Goal: Task Accomplishment & Management: Manage account settings

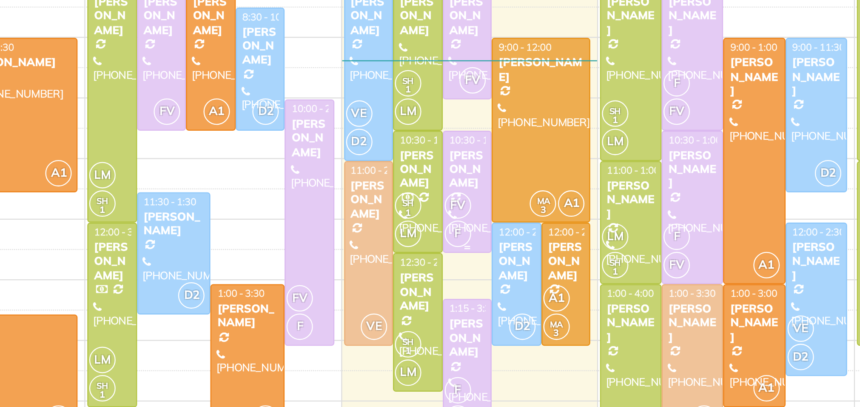
click at [459, 197] on div "Jesse Reijskens" at bounding box center [461, 194] width 17 height 18
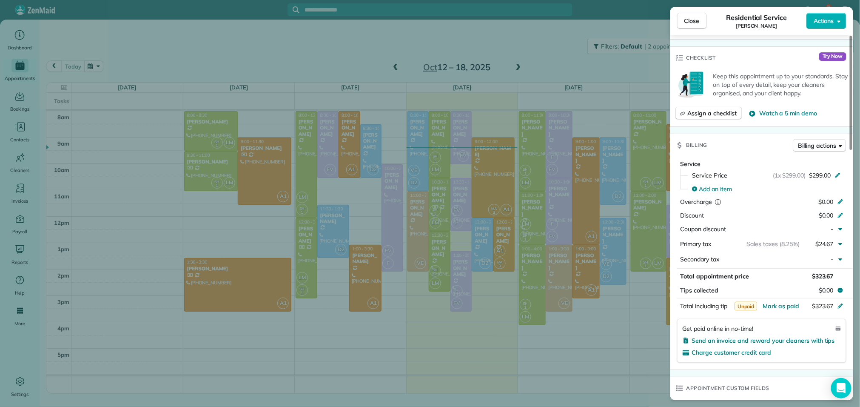
scroll to position [319, 0]
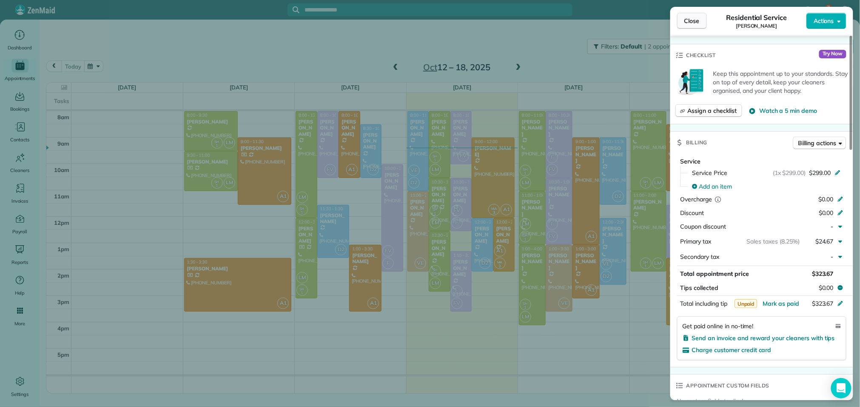
click at [689, 21] on span "Close" at bounding box center [691, 21] width 15 height 9
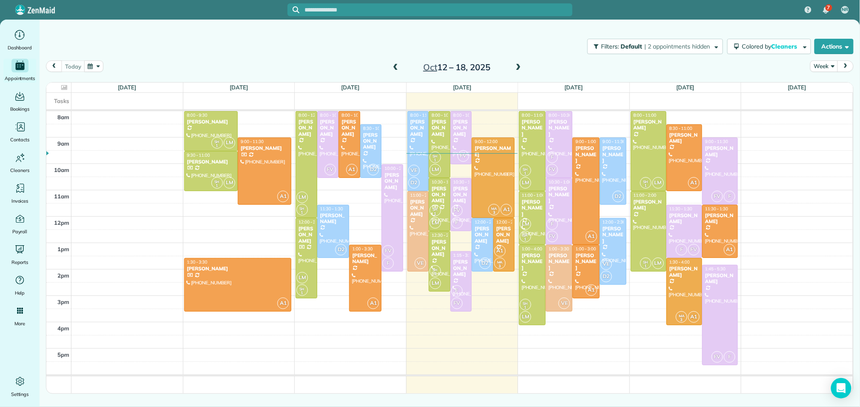
click at [397, 66] on span at bounding box center [395, 68] width 9 height 8
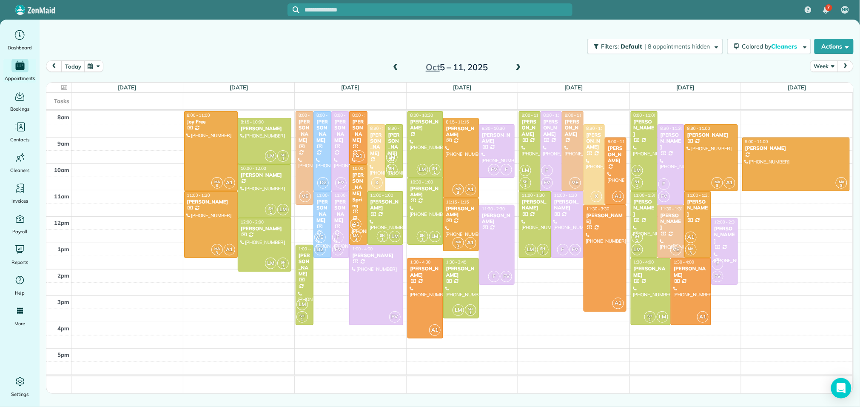
click at [397, 66] on span at bounding box center [395, 68] width 9 height 8
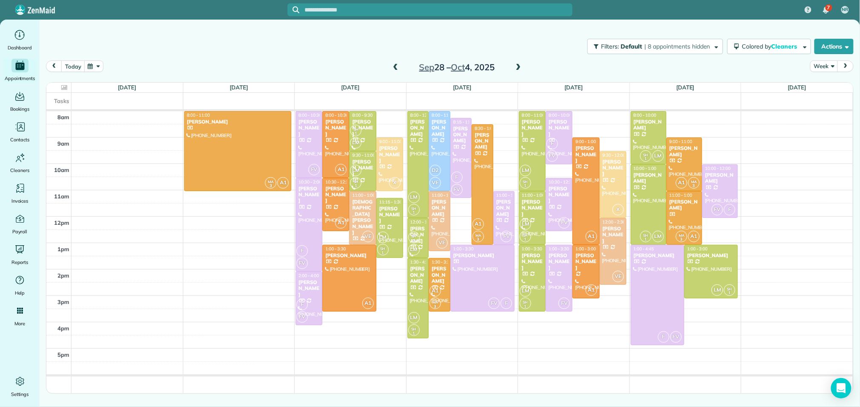
click at [520, 69] on span at bounding box center [518, 68] width 9 height 8
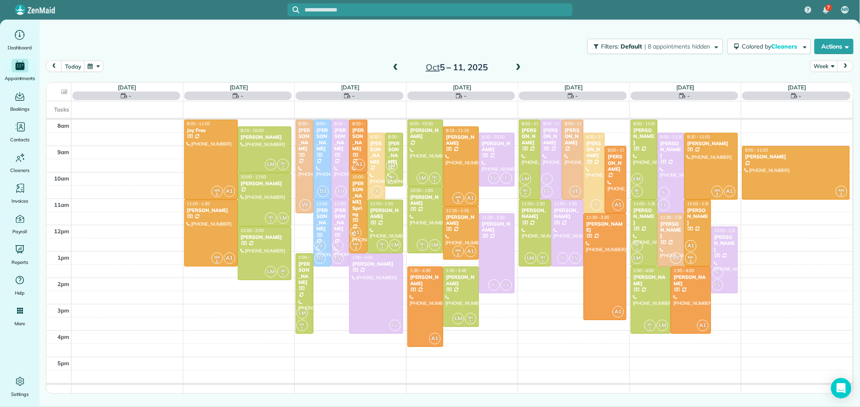
click at [520, 69] on span at bounding box center [518, 68] width 9 height 8
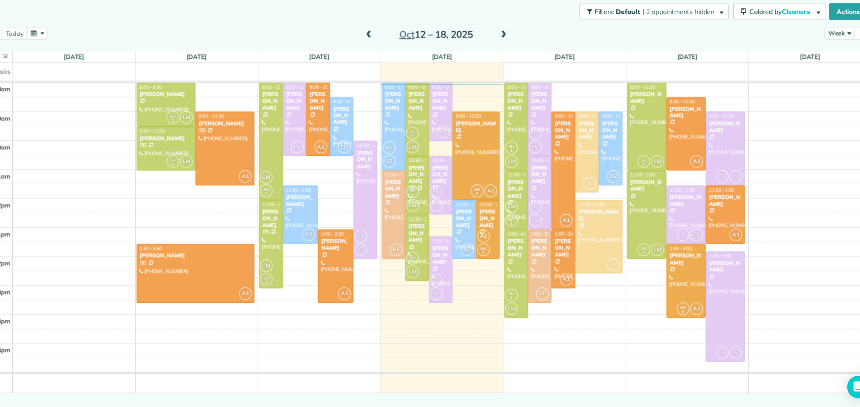
click at [516, 65] on span at bounding box center [518, 68] width 9 height 8
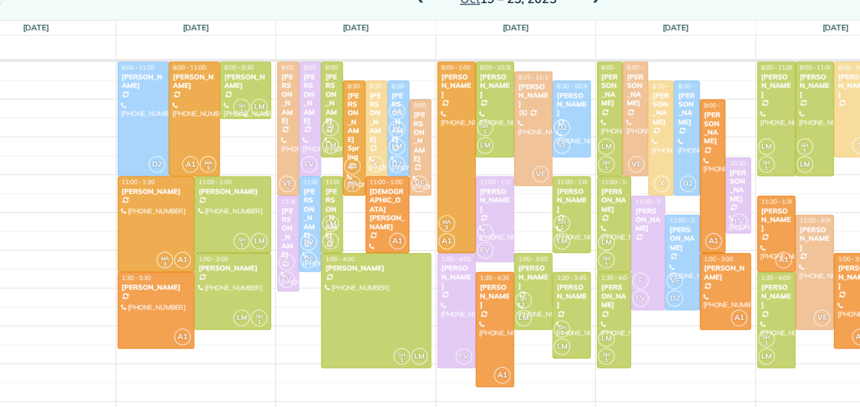
click at [268, 115] on span "8:00 - 9:30" at bounding box center [269, 115] width 20 height 6
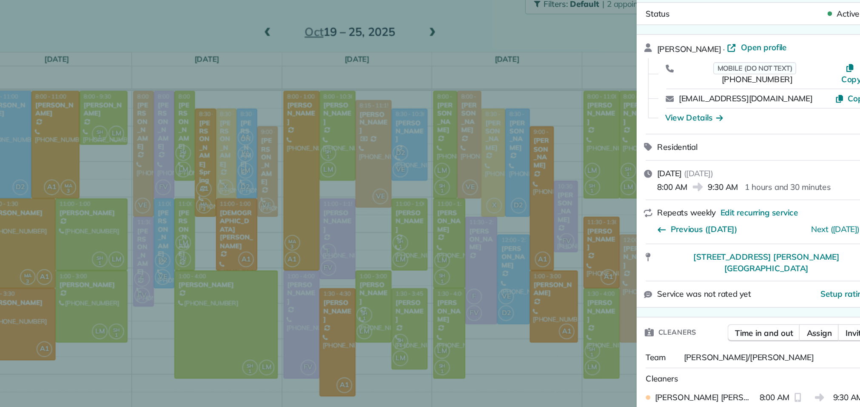
scroll to position [41, 0]
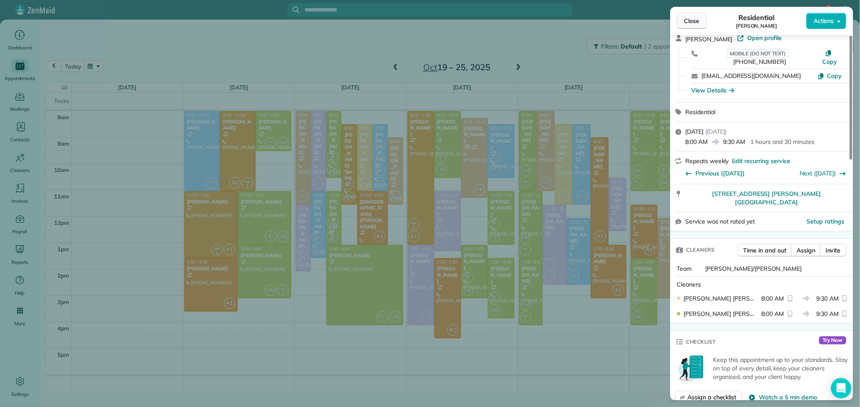
click at [696, 22] on span "Close" at bounding box center [691, 21] width 15 height 9
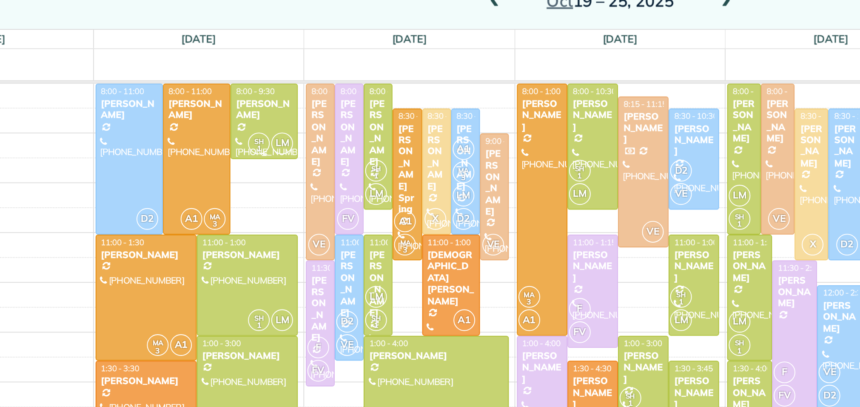
click at [279, 120] on div "[PERSON_NAME]" at bounding box center [273, 125] width 31 height 12
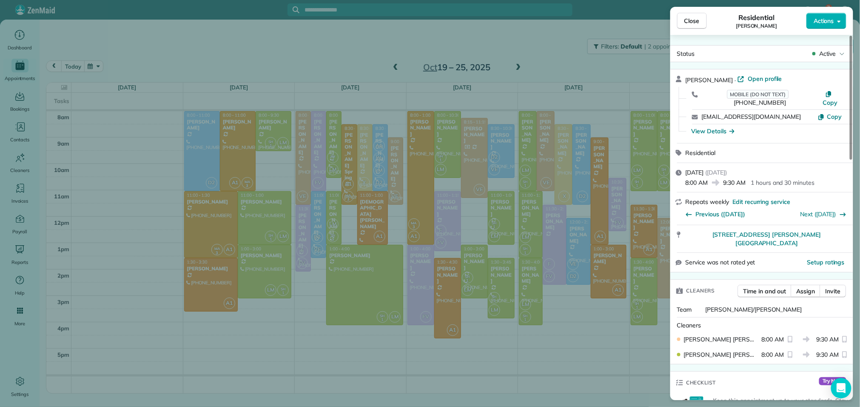
scroll to position [1, 0]
click at [833, 50] on span "Active" at bounding box center [827, 52] width 17 height 9
click at [790, 126] on div "View Details" at bounding box center [767, 130] width 162 height 14
click at [757, 197] on span "Edit recurring service" at bounding box center [761, 201] width 58 height 9
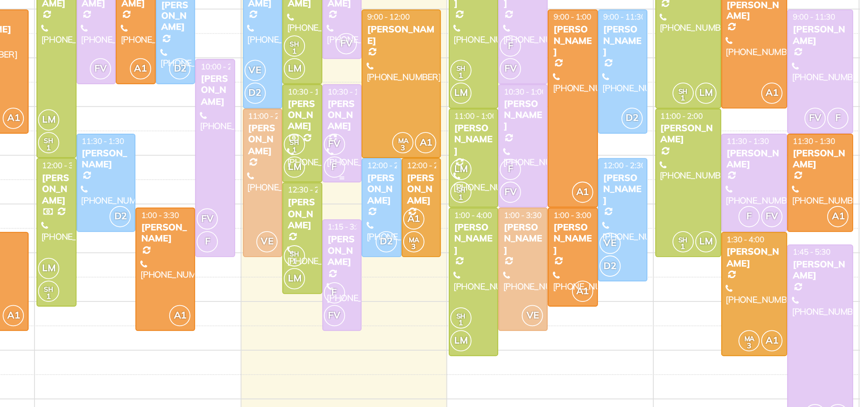
click at [466, 188] on div "Jesse Reijskens" at bounding box center [461, 194] width 17 height 18
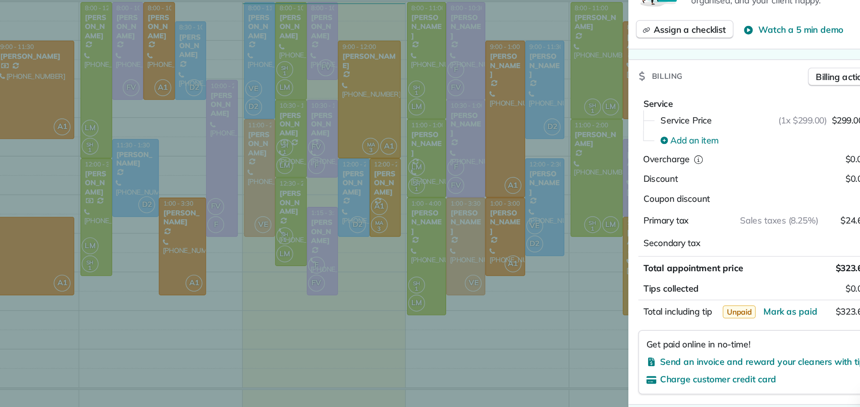
scroll to position [300, 0]
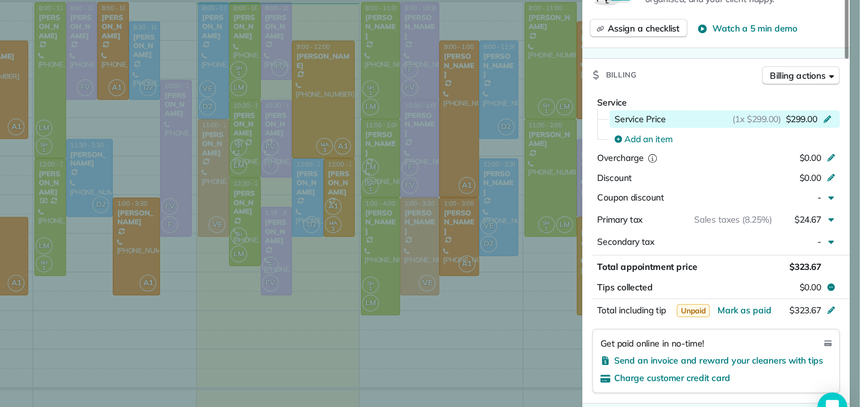
click at [839, 187] on icon at bounding box center [838, 190] width 7 height 7
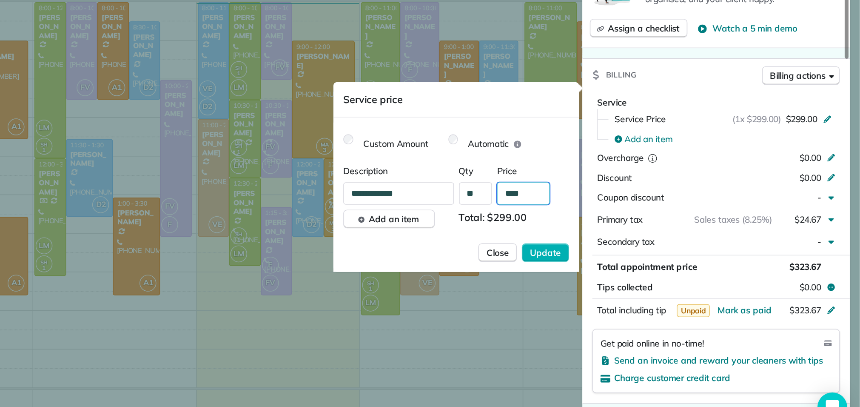
click at [628, 242] on input "****" at bounding box center [630, 241] width 36 height 15
type input "****"
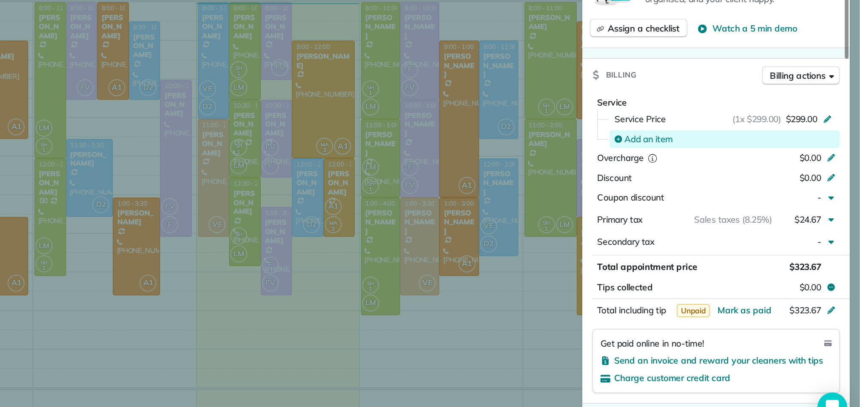
scroll to position [337, 0]
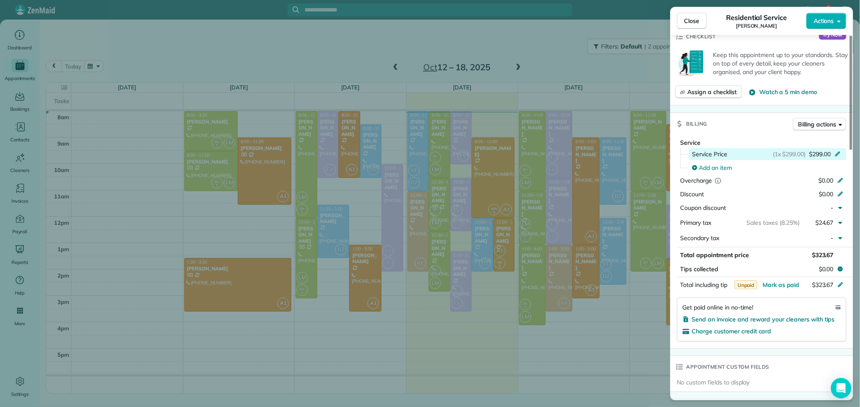
click at [840, 150] on icon at bounding box center [838, 153] width 7 height 7
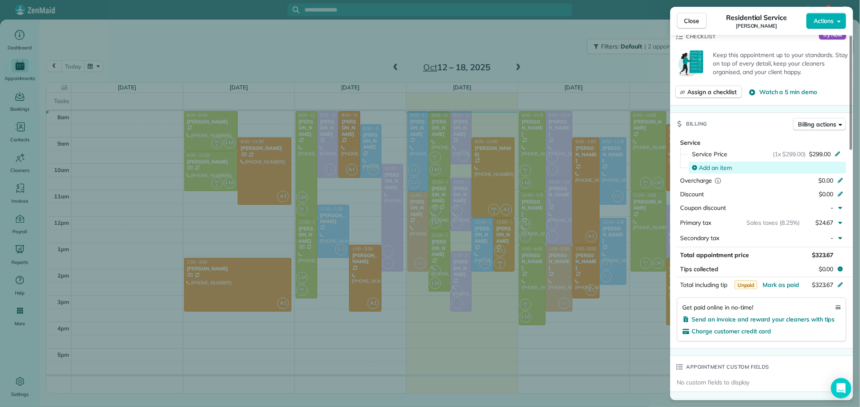
scroll to position [386, 0]
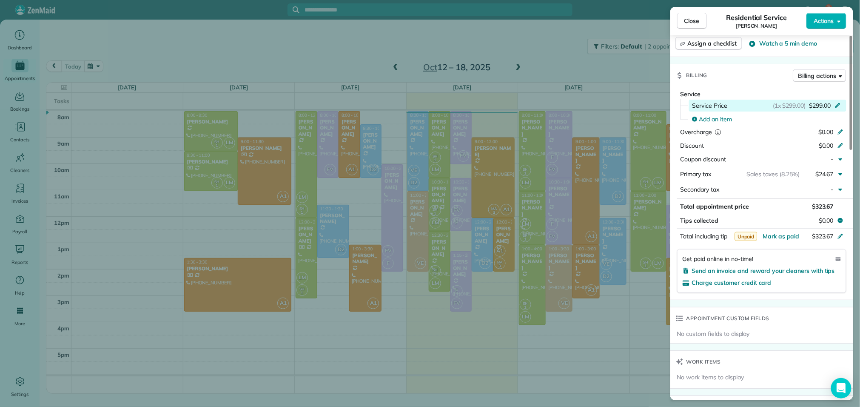
click at [837, 101] on icon at bounding box center [838, 104] width 7 height 7
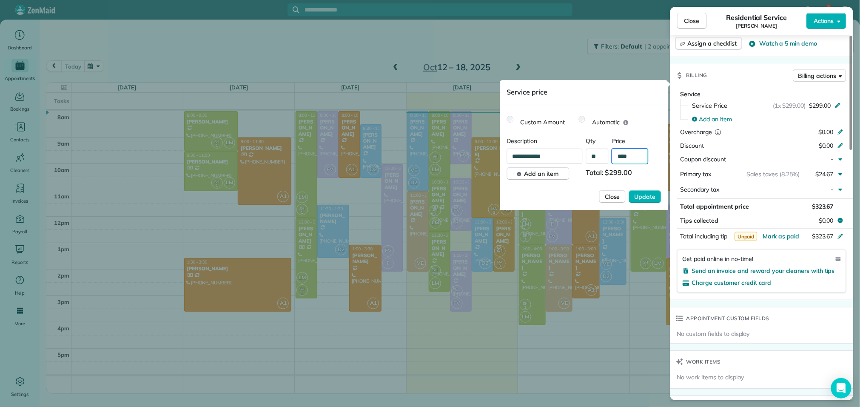
click at [635, 155] on input "****" at bounding box center [630, 155] width 36 height 15
type input "****"
click at [642, 200] on span "Update" at bounding box center [645, 196] width 21 height 9
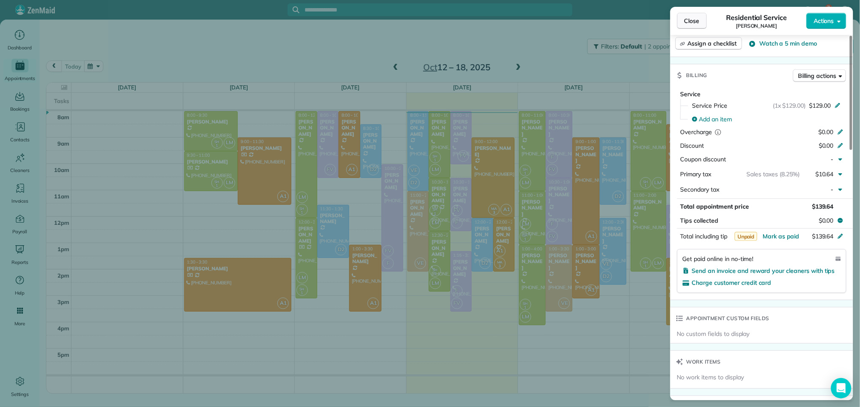
click at [693, 19] on span "Close" at bounding box center [691, 21] width 15 height 9
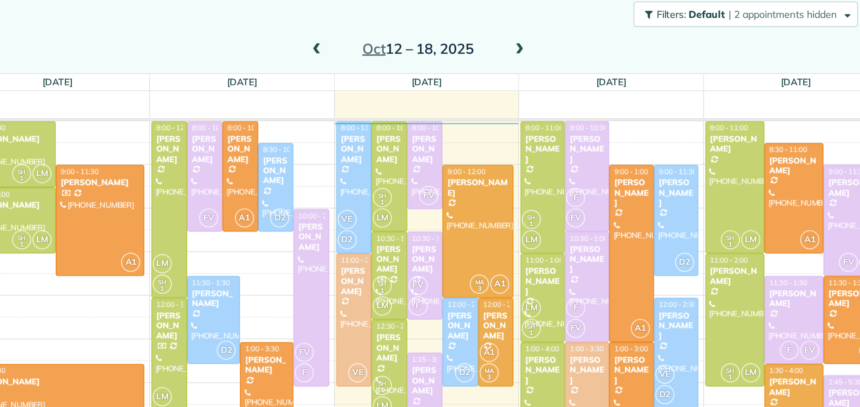
click at [519, 65] on span at bounding box center [518, 68] width 9 height 8
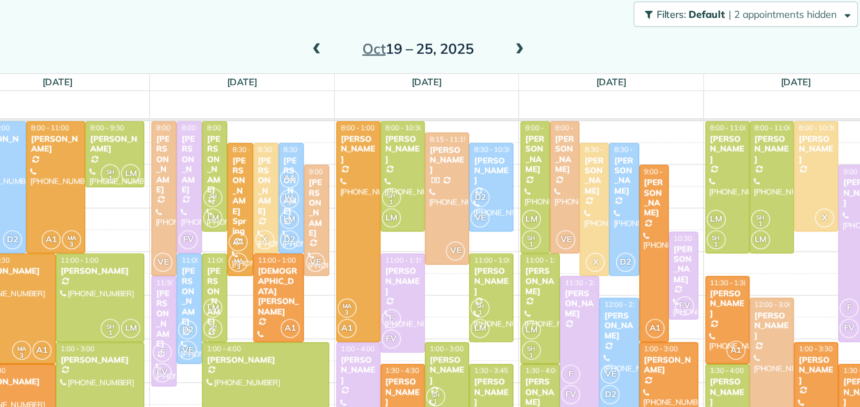
click at [519, 65] on span at bounding box center [518, 68] width 9 height 8
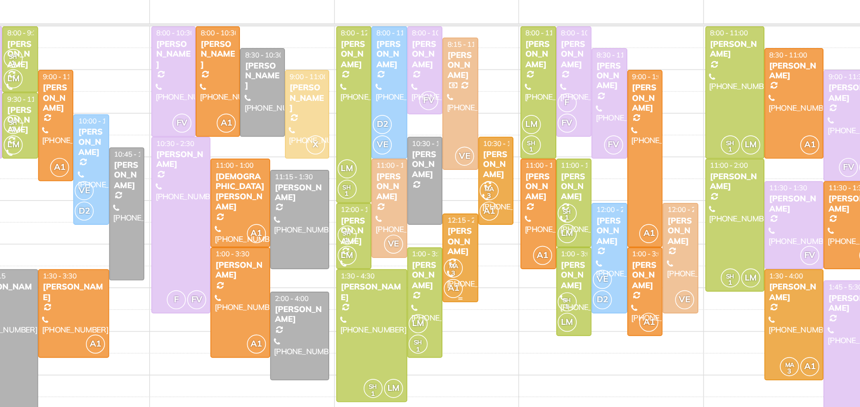
click at [487, 234] on div "[PERSON_NAME]" at bounding box center [482, 241] width 17 height 18
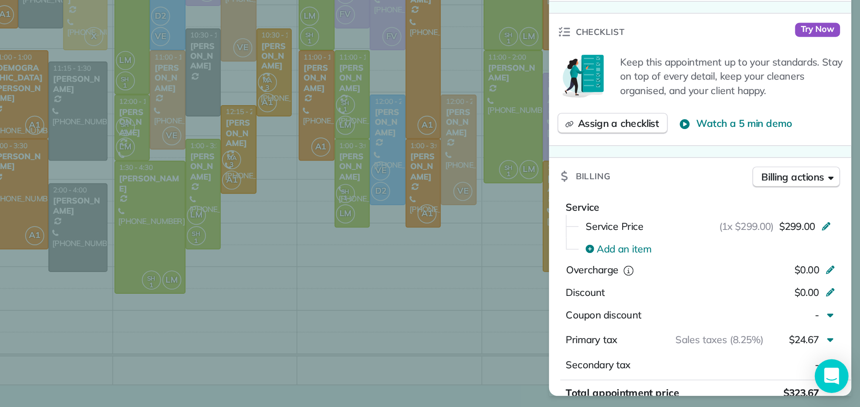
scroll to position [247, 0]
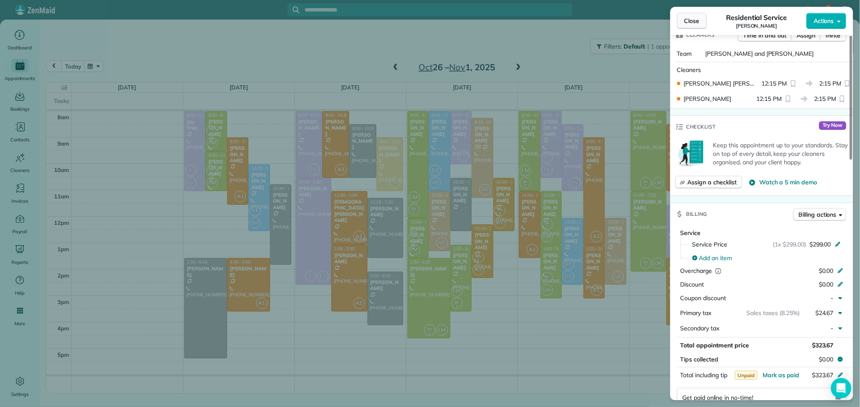
click at [692, 20] on span "Close" at bounding box center [691, 21] width 15 height 9
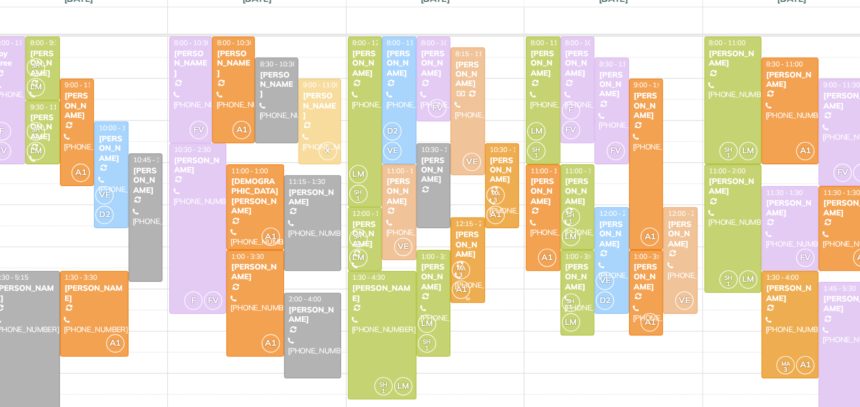
click at [484, 234] on div "[PERSON_NAME]" at bounding box center [482, 241] width 17 height 18
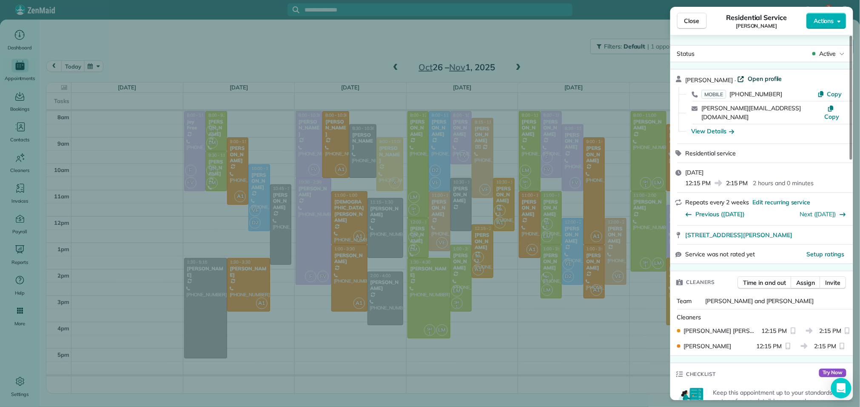
click at [765, 78] on span "Open profile" at bounding box center [765, 78] width 34 height 9
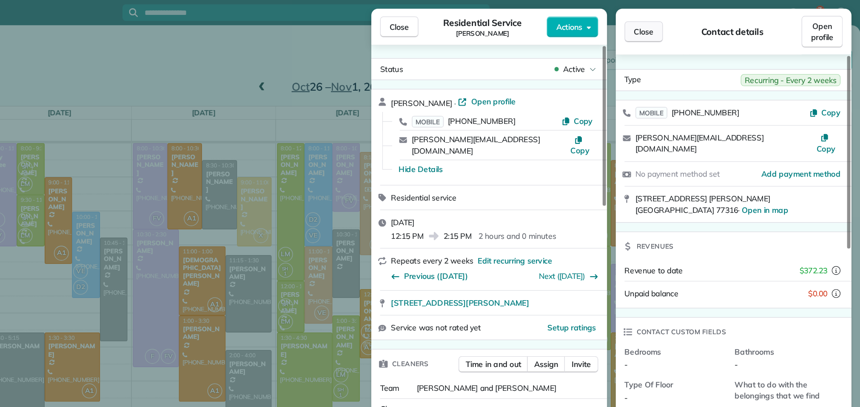
click at [695, 24] on span "Close" at bounding box center [691, 24] width 15 height 9
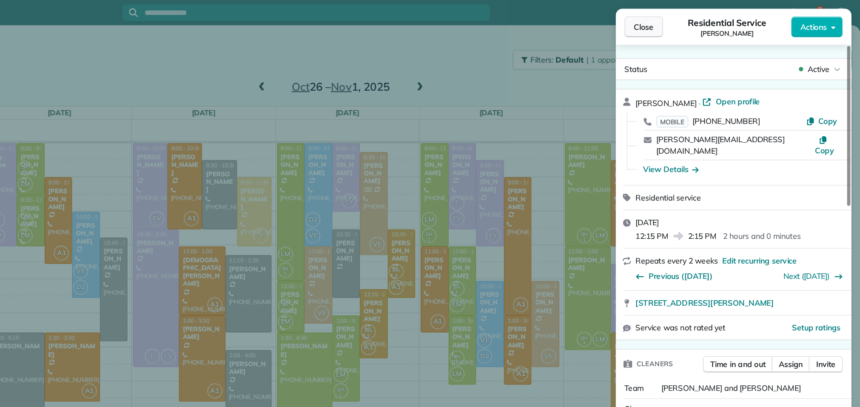
click at [691, 20] on span "Close" at bounding box center [691, 21] width 15 height 9
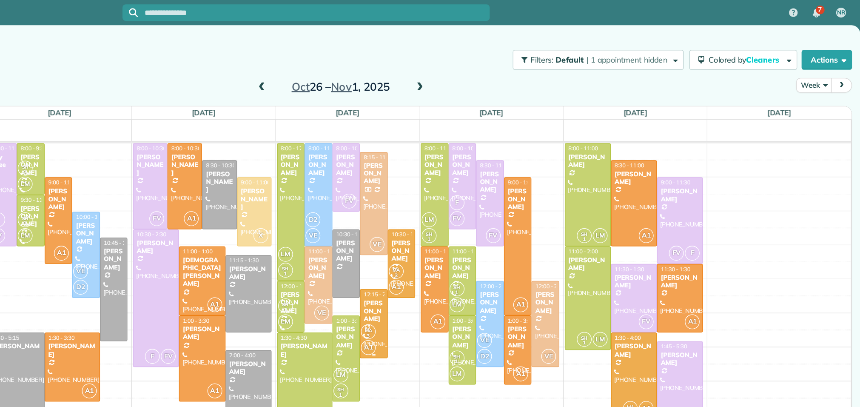
click at [484, 240] on div "[PERSON_NAME]" at bounding box center [482, 241] width 17 height 18
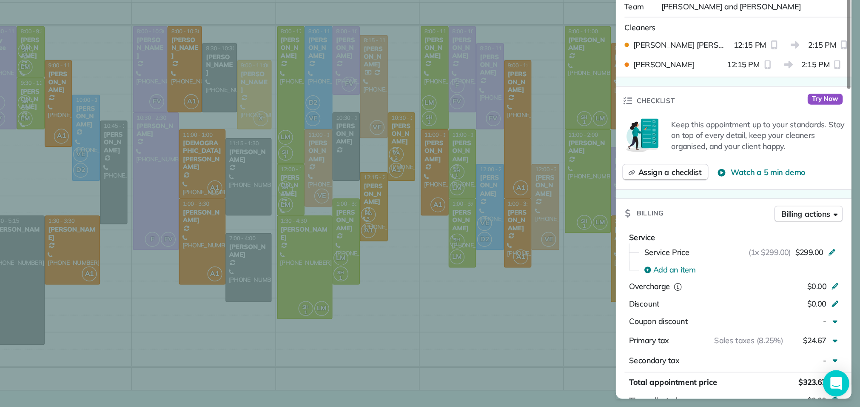
scroll to position [211, 0]
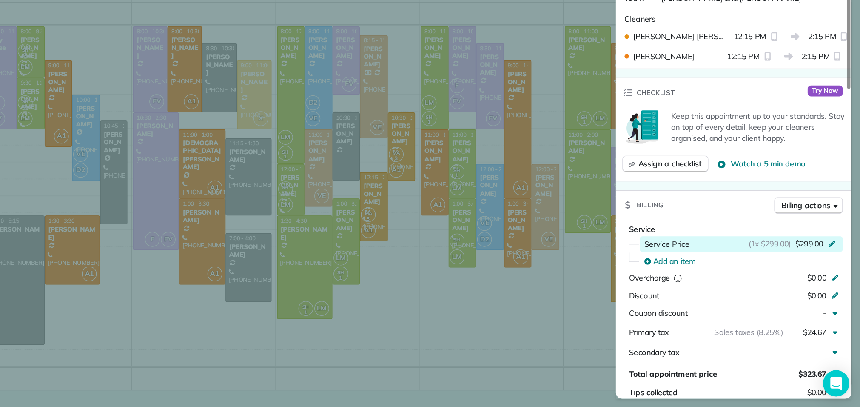
click at [837, 276] on icon at bounding box center [838, 279] width 7 height 7
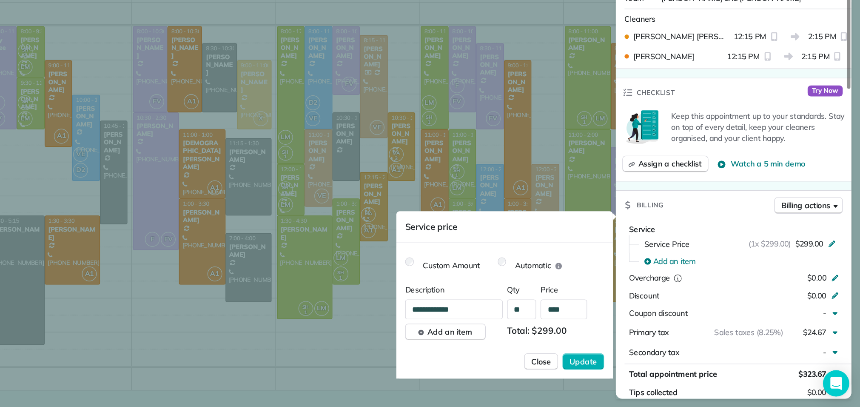
click at [743, 239] on div "Billing Billing actions" at bounding box center [761, 250] width 183 height 22
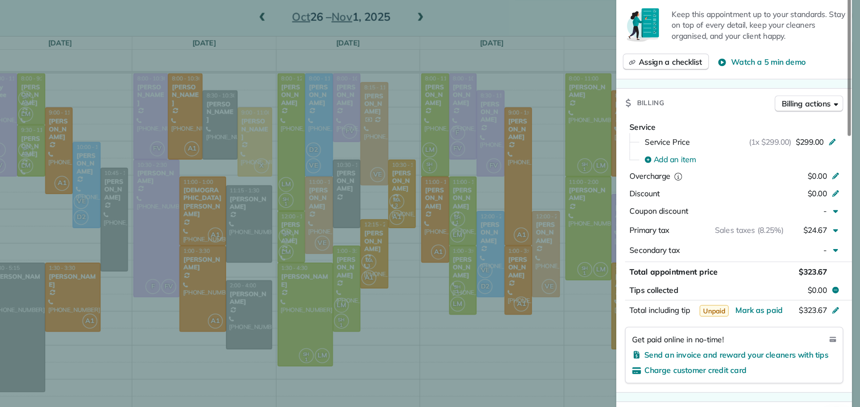
scroll to position [330, 0]
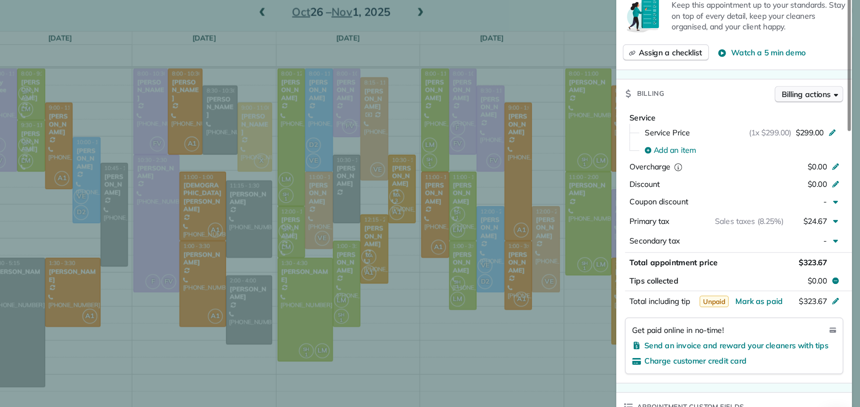
click at [809, 127] on span "Billing actions" at bounding box center [818, 131] width 38 height 9
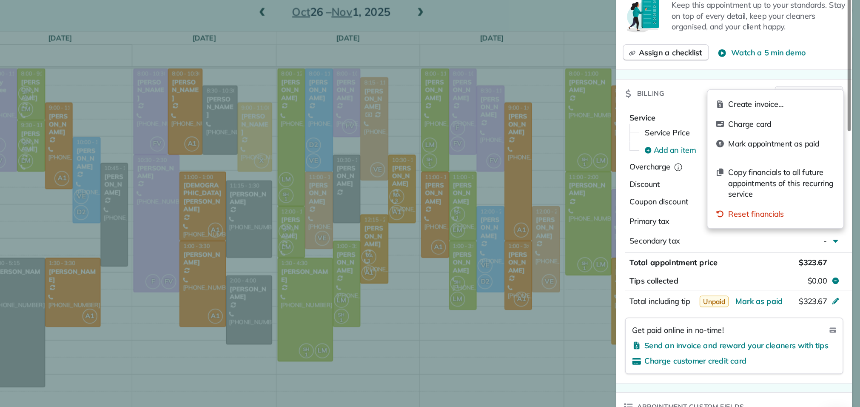
click at [809, 127] on span "Billing actions" at bounding box center [818, 131] width 38 height 9
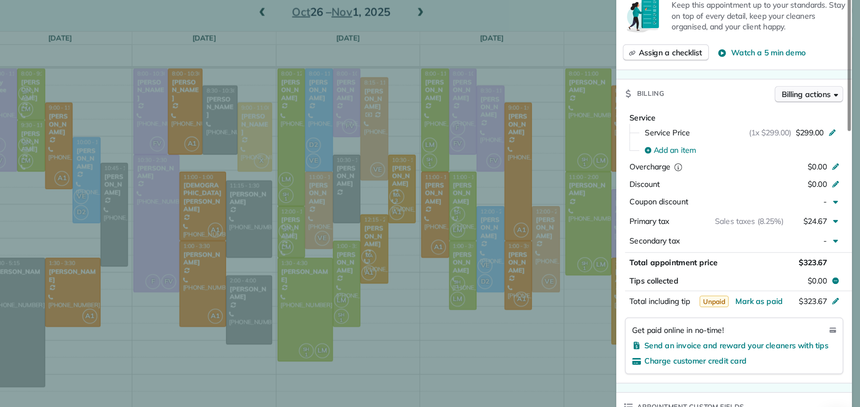
click at [809, 127] on span "Billing actions" at bounding box center [818, 131] width 38 height 9
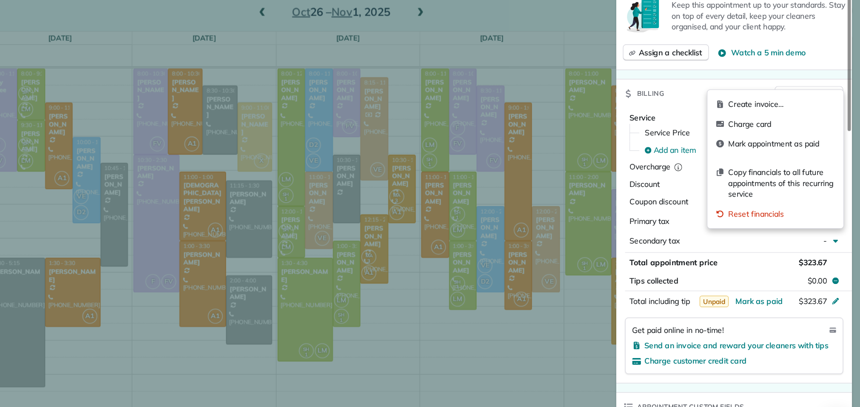
click at [763, 120] on div "Billing Billing actions" at bounding box center [761, 131] width 183 height 22
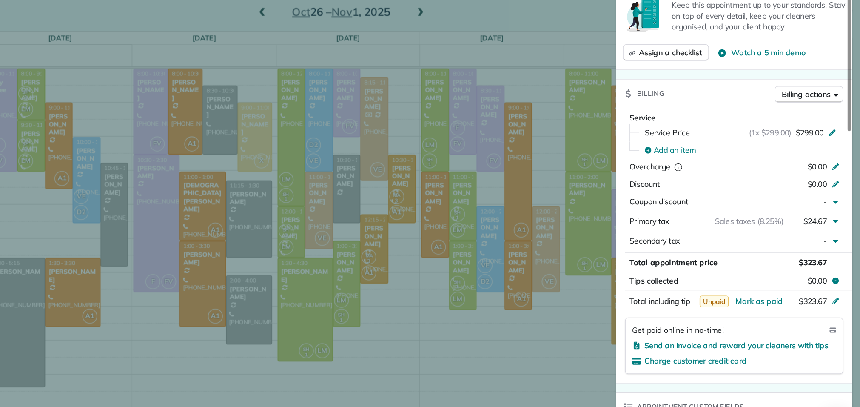
scroll to position [381, 0]
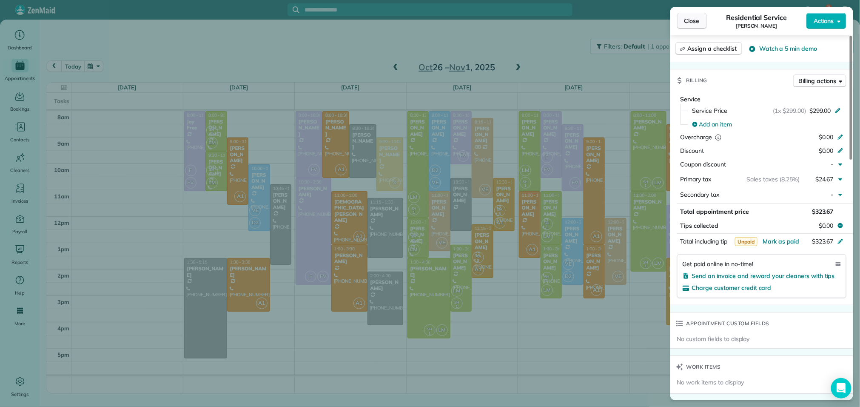
click at [699, 22] on span "Close" at bounding box center [691, 21] width 15 height 9
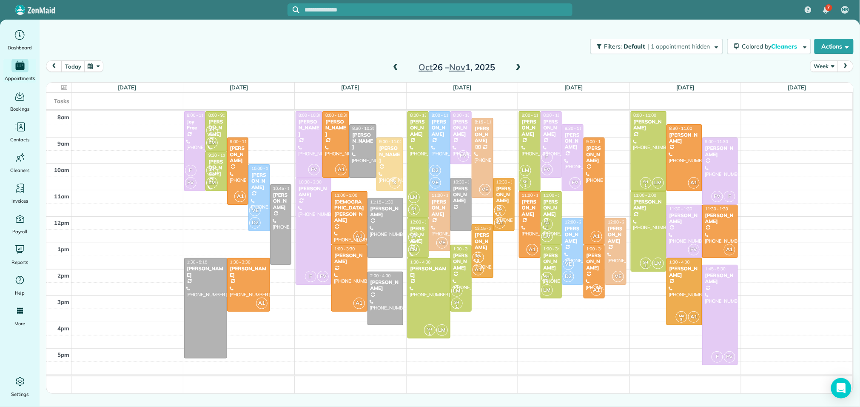
click at [399, 66] on span at bounding box center [395, 68] width 9 height 8
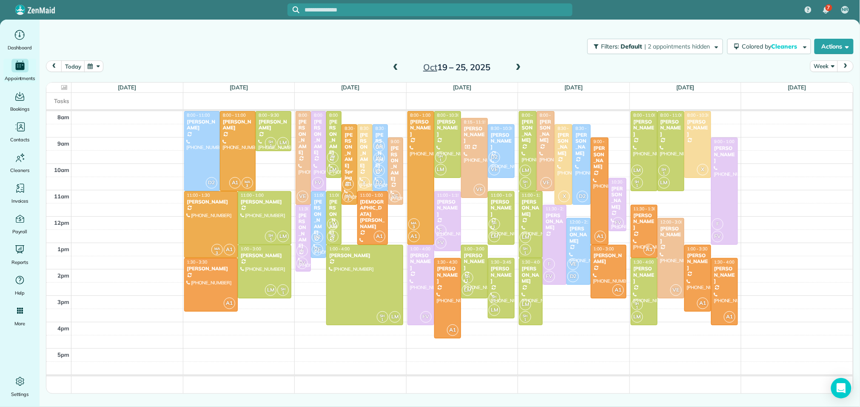
click at [399, 66] on span at bounding box center [395, 68] width 9 height 8
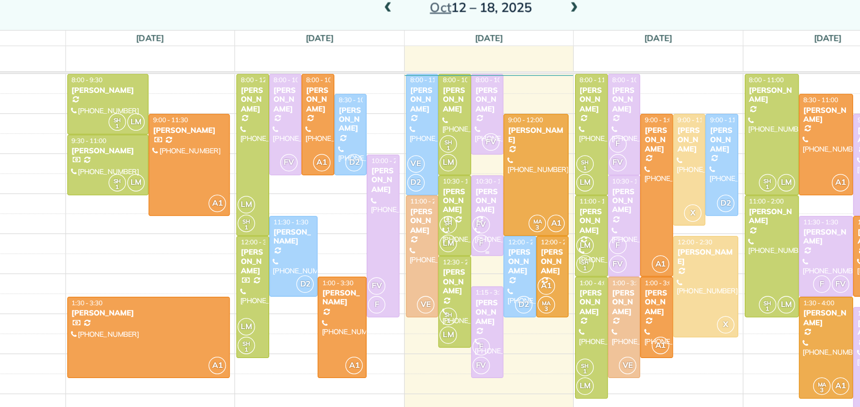
click at [463, 194] on div "[PERSON_NAME]" at bounding box center [461, 194] width 17 height 18
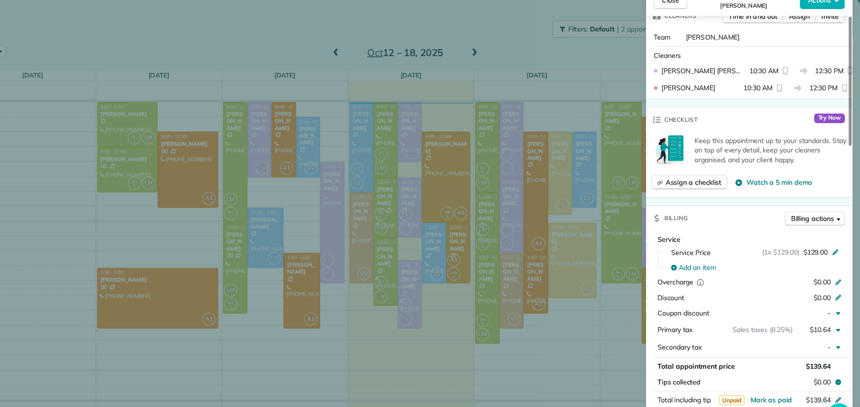
scroll to position [256, 0]
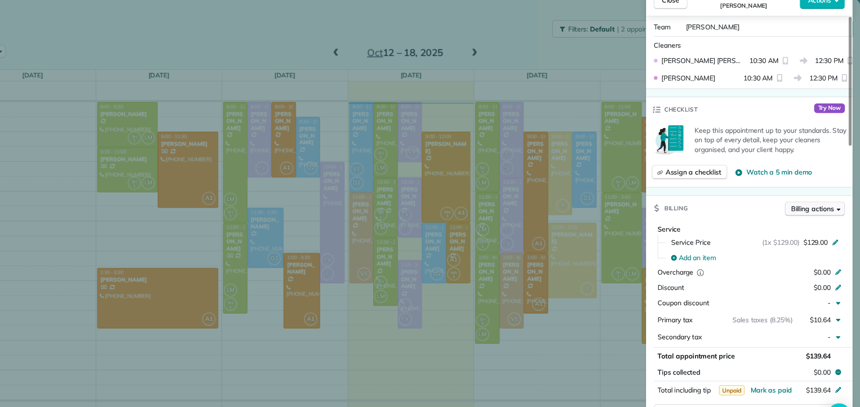
click at [815, 201] on span "Billing actions" at bounding box center [818, 205] width 38 height 9
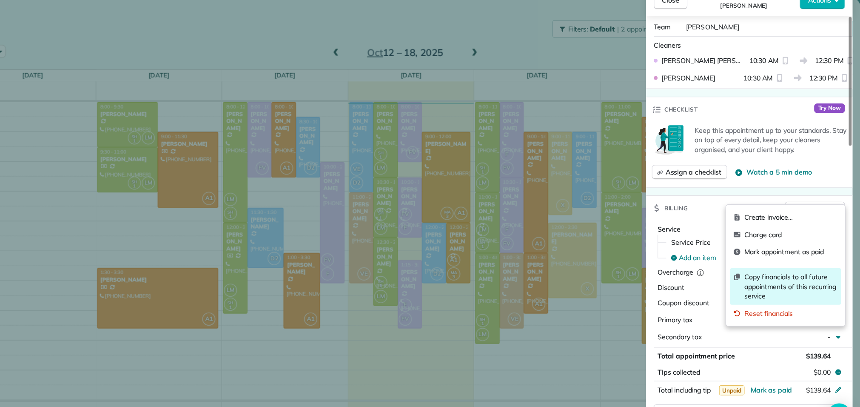
click at [824, 274] on span "Copy financials to all future appointments of this recurring service" at bounding box center [798, 275] width 83 height 26
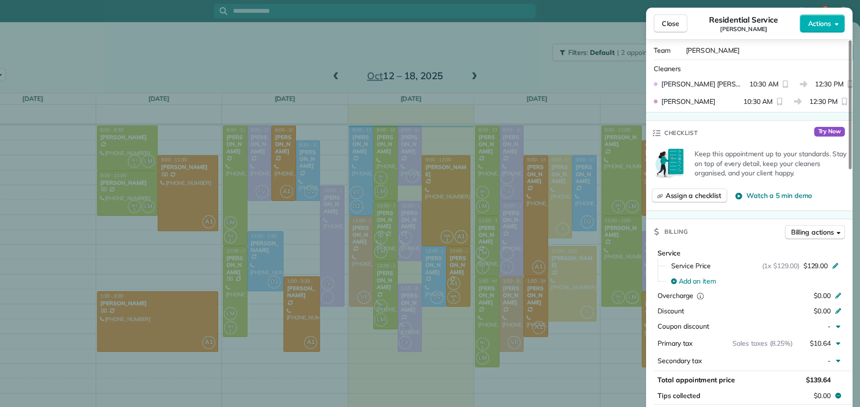
scroll to position [0, 0]
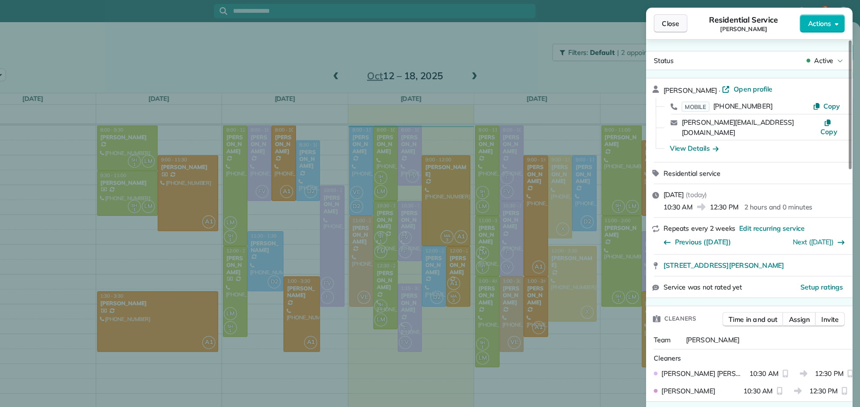
click at [692, 21] on span "Close" at bounding box center [691, 21] width 15 height 9
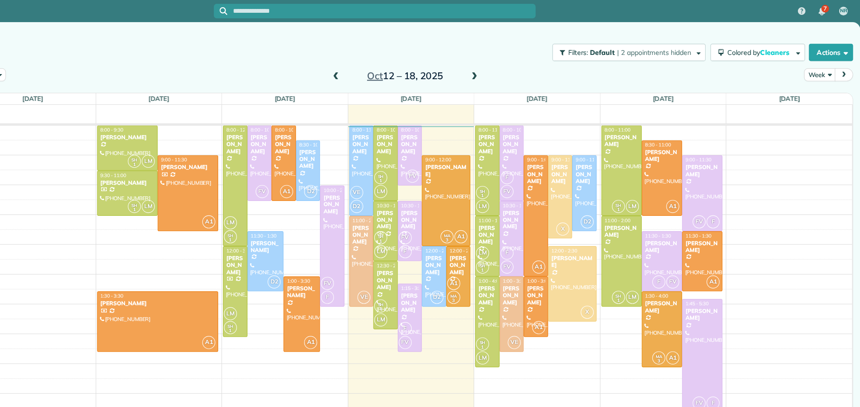
click at [520, 67] on span at bounding box center [518, 68] width 9 height 8
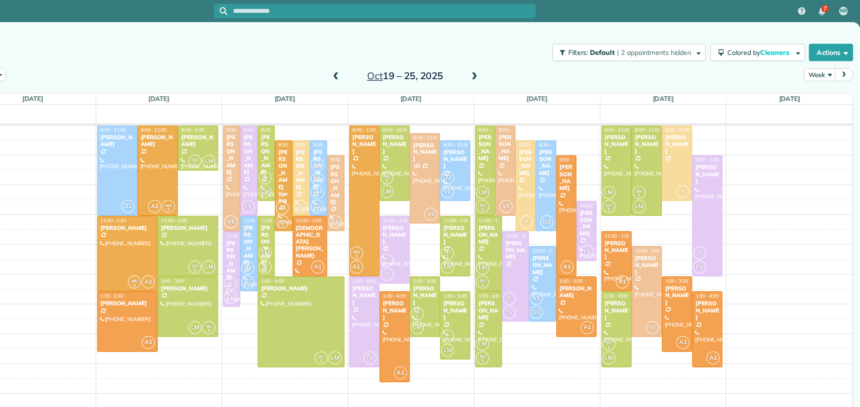
click at [520, 67] on span at bounding box center [518, 68] width 9 height 8
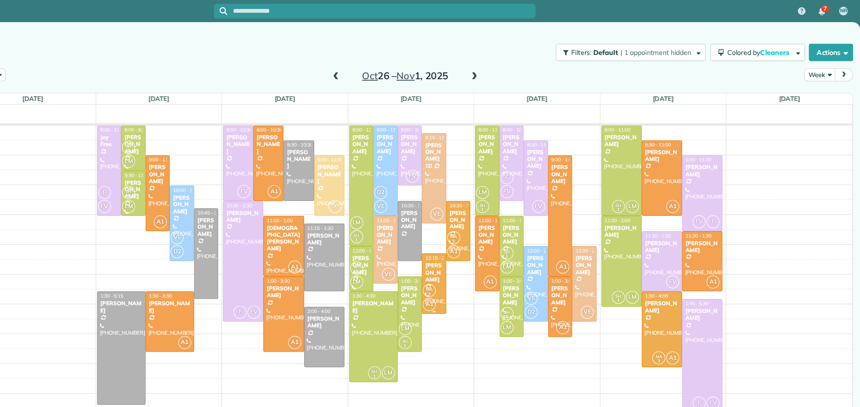
click at [484, 236] on div "[PERSON_NAME]" at bounding box center [482, 241] width 17 height 18
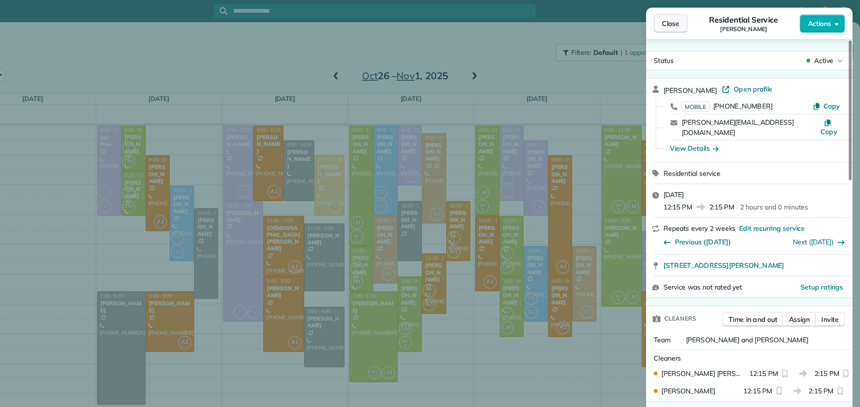
click at [691, 26] on button "Close" at bounding box center [692, 21] width 30 height 16
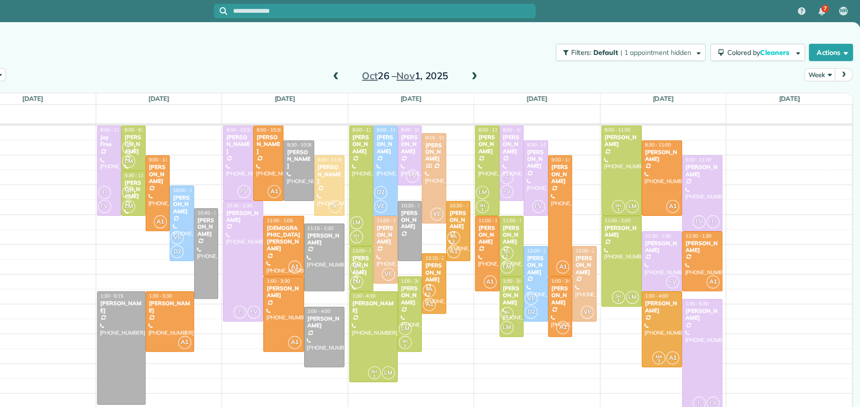
click at [393, 66] on span at bounding box center [395, 68] width 9 height 8
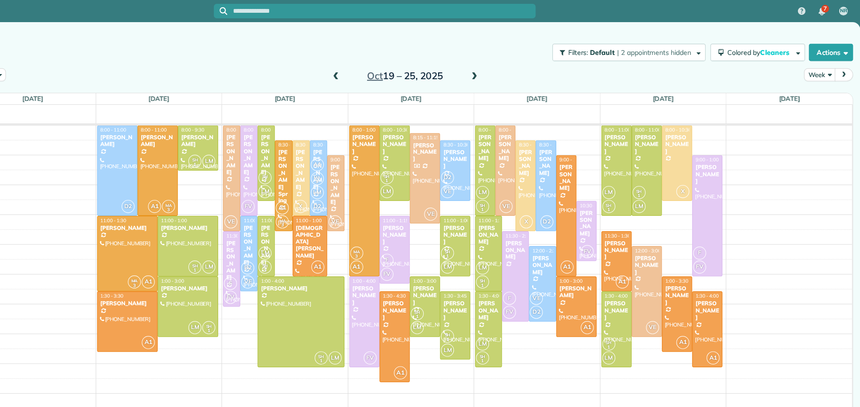
click at [393, 66] on span at bounding box center [395, 68] width 9 height 8
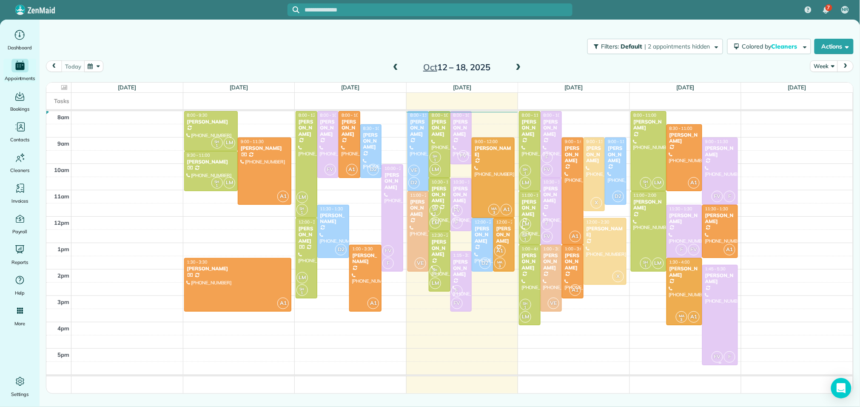
click at [715, 290] on div at bounding box center [720, 315] width 35 height 100
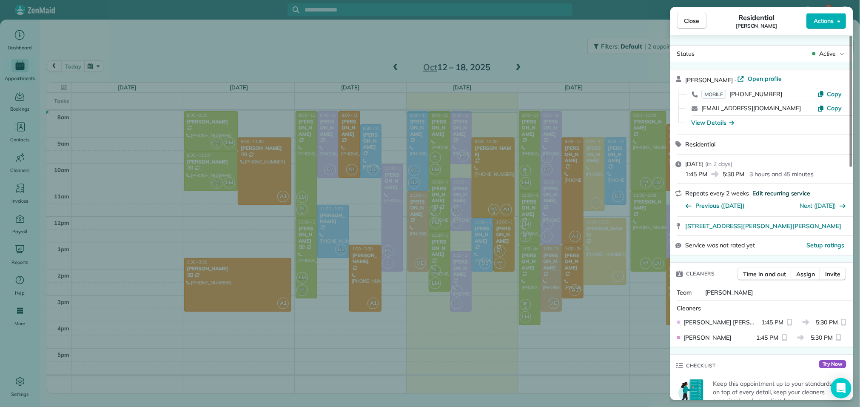
click at [766, 193] on span "Edit recurring service" at bounding box center [782, 193] width 58 height 9
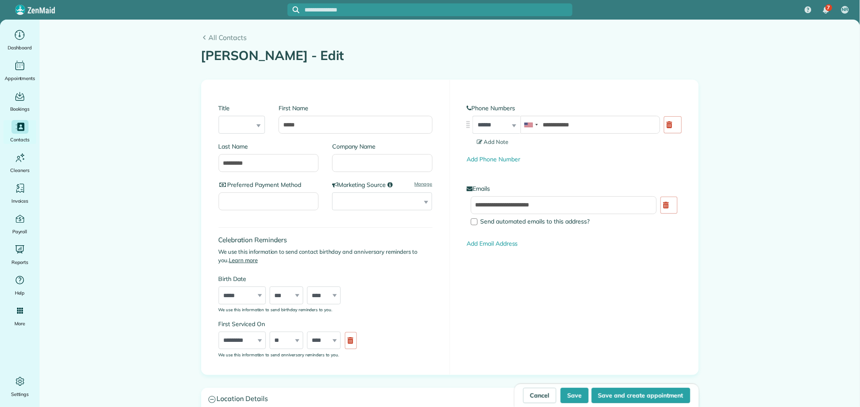
type input "**********"
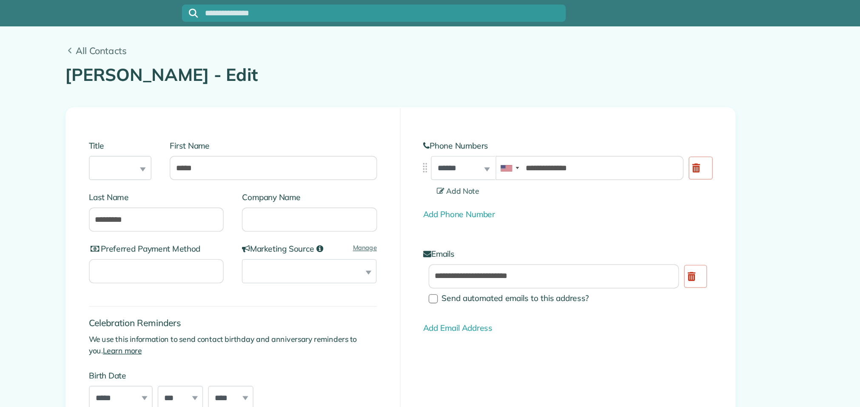
click at [230, 36] on span "All Contacts" at bounding box center [454, 37] width 490 height 10
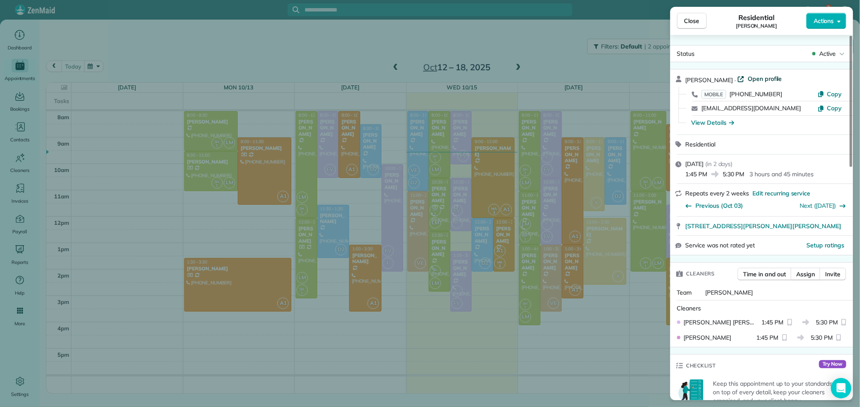
click at [781, 79] on span "Open profile" at bounding box center [765, 78] width 34 height 9
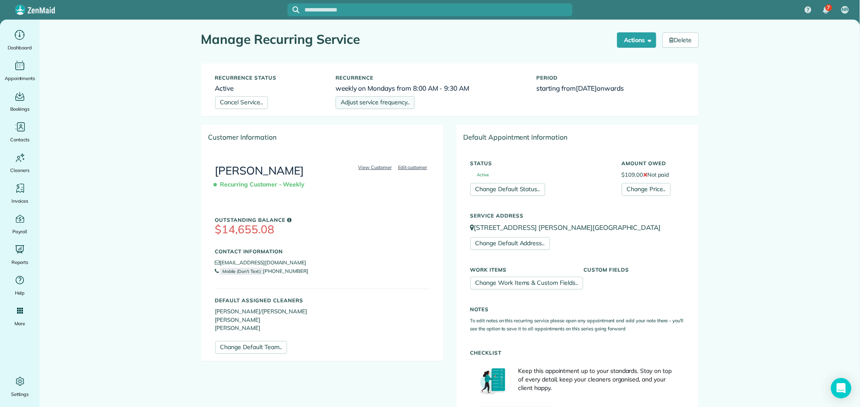
click at [386, 105] on link "Adjust service frequency.." at bounding box center [375, 102] width 79 height 13
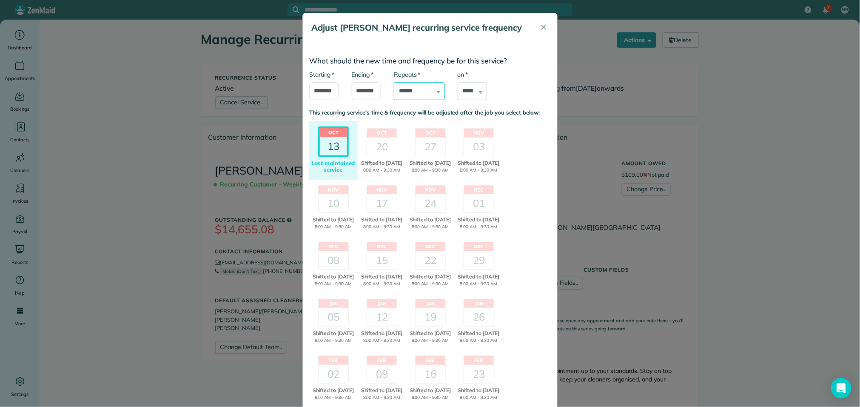
click at [430, 91] on select "**********" at bounding box center [419, 91] width 51 height 18
select select "**********"
click at [394, 82] on select "**********" at bounding box center [419, 91] width 51 height 18
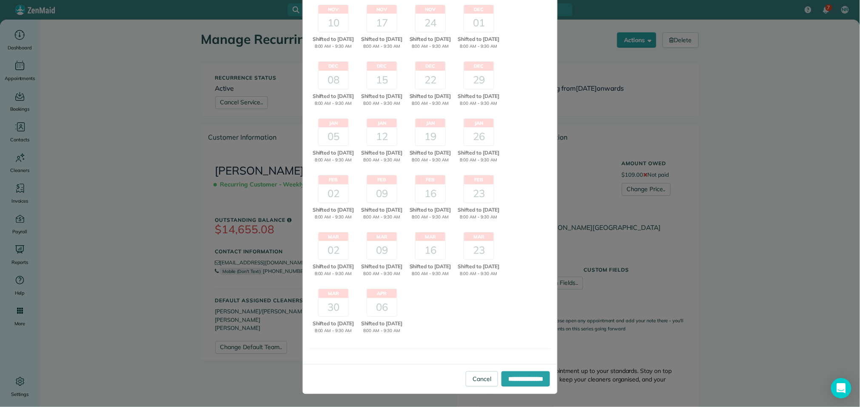
scroll to position [227, 0]
click at [515, 379] on input "**********" at bounding box center [525, 378] width 48 height 15
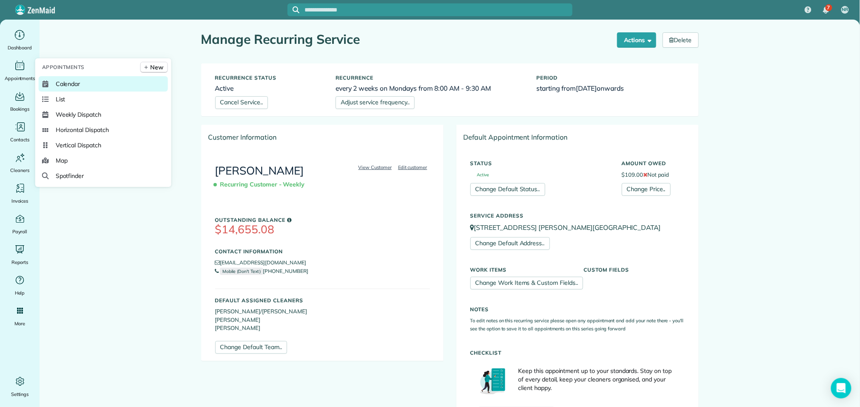
click at [59, 81] on span "Calendar" at bounding box center [68, 84] width 25 height 9
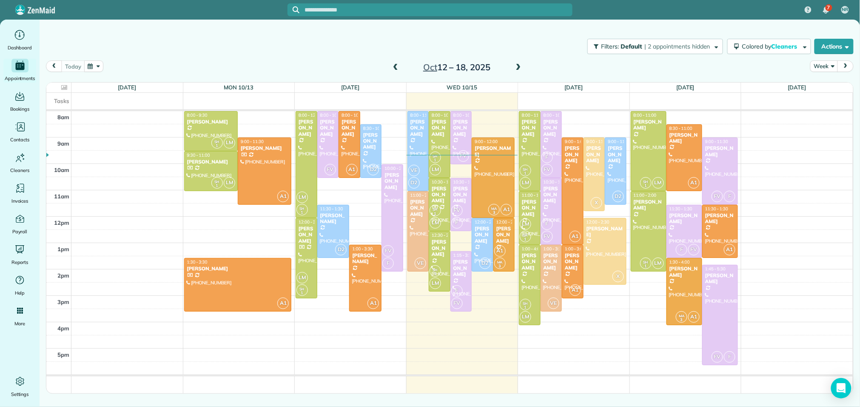
click at [516, 65] on span at bounding box center [518, 68] width 9 height 8
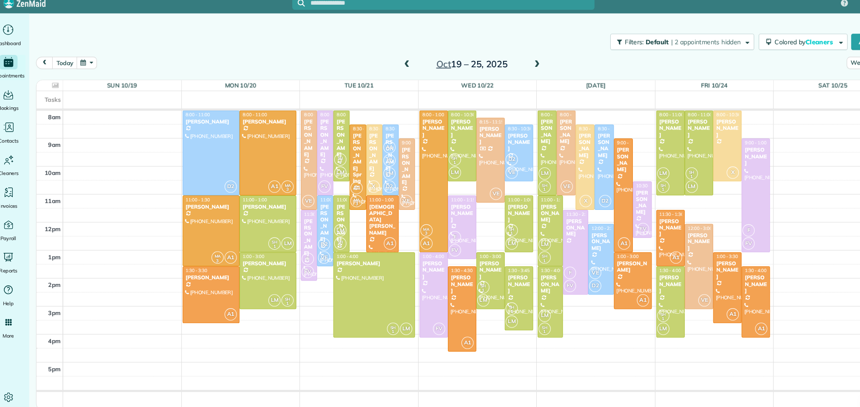
click at [397, 70] on span at bounding box center [395, 68] width 9 height 8
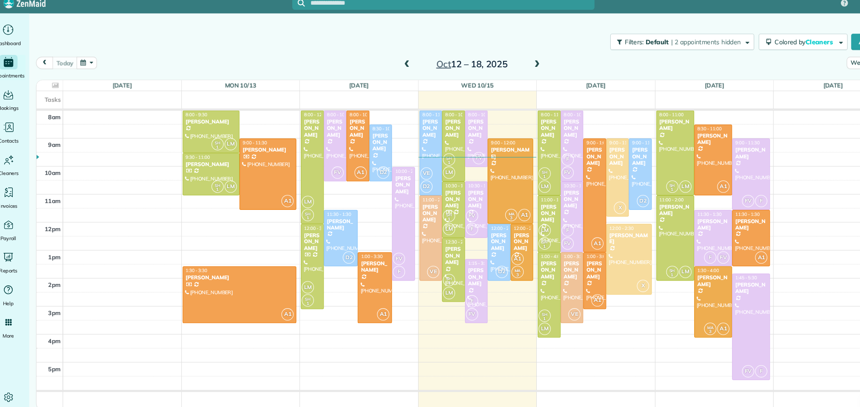
click at [518, 68] on span at bounding box center [518, 68] width 9 height 8
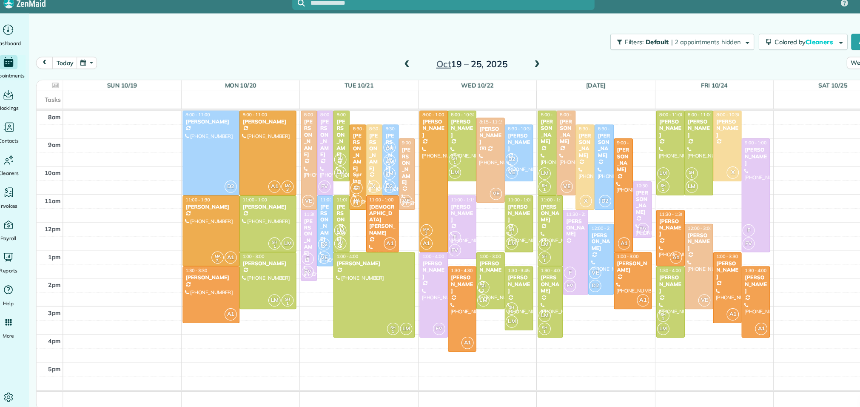
click at [518, 68] on span at bounding box center [518, 68] width 9 height 8
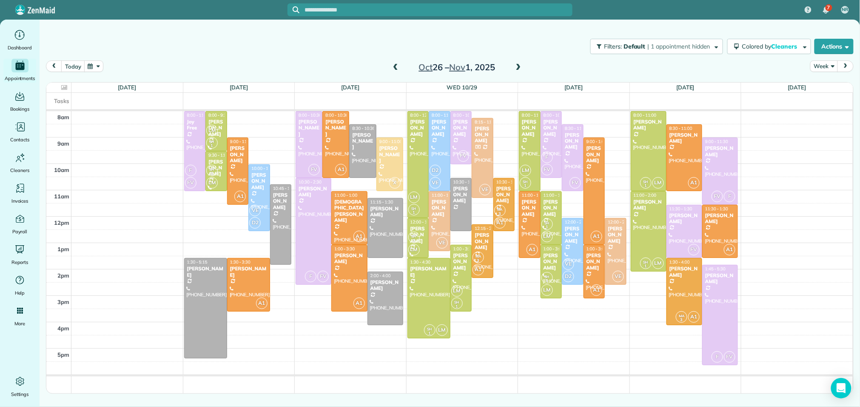
click at [396, 65] on span at bounding box center [395, 68] width 9 height 8
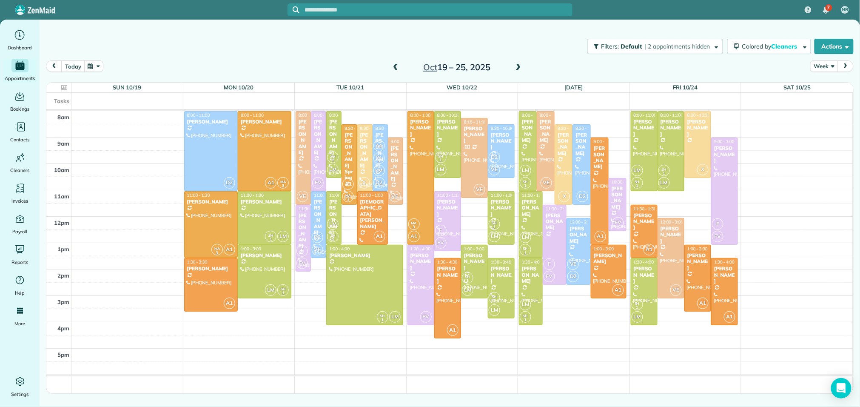
click at [396, 65] on span at bounding box center [395, 68] width 9 height 8
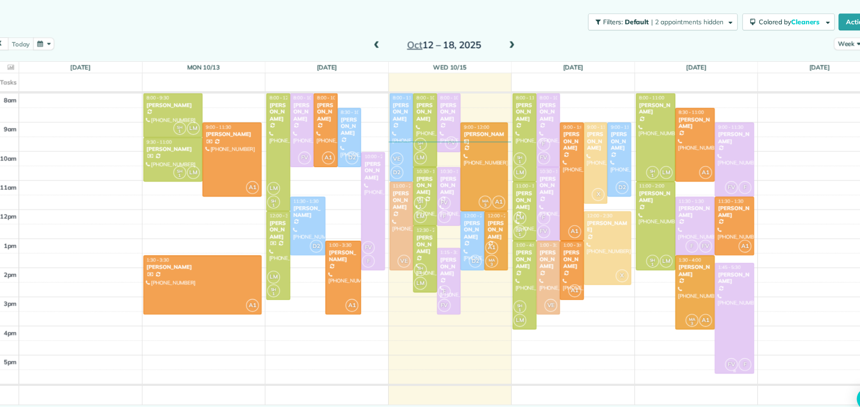
click at [724, 288] on div at bounding box center [720, 315] width 35 height 100
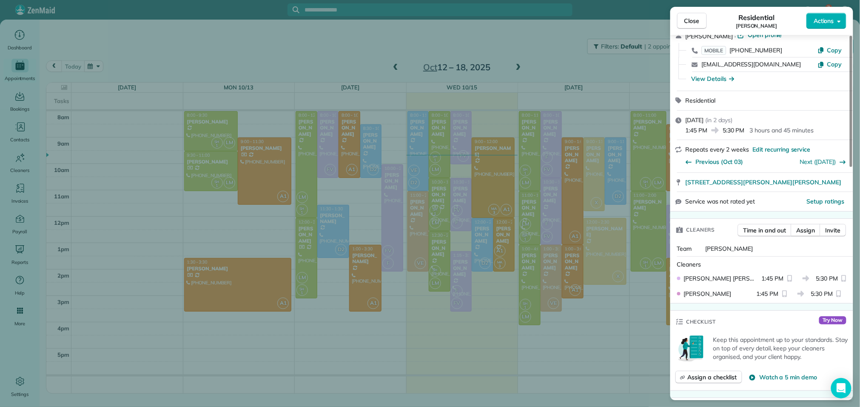
scroll to position [48, 0]
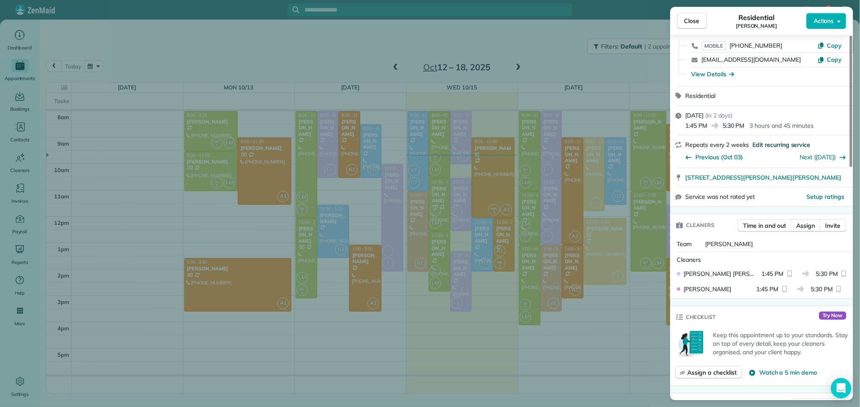
click at [767, 143] on span "Edit recurring service" at bounding box center [782, 144] width 58 height 9
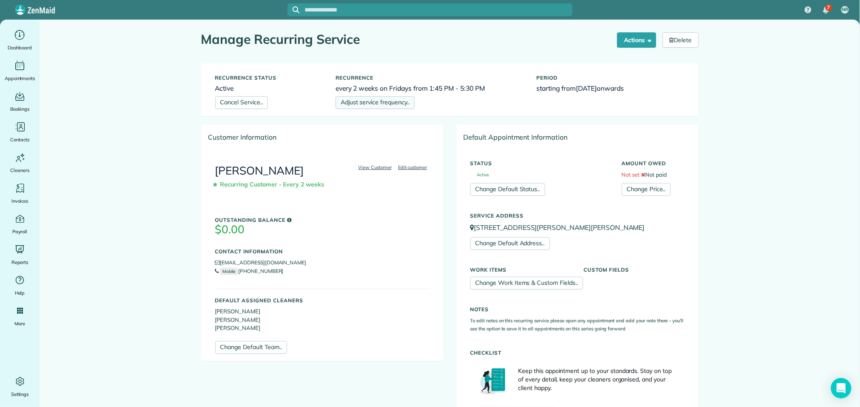
click at [384, 105] on link "Adjust service frequency.." at bounding box center [375, 102] width 79 height 13
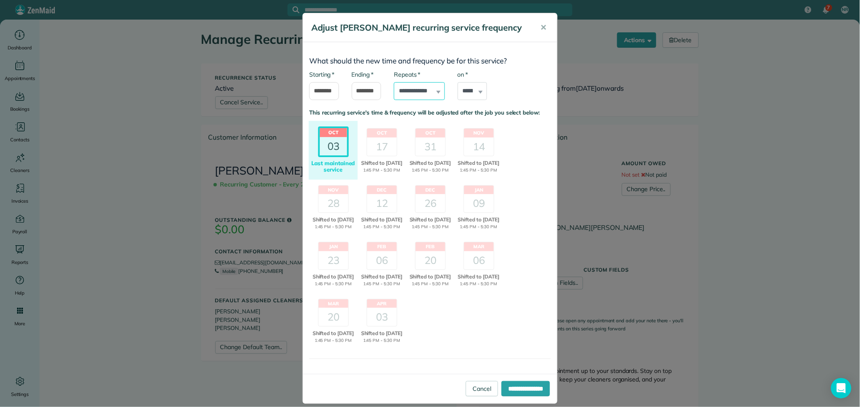
click at [414, 100] on select "**********" at bounding box center [419, 91] width 51 height 18
select select "**********"
click at [394, 94] on select "**********" at bounding box center [419, 91] width 51 height 18
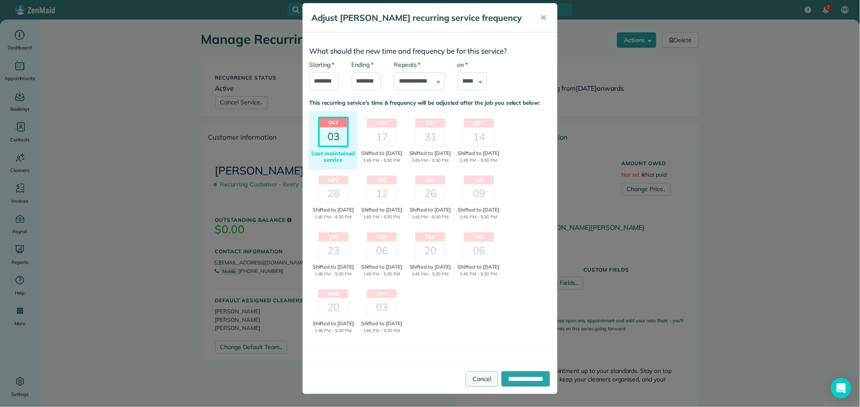
click at [466, 377] on link "Cancel" at bounding box center [482, 378] width 32 height 15
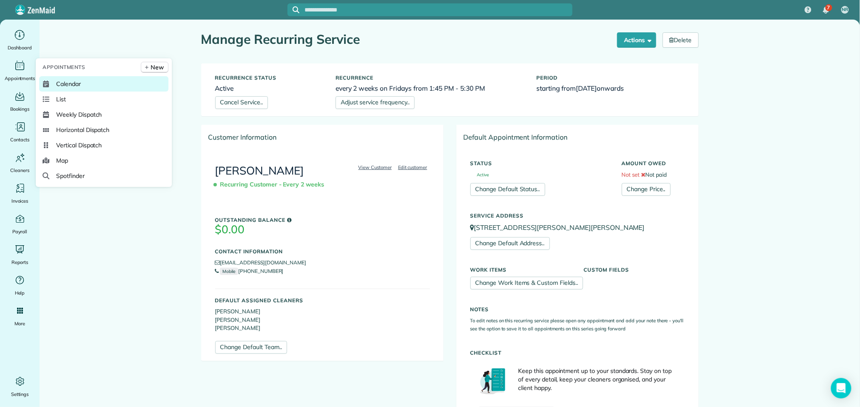
click at [73, 86] on span "Calendar" at bounding box center [68, 84] width 25 height 9
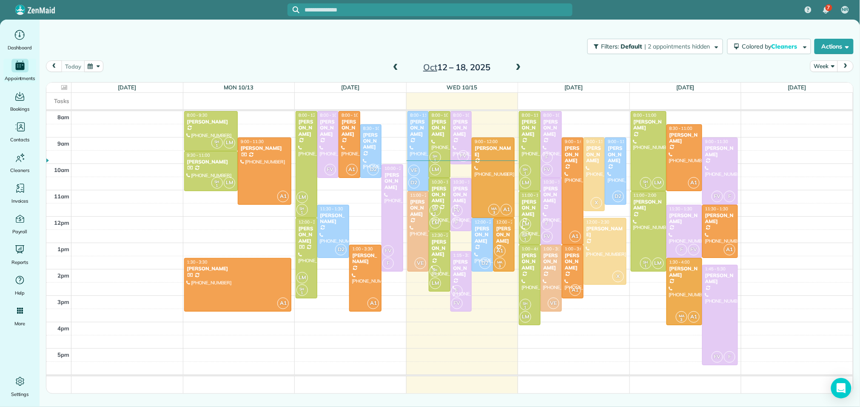
click at [513, 65] on div "[DATE] – [DATE]" at bounding box center [457, 67] width 136 height 14
click at [518, 65] on span at bounding box center [518, 68] width 9 height 8
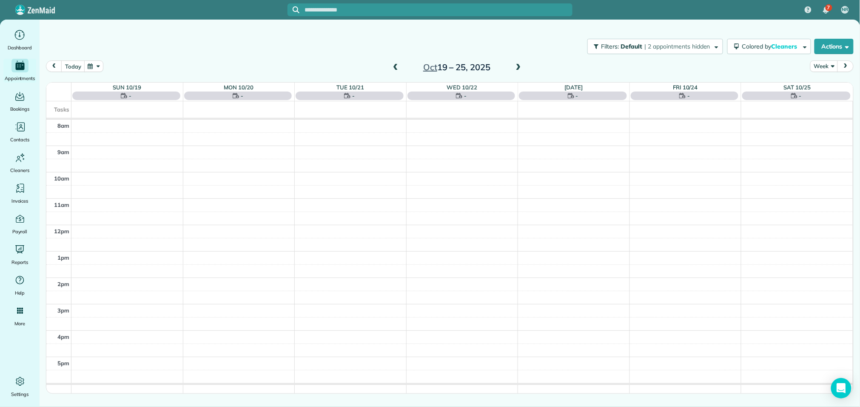
click at [518, 65] on span at bounding box center [518, 68] width 9 height 8
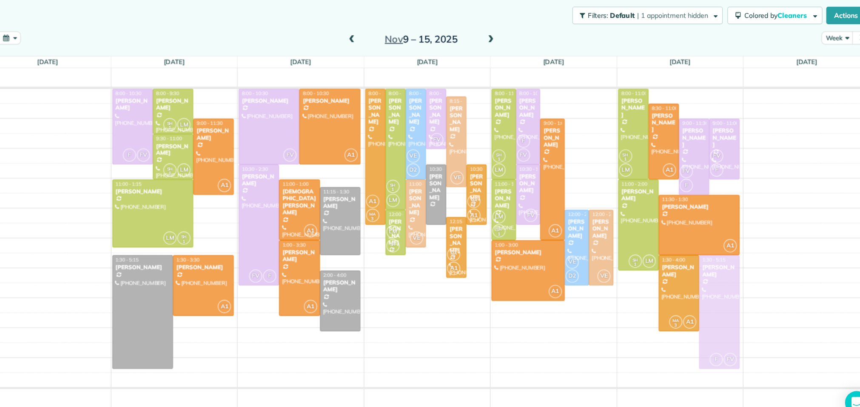
drag, startPoint x: 722, startPoint y: 278, endPoint x: 721, endPoint y: 270, distance: 8.1
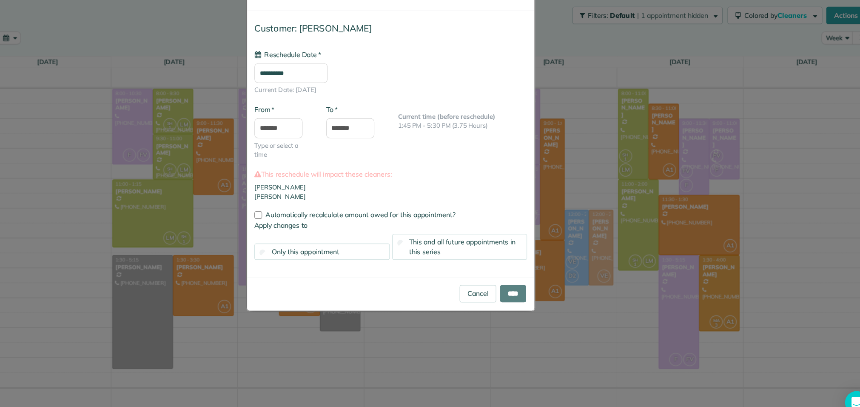
type input "**********"
click at [410, 146] on input "*******" at bounding box center [394, 146] width 43 height 18
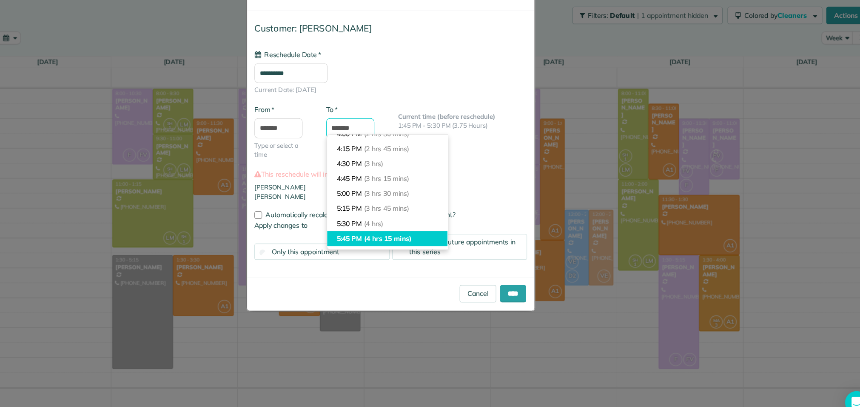
scroll to position [137, 0]
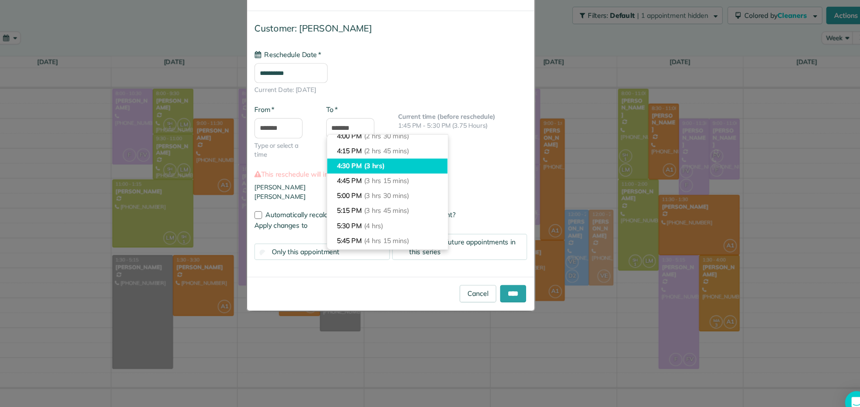
click at [444, 180] on li "4:30 PM (3 hrs)" at bounding box center [427, 179] width 106 height 13
type input "*******"
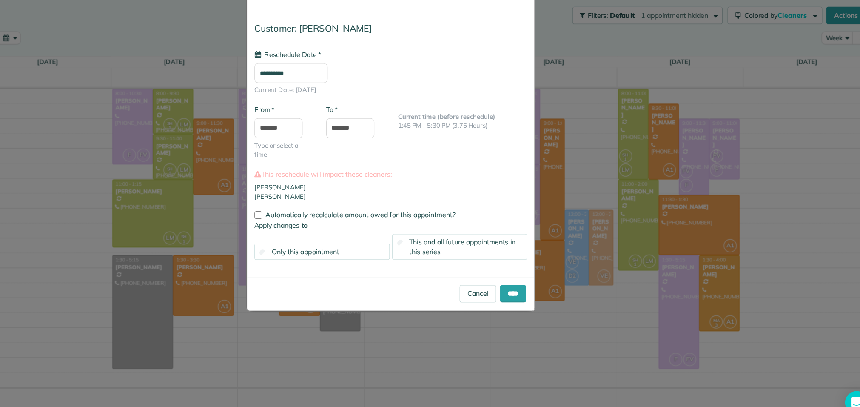
click at [454, 248] on span "This and all future appointments in this series" at bounding box center [494, 250] width 94 height 16
click at [530, 289] on input "****" at bounding box center [538, 291] width 23 height 15
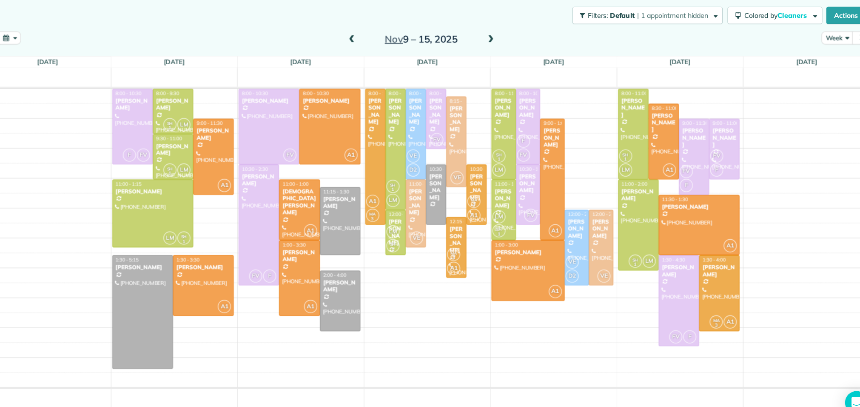
click at [396, 67] on span at bounding box center [395, 68] width 9 height 8
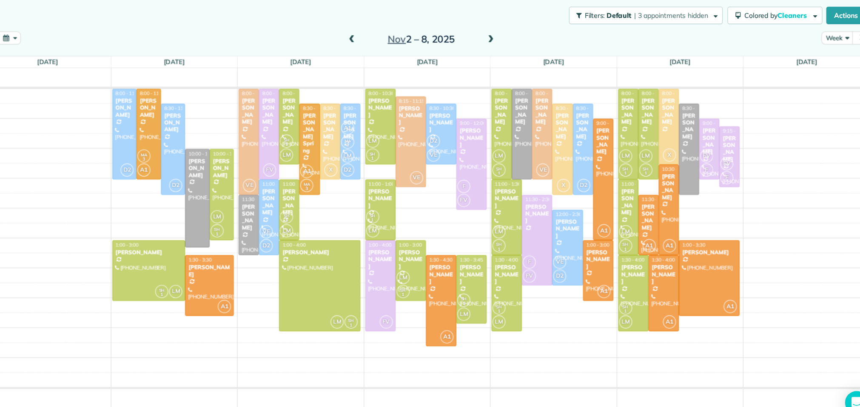
click at [396, 67] on span at bounding box center [395, 68] width 9 height 8
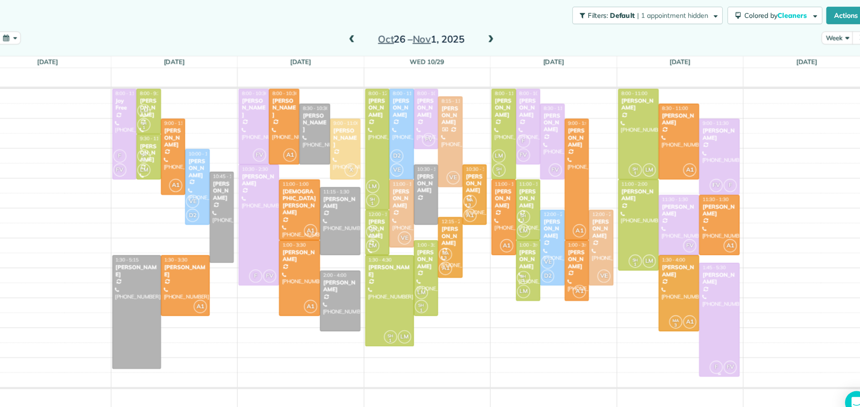
click at [711, 279] on div "[PERSON_NAME]" at bounding box center [720, 278] width 31 height 12
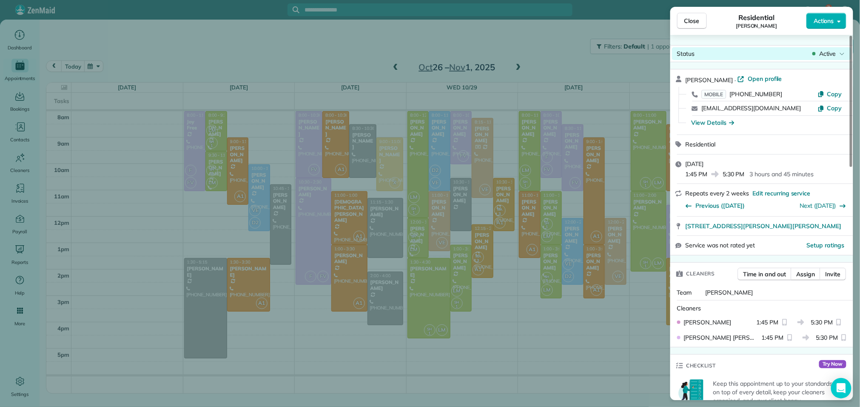
click at [827, 52] on span "Active" at bounding box center [827, 53] width 17 height 9
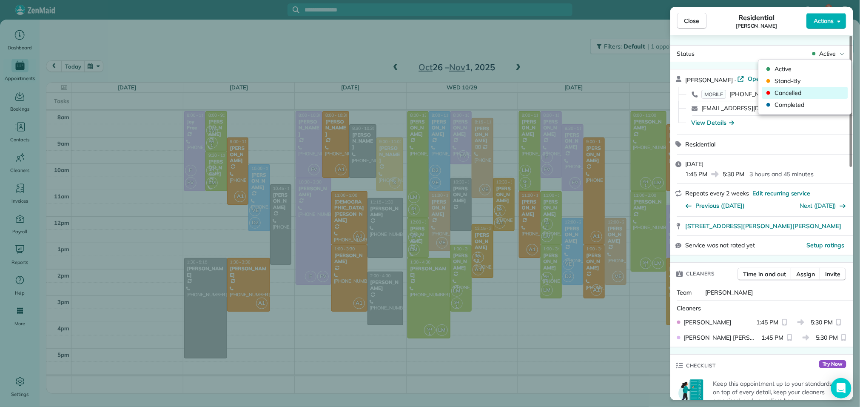
click at [792, 91] on span "Cancelled" at bounding box center [810, 92] width 71 height 9
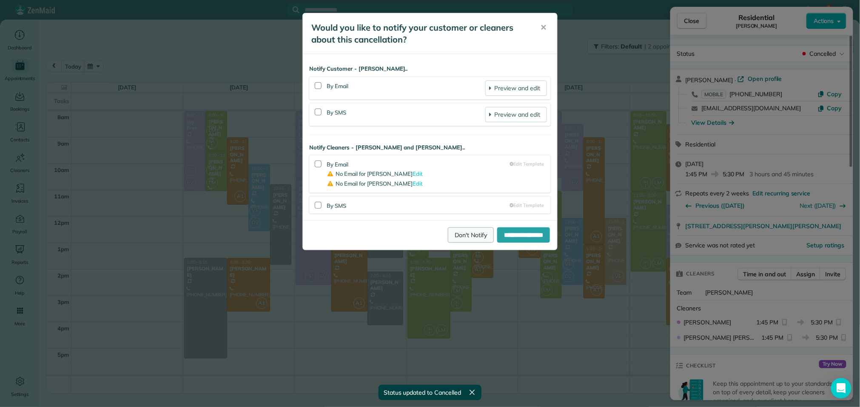
click at [448, 237] on link "Don't Notify" at bounding box center [471, 234] width 46 height 15
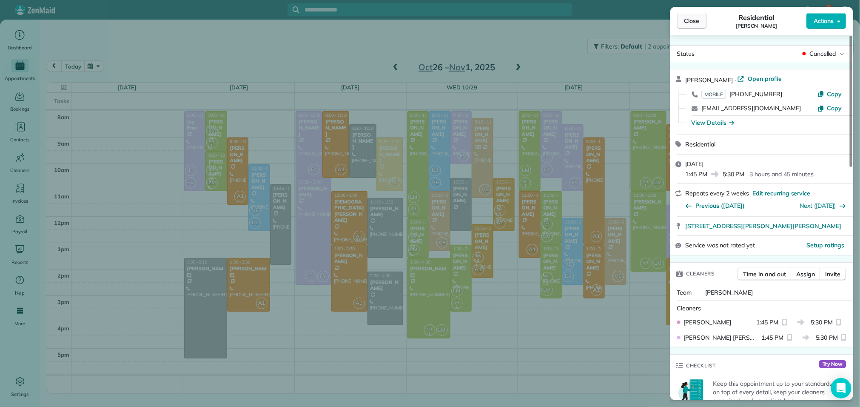
click at [702, 24] on button "Close" at bounding box center [692, 21] width 30 height 16
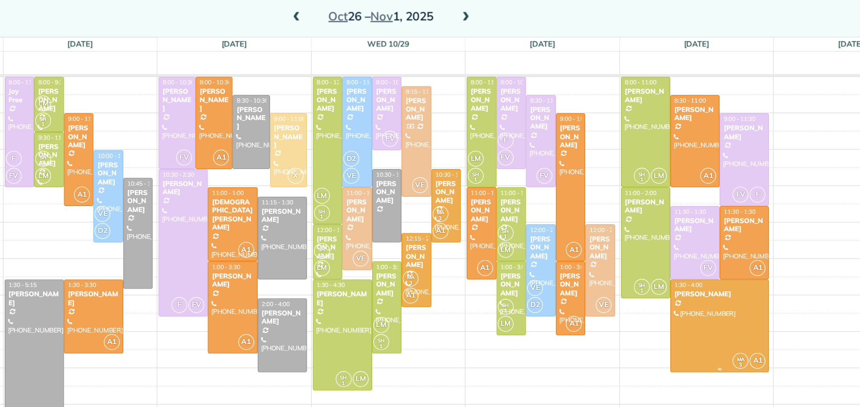
click at [704, 280] on div at bounding box center [702, 291] width 71 height 66
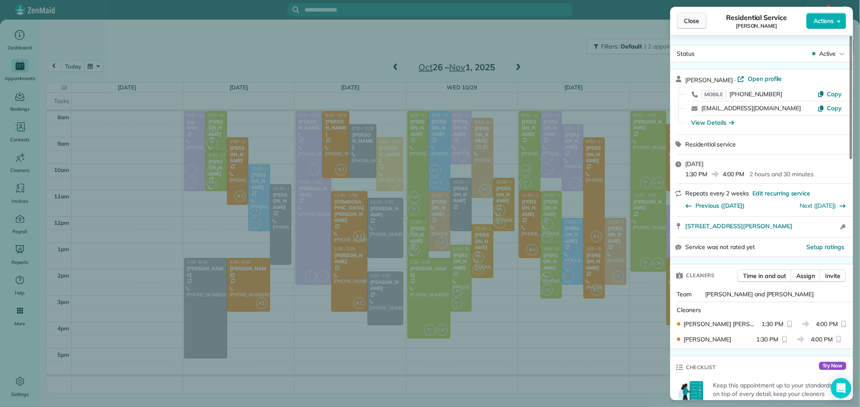
click at [687, 17] on span "Close" at bounding box center [691, 21] width 15 height 9
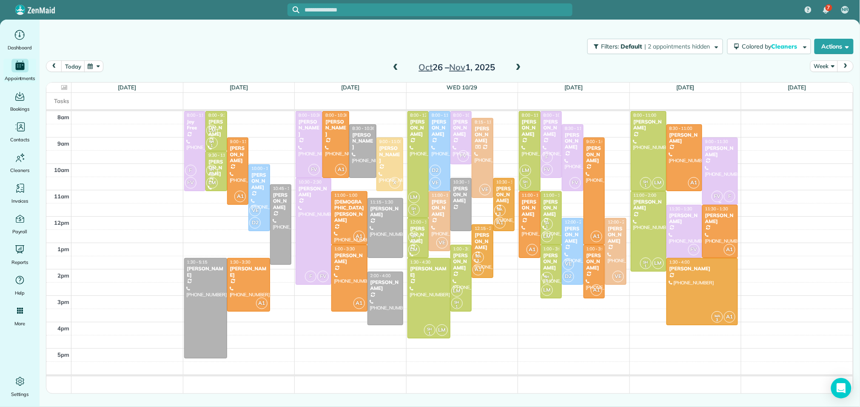
click at [719, 171] on div at bounding box center [720, 171] width 35 height 66
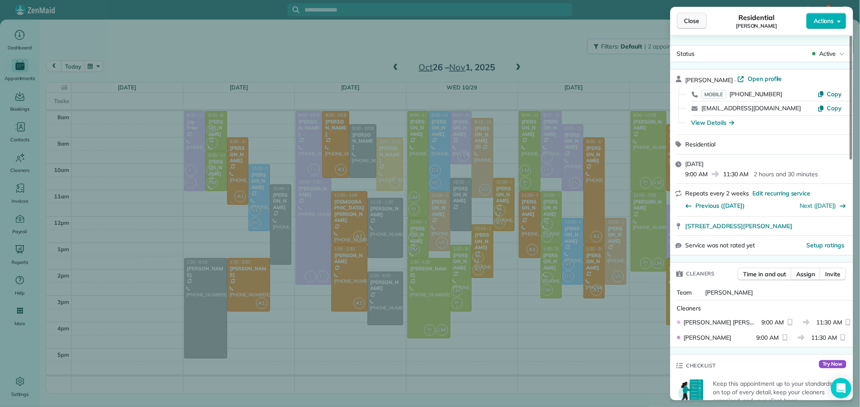
click at [696, 24] on span "Close" at bounding box center [691, 21] width 15 height 9
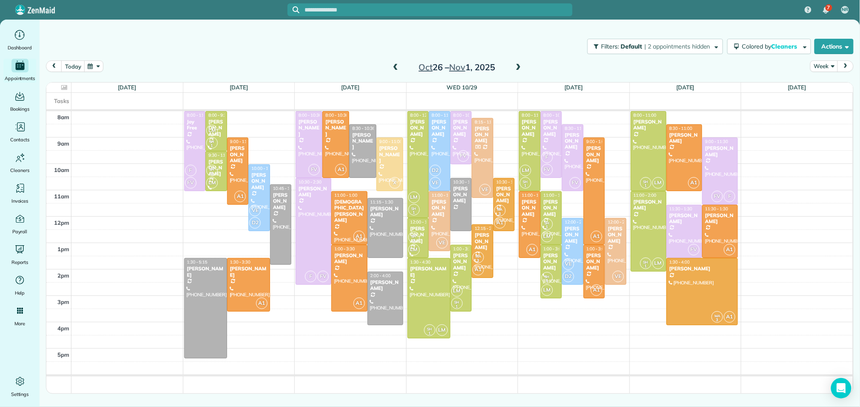
click at [393, 67] on span at bounding box center [395, 68] width 9 height 8
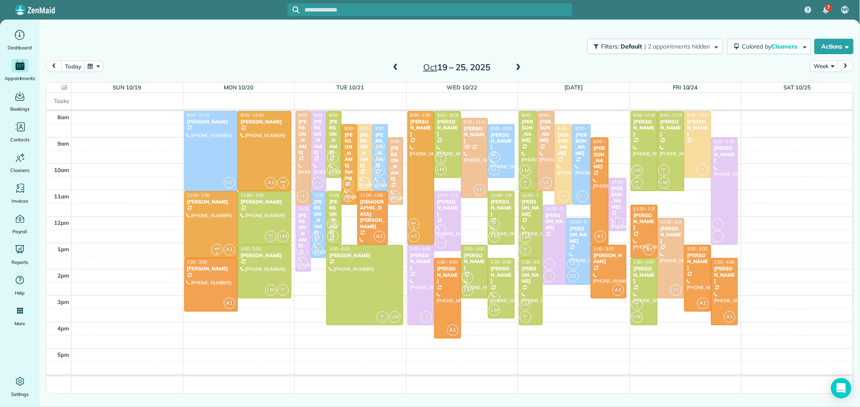
click at [393, 67] on span at bounding box center [395, 68] width 9 height 8
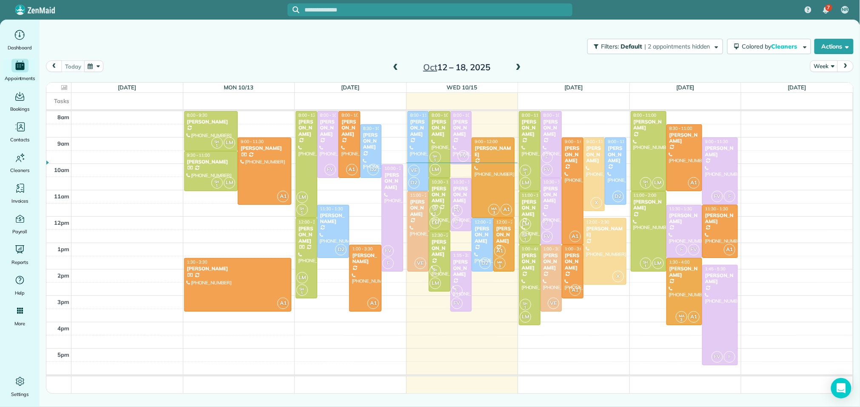
click at [518, 68] on span at bounding box center [518, 68] width 9 height 8
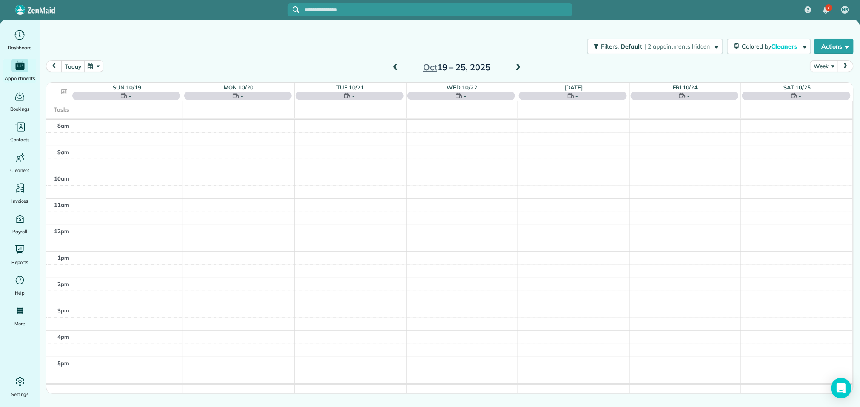
click at [518, 68] on span at bounding box center [518, 68] width 9 height 8
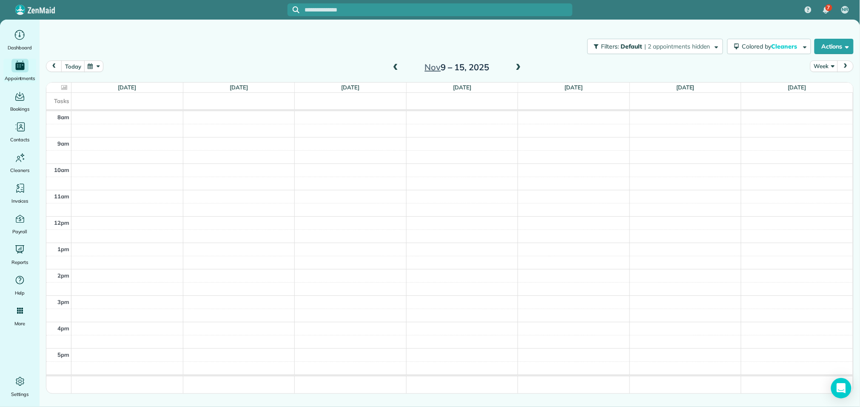
click at [393, 68] on span at bounding box center [395, 68] width 9 height 8
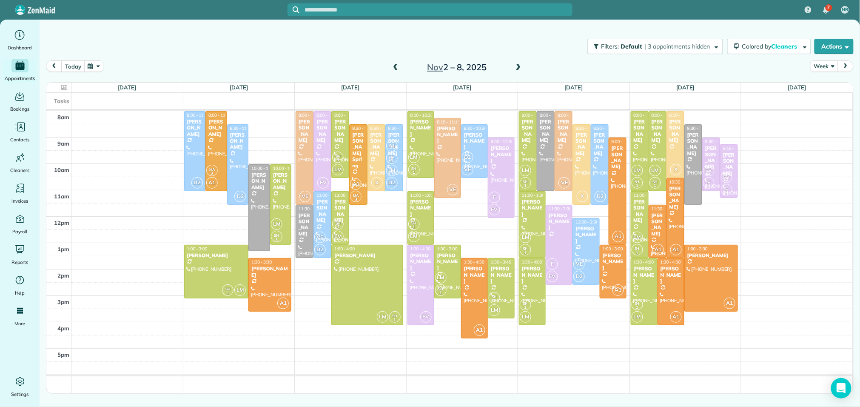
click at [515, 67] on span at bounding box center [518, 68] width 9 height 8
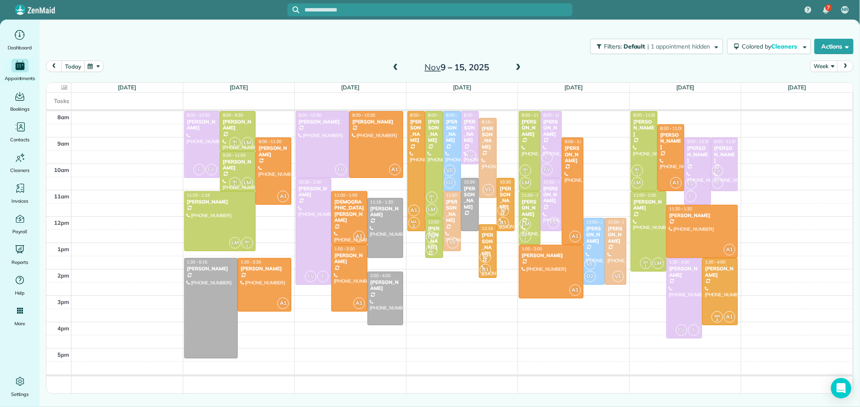
click at [393, 67] on span at bounding box center [395, 68] width 9 height 8
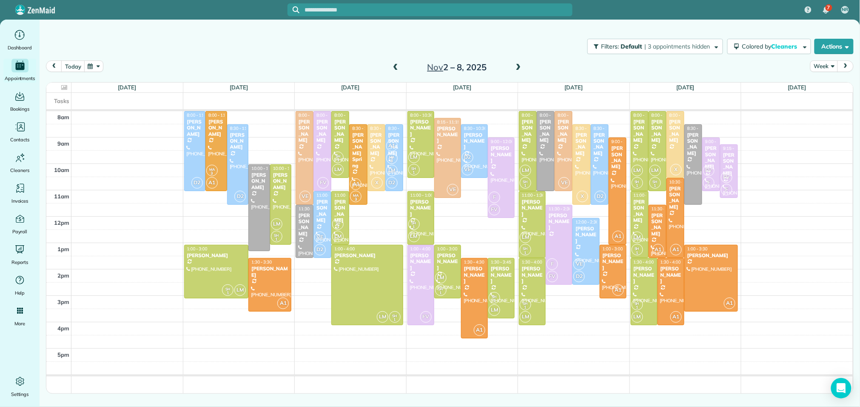
click at [393, 67] on span at bounding box center [395, 68] width 9 height 8
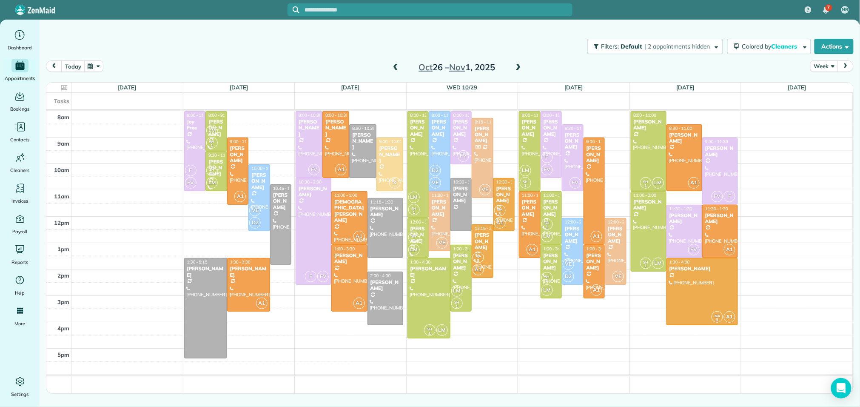
click at [393, 67] on span at bounding box center [395, 68] width 9 height 8
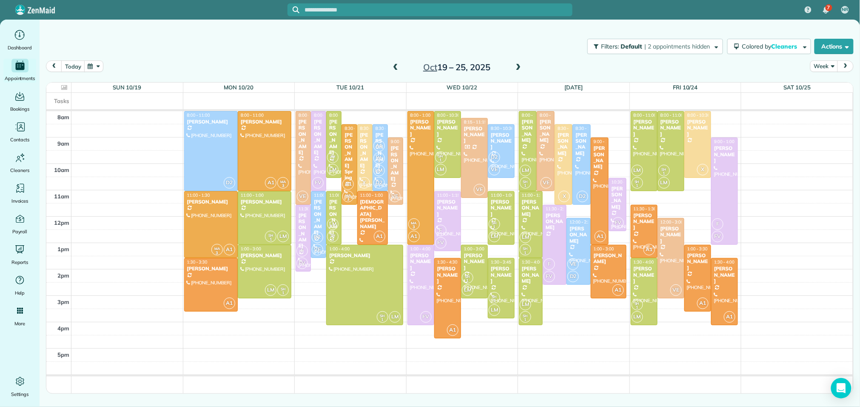
click at [393, 67] on span at bounding box center [395, 68] width 9 height 8
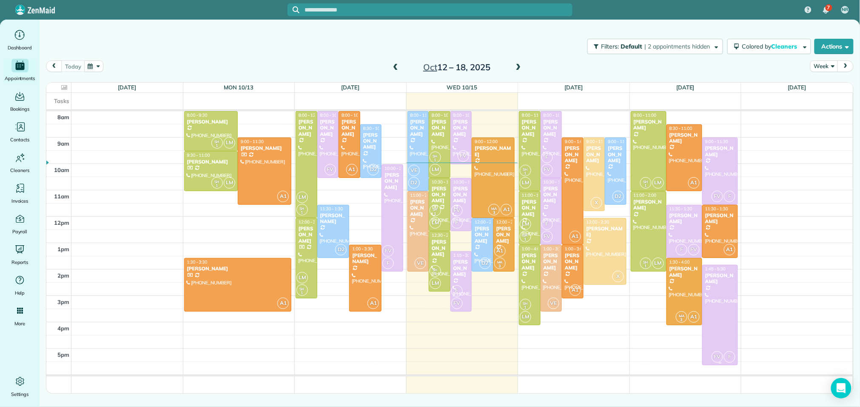
click at [729, 296] on div at bounding box center [720, 315] width 35 height 100
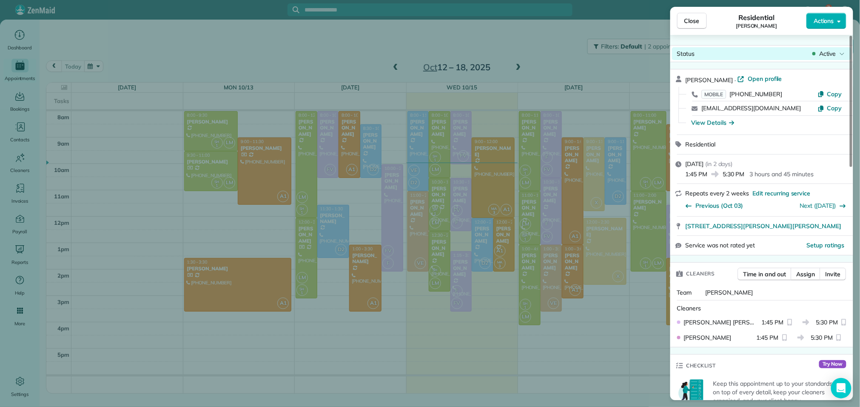
click at [831, 57] on span "Active" at bounding box center [827, 53] width 17 height 9
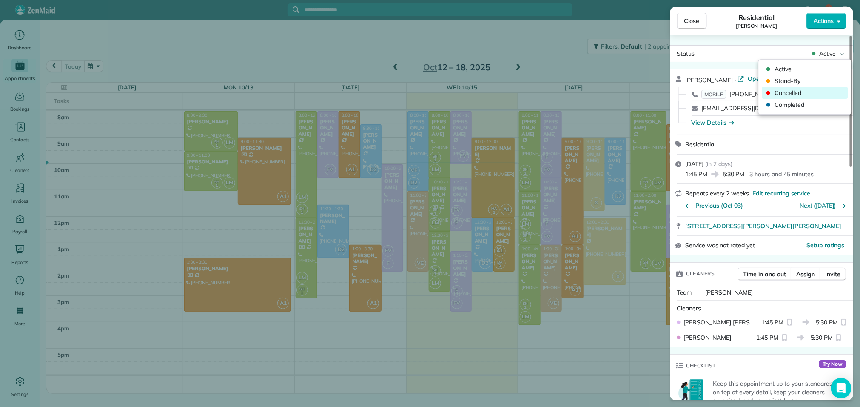
click at [801, 92] on span "Cancelled" at bounding box center [810, 92] width 71 height 9
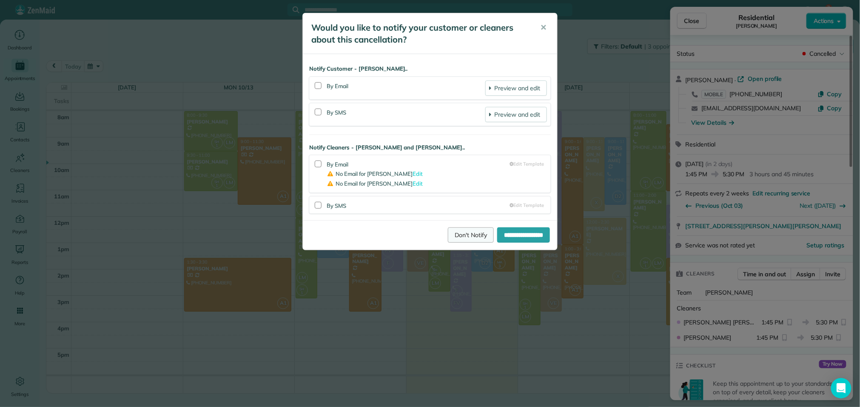
click at [456, 233] on link "Don't Notify" at bounding box center [471, 234] width 46 height 15
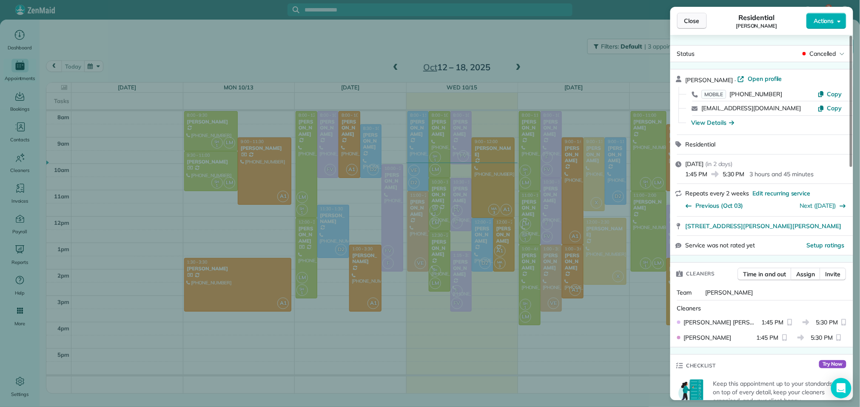
click at [691, 22] on span "Close" at bounding box center [691, 21] width 15 height 9
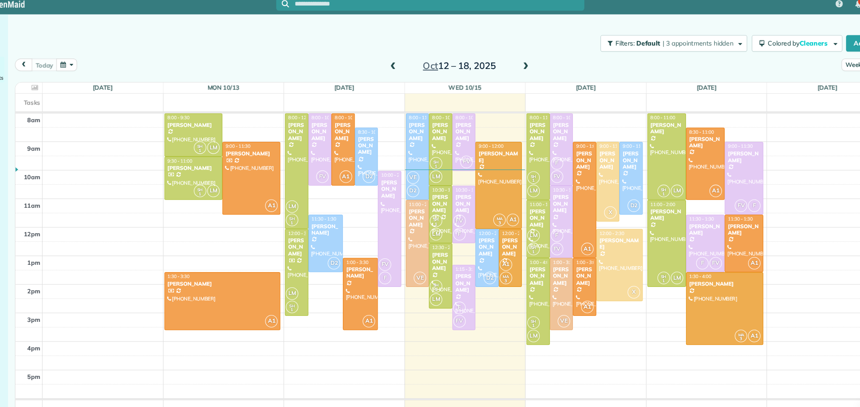
click at [389, 67] on div "[DATE] – [DATE]" at bounding box center [457, 67] width 136 height 14
click at [398, 65] on span at bounding box center [395, 68] width 9 height 8
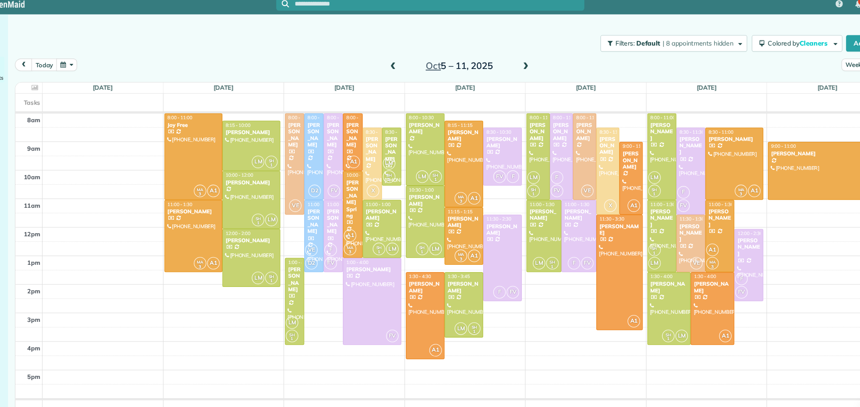
click at [397, 63] on span at bounding box center [395, 67] width 9 height 13
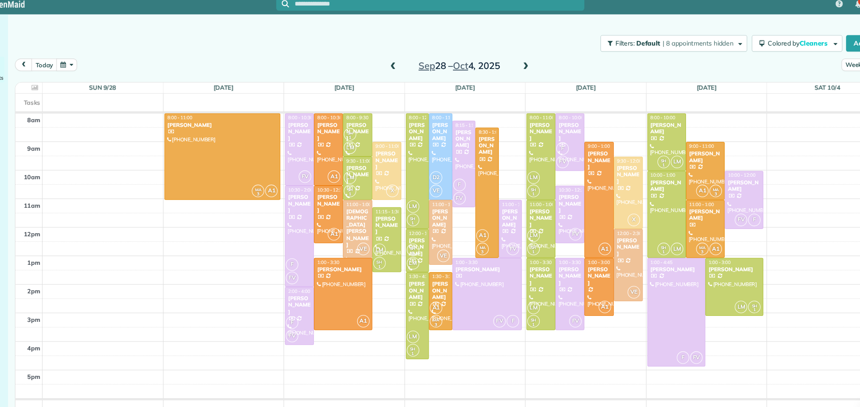
click at [518, 67] on span at bounding box center [518, 68] width 9 height 8
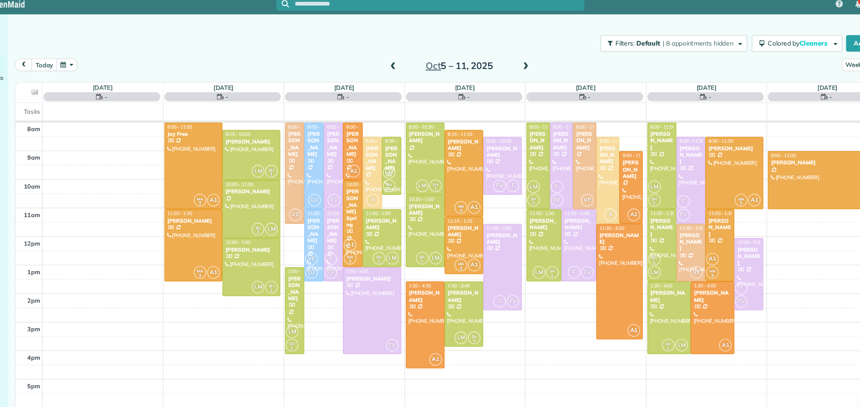
click at [518, 67] on span at bounding box center [518, 68] width 9 height 8
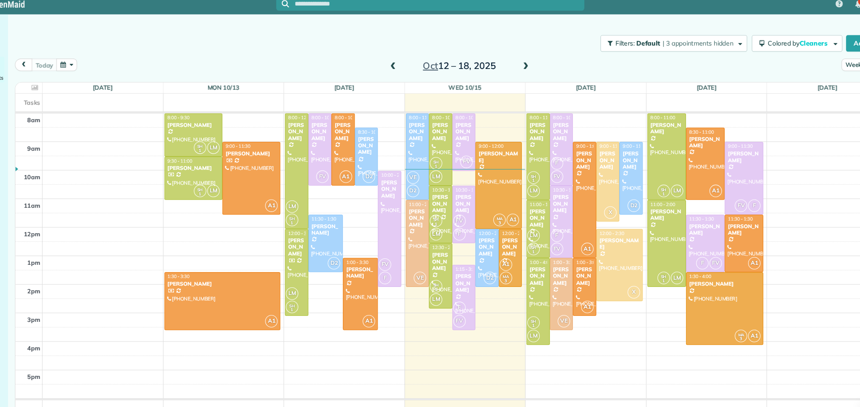
click at [516, 67] on span at bounding box center [518, 68] width 9 height 8
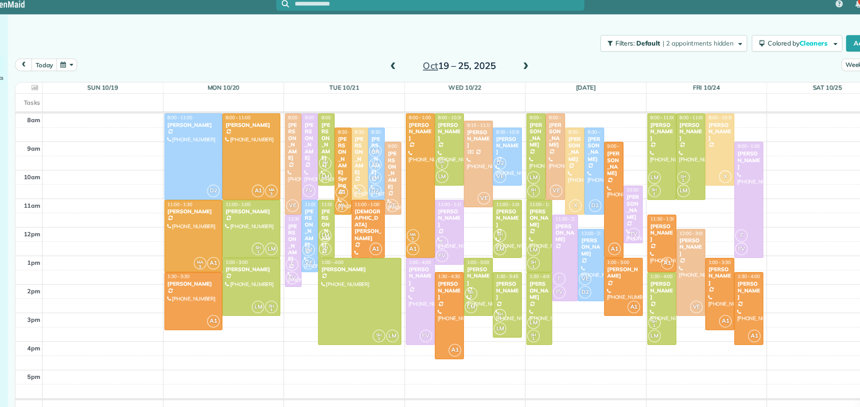
click at [516, 67] on span at bounding box center [518, 68] width 9 height 8
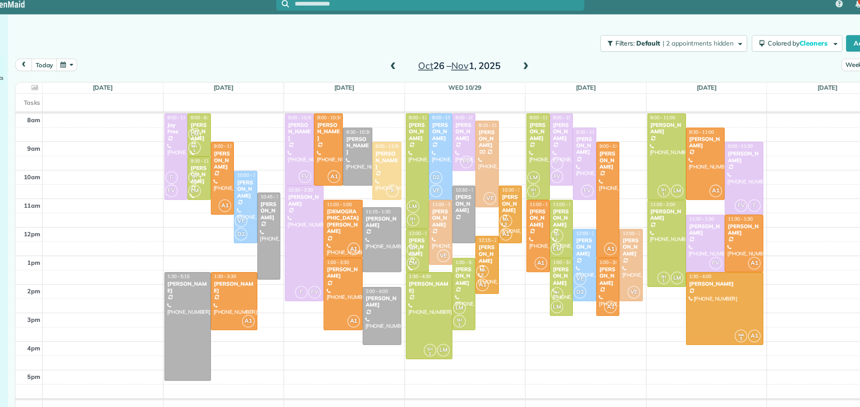
click at [516, 67] on span at bounding box center [518, 68] width 9 height 8
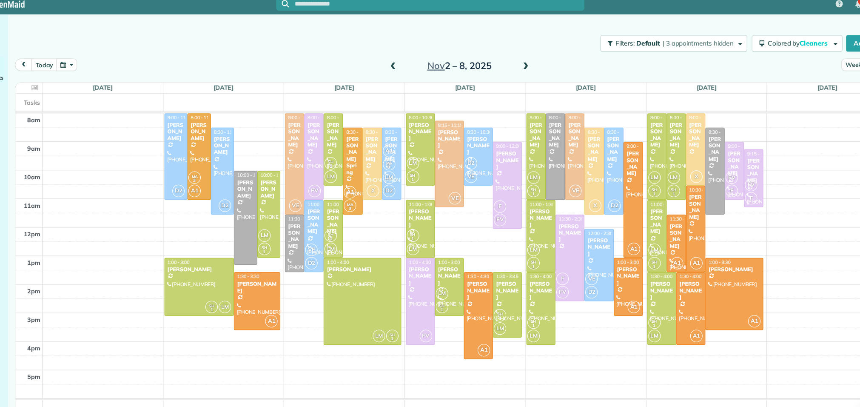
click at [516, 67] on span at bounding box center [518, 68] width 9 height 8
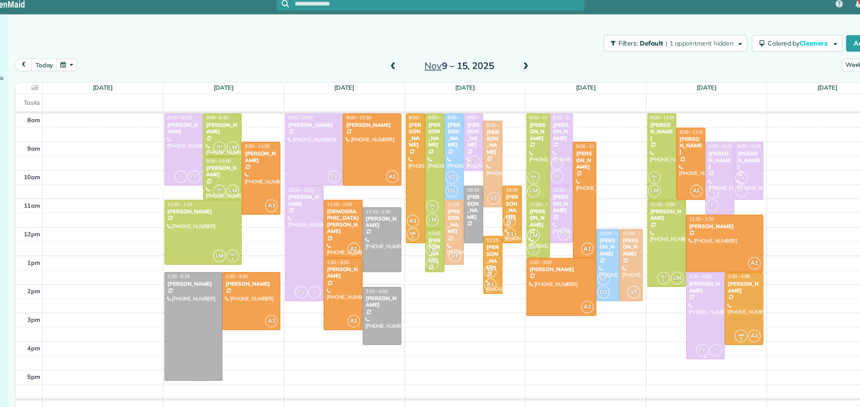
click at [683, 273] on div "[PERSON_NAME]" at bounding box center [684, 271] width 31 height 12
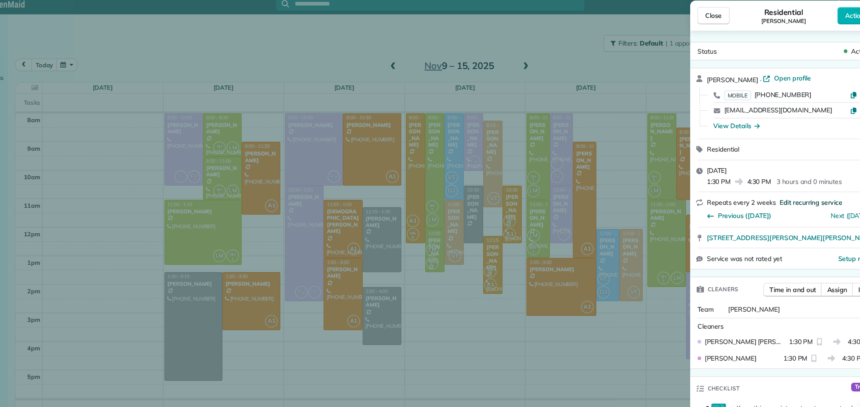
click at [769, 191] on span "Edit recurring service" at bounding box center [782, 193] width 58 height 9
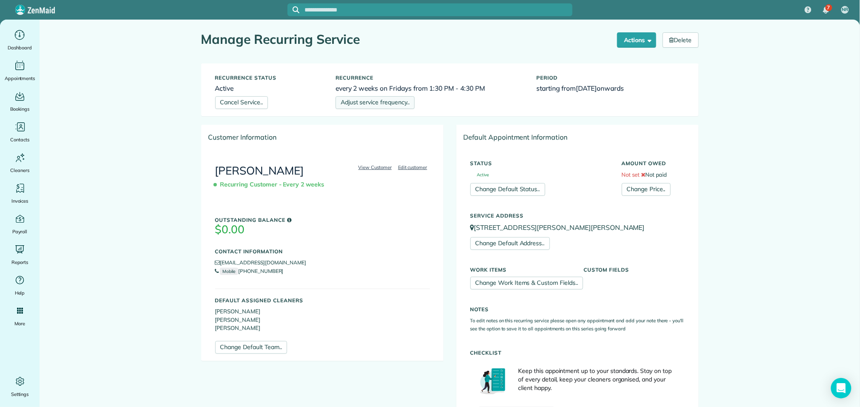
click at [395, 98] on link "Adjust service frequency.." at bounding box center [375, 102] width 79 height 13
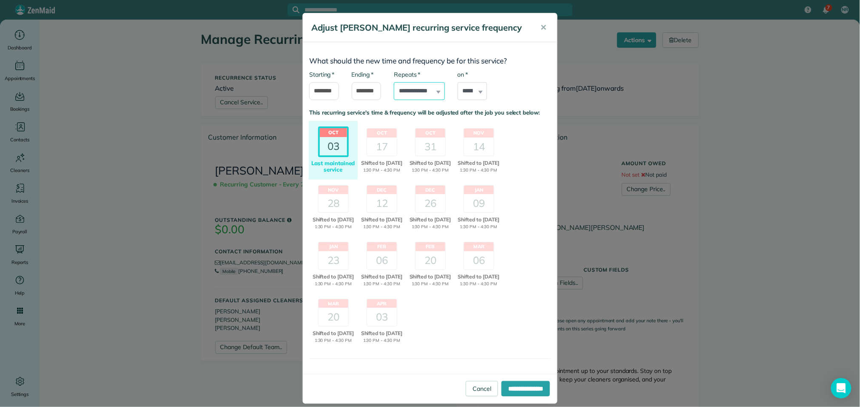
click at [421, 100] on select "**********" at bounding box center [419, 91] width 51 height 18
select select "**********"
click at [394, 94] on select "**********" at bounding box center [419, 91] width 51 height 18
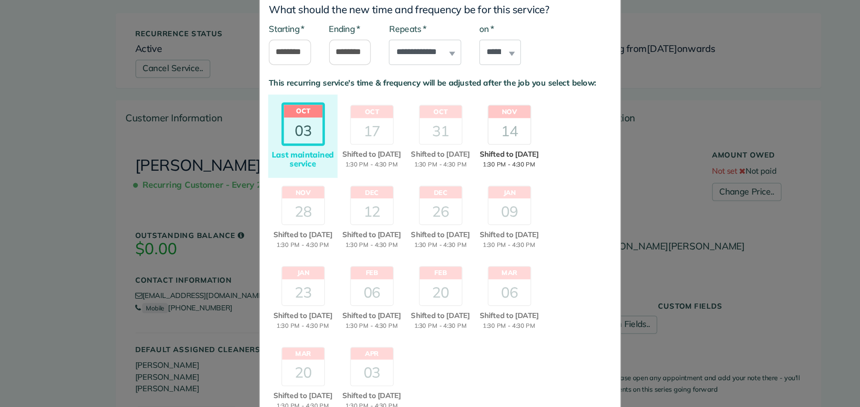
click at [487, 156] on div "14" at bounding box center [479, 146] width 30 height 18
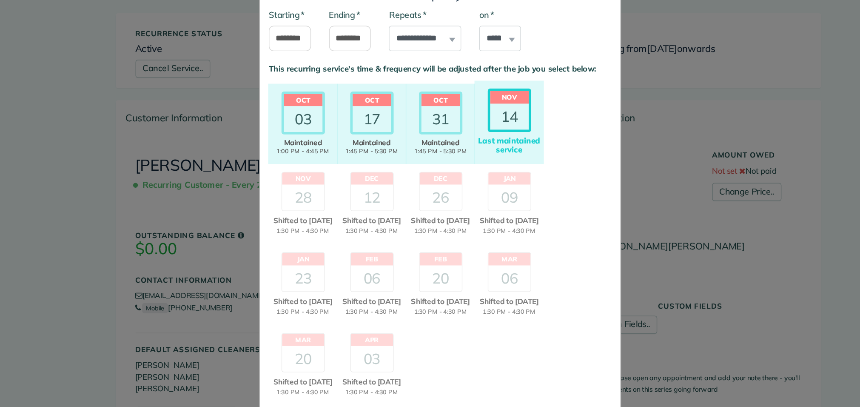
scroll to position [45, 0]
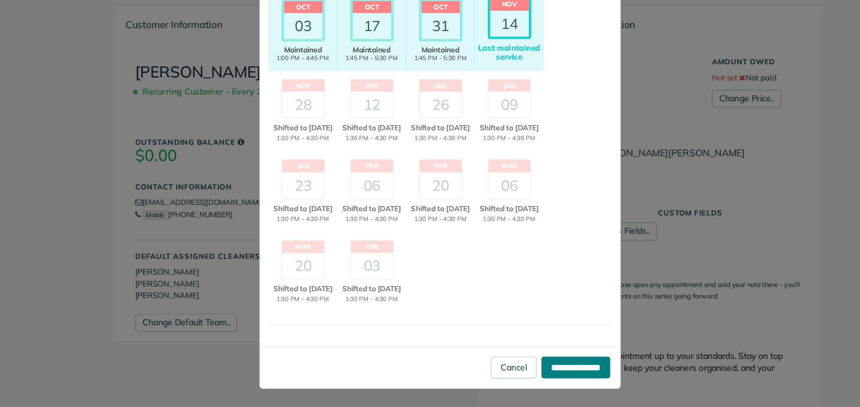
click at [512, 382] on input "**********" at bounding box center [525, 378] width 48 height 15
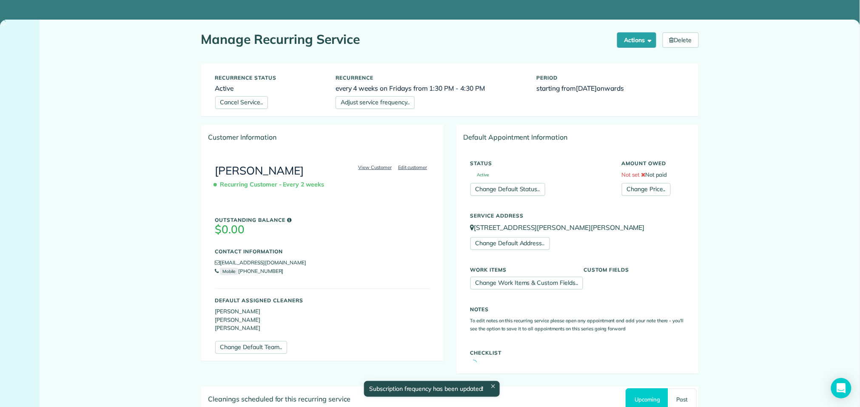
click at [567, 319] on small "To edit notes on this recurring service please open any appointment and add you…" at bounding box center [577, 324] width 214 height 14
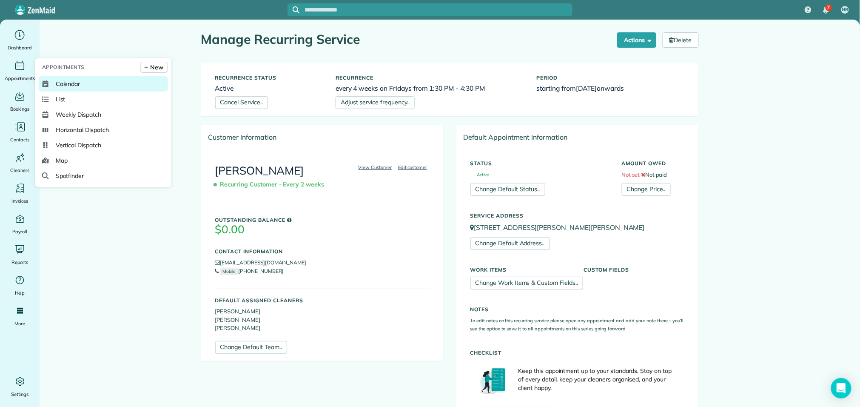
click at [53, 83] on link "Calendar" at bounding box center [103, 83] width 129 height 15
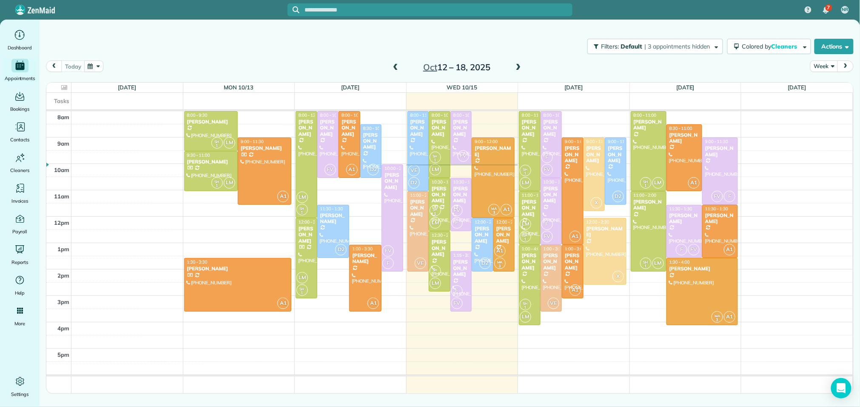
click at [393, 68] on span at bounding box center [395, 68] width 9 height 8
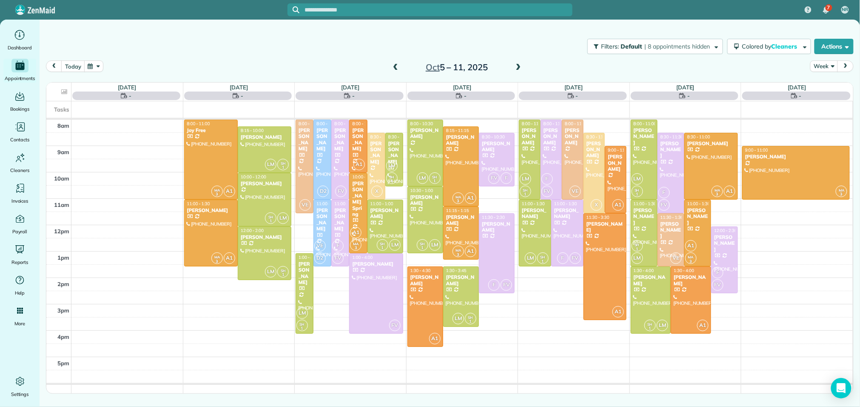
click at [393, 68] on span at bounding box center [395, 68] width 9 height 8
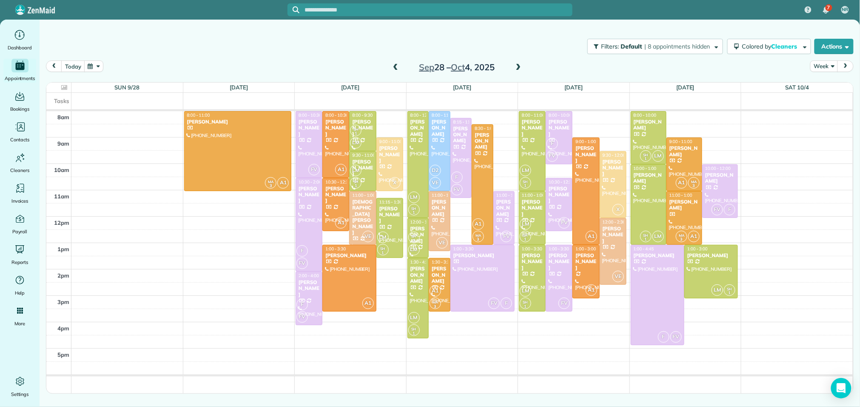
click at [518, 66] on span at bounding box center [518, 68] width 9 height 8
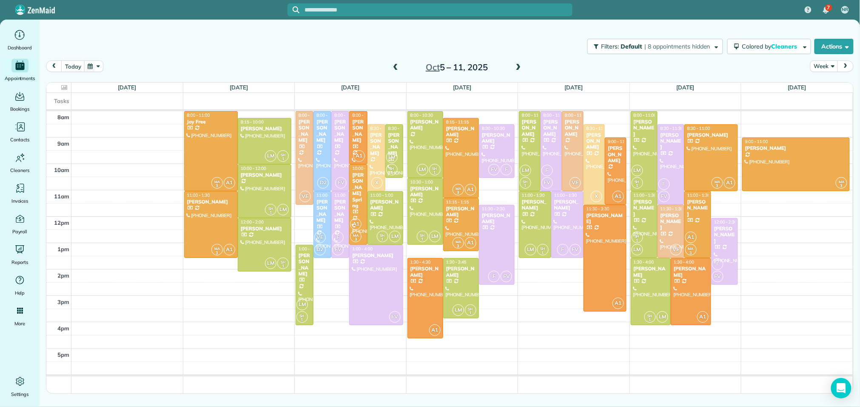
click at [518, 66] on span at bounding box center [518, 68] width 9 height 8
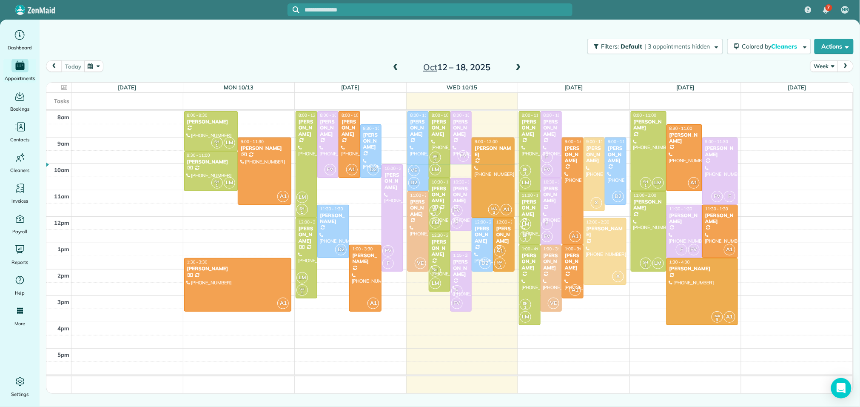
click at [518, 66] on span at bounding box center [518, 68] width 9 height 8
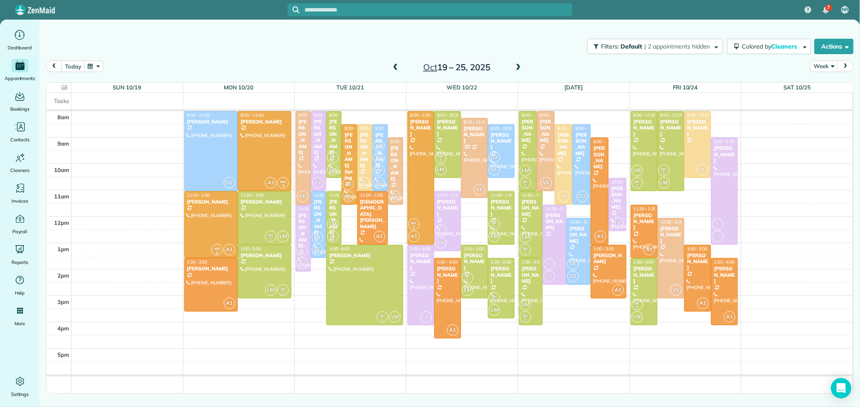
click at [518, 66] on span at bounding box center [518, 68] width 9 height 8
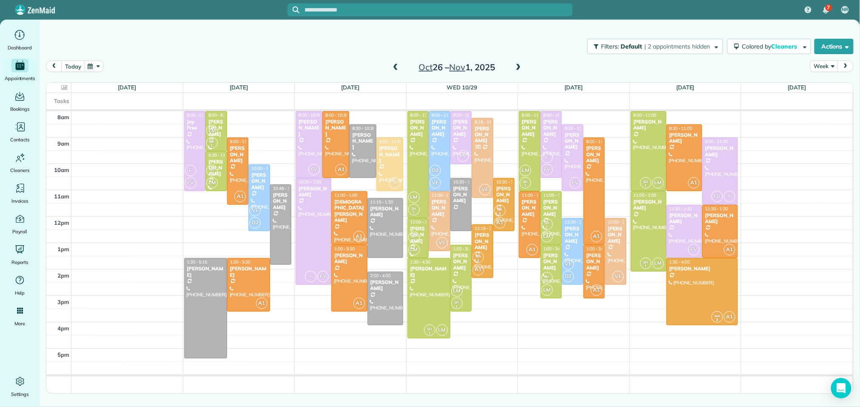
click at [518, 66] on span at bounding box center [518, 68] width 9 height 8
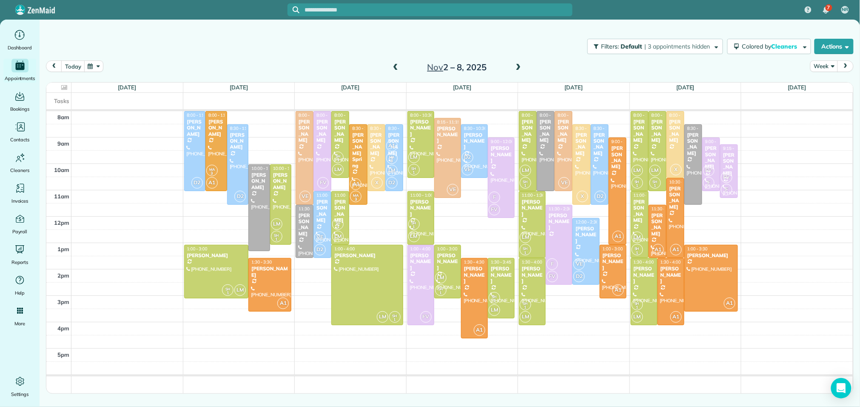
click at [515, 68] on span at bounding box center [518, 68] width 9 height 8
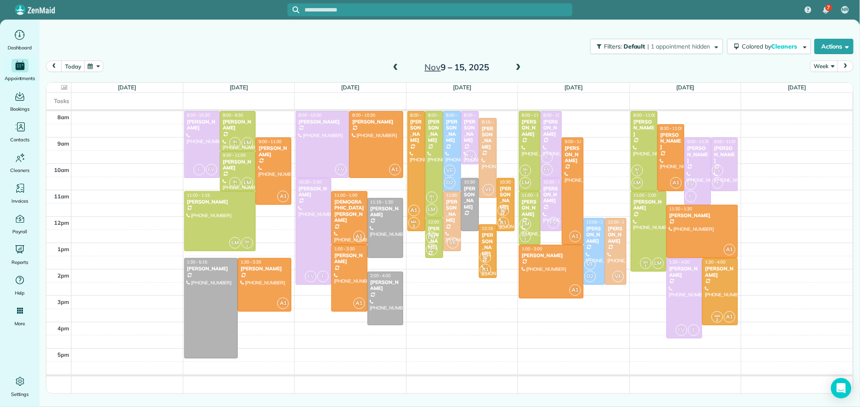
click at [515, 68] on span at bounding box center [518, 68] width 9 height 8
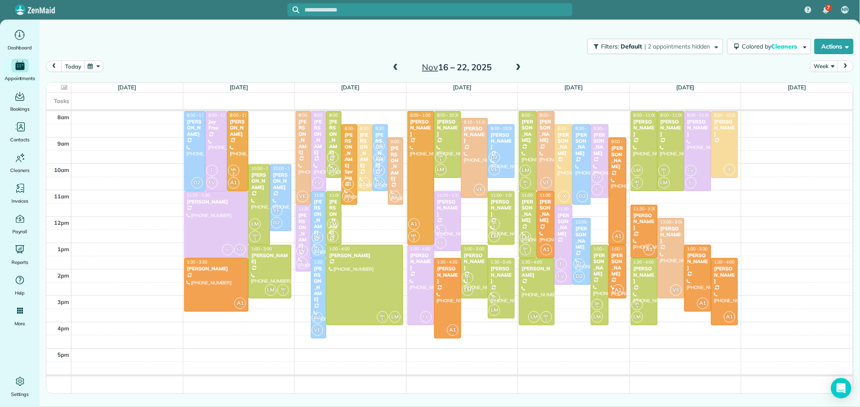
click at [515, 68] on span at bounding box center [518, 68] width 9 height 8
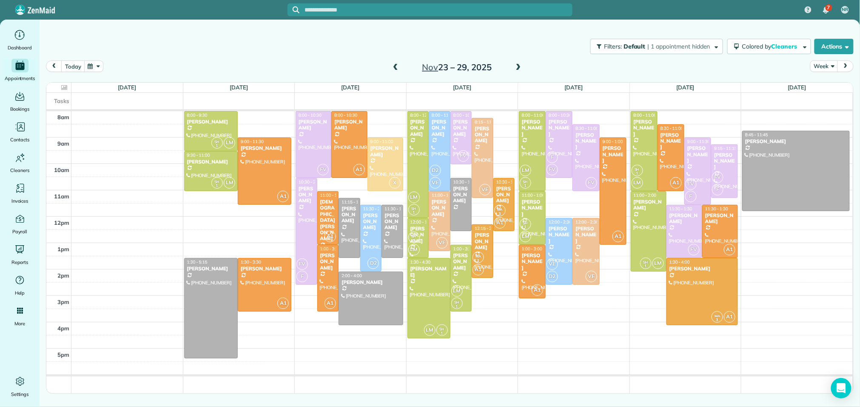
click at [515, 68] on span at bounding box center [518, 68] width 9 height 8
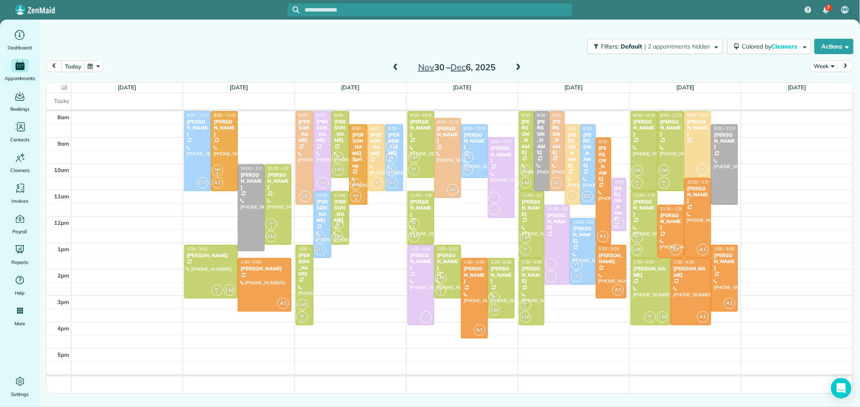
click at [515, 68] on span at bounding box center [518, 68] width 9 height 8
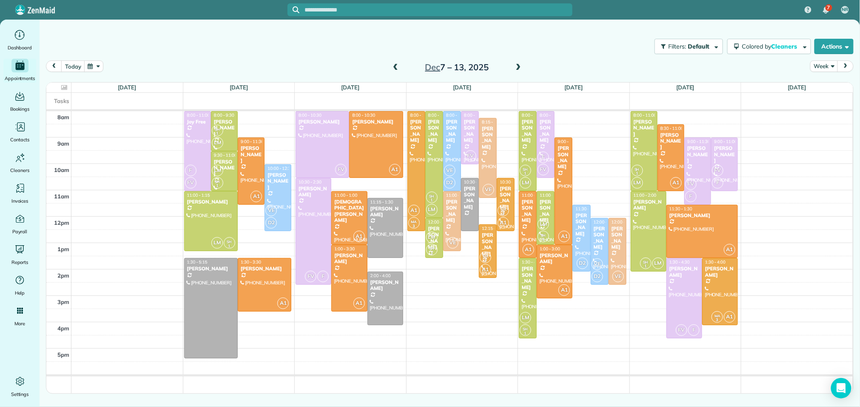
click at [515, 68] on span at bounding box center [518, 68] width 9 height 8
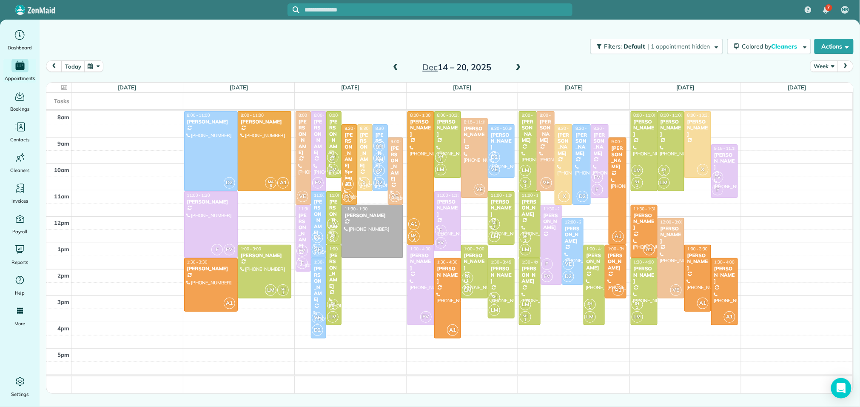
click at [515, 68] on span at bounding box center [518, 68] width 9 height 8
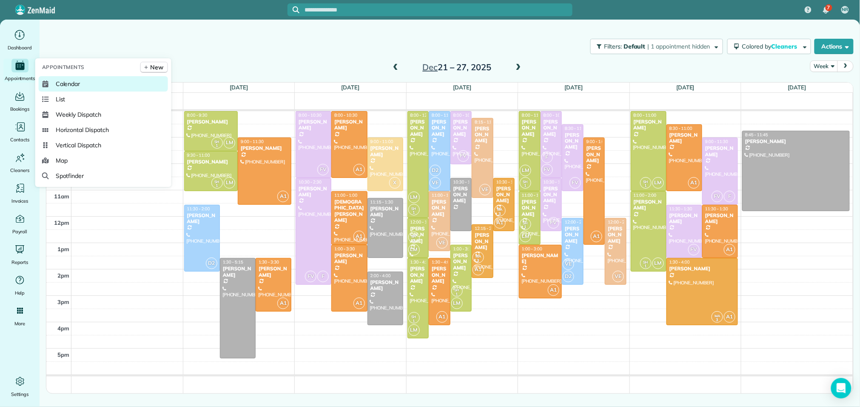
click at [62, 82] on span "Calendar" at bounding box center [68, 84] width 25 height 9
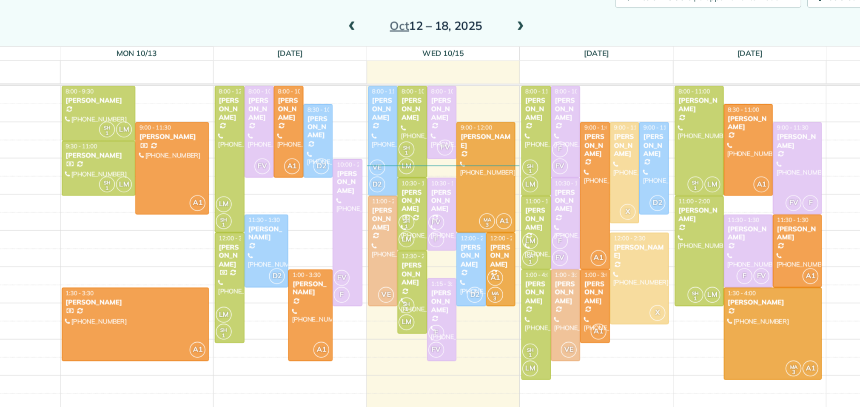
click at [517, 65] on span at bounding box center [518, 68] width 9 height 8
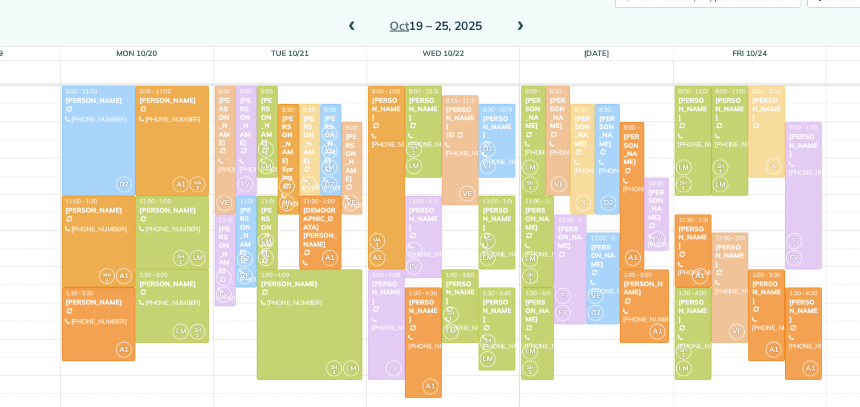
click at [517, 65] on span at bounding box center [518, 68] width 9 height 8
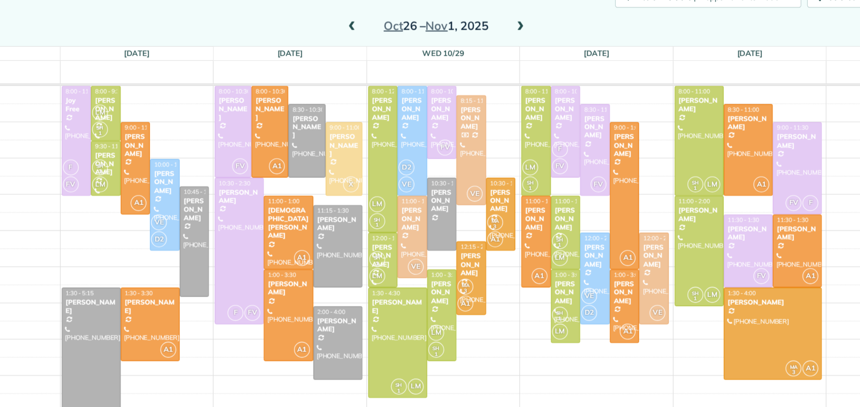
click at [517, 65] on span at bounding box center [518, 68] width 9 height 8
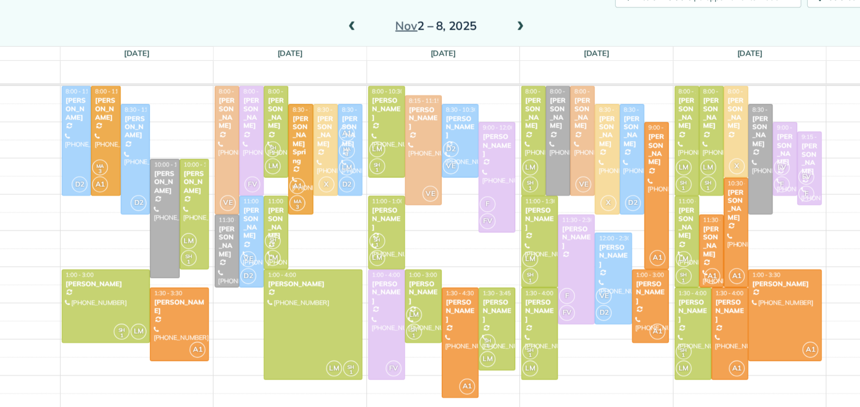
click at [517, 65] on span at bounding box center [518, 68] width 9 height 8
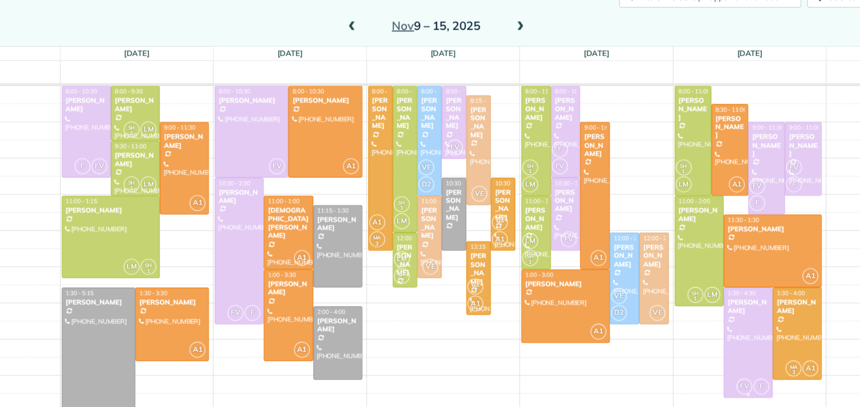
click at [681, 281] on div at bounding box center [684, 298] width 35 height 80
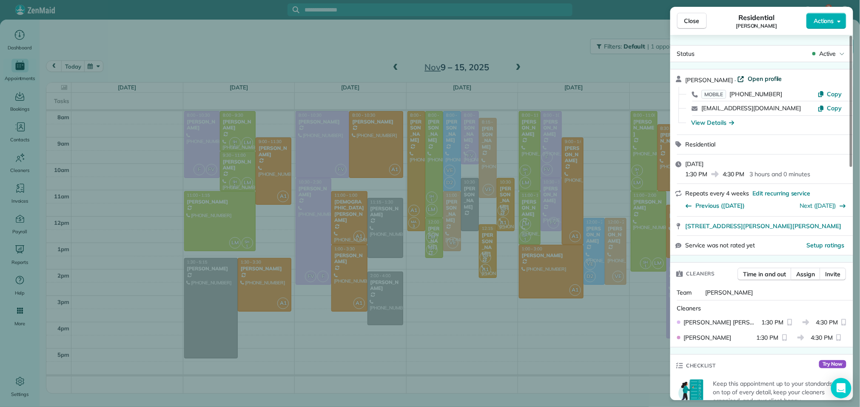
click at [778, 80] on span "Open profile" at bounding box center [765, 78] width 34 height 9
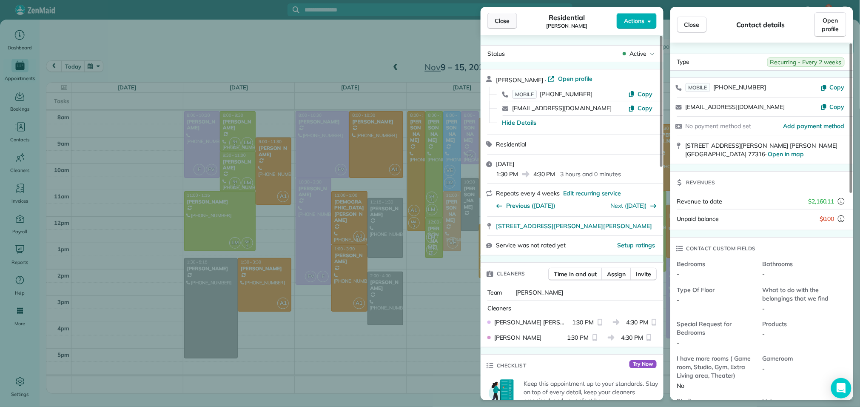
click at [501, 25] on button "Close" at bounding box center [502, 21] width 30 height 16
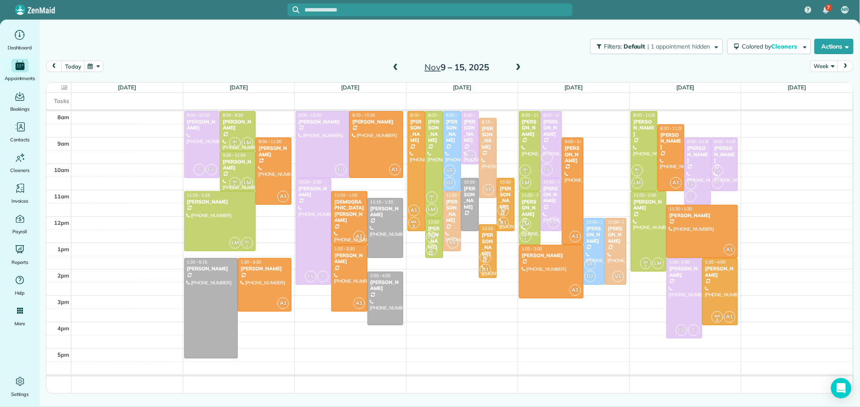
click at [393, 65] on span at bounding box center [395, 68] width 9 height 8
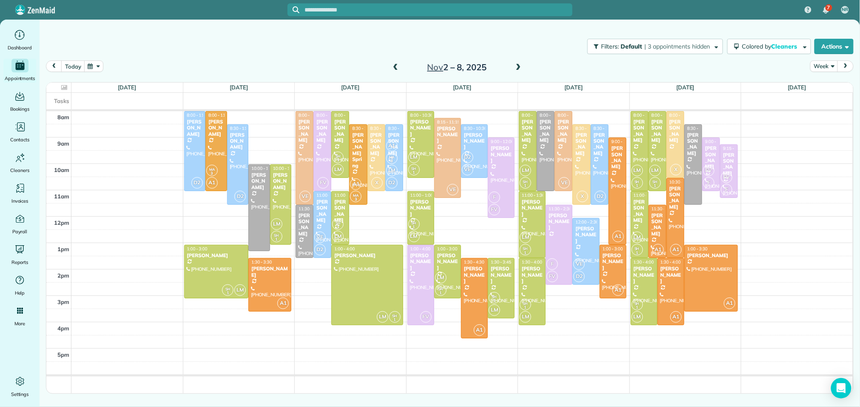
click at [393, 65] on span at bounding box center [395, 68] width 9 height 8
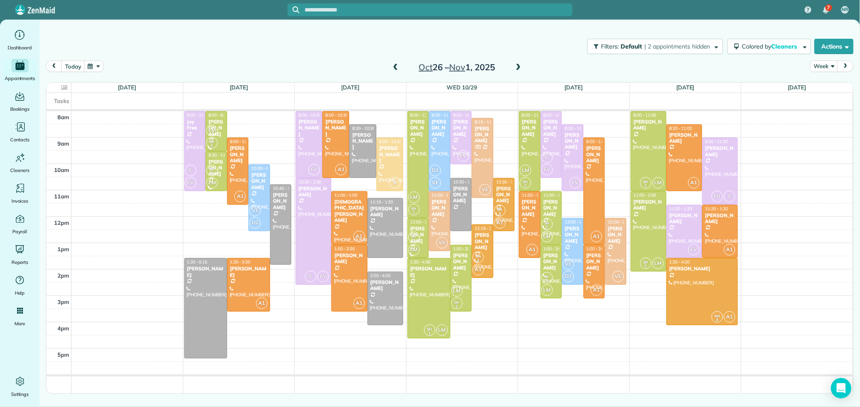
click at [393, 65] on span at bounding box center [395, 68] width 9 height 8
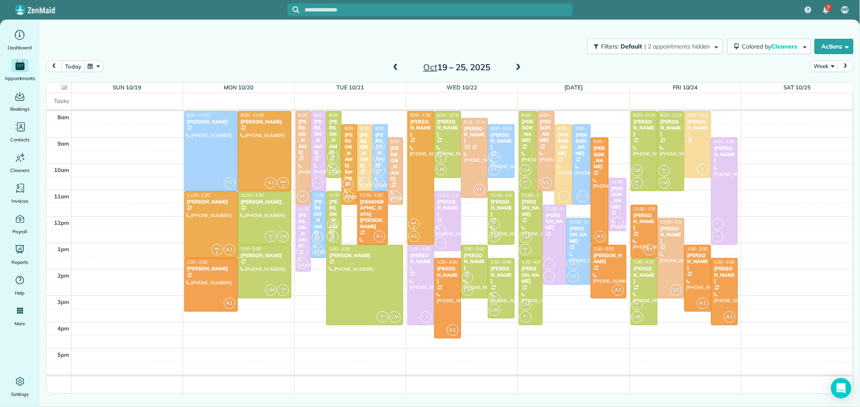
click at [393, 65] on span at bounding box center [395, 68] width 9 height 8
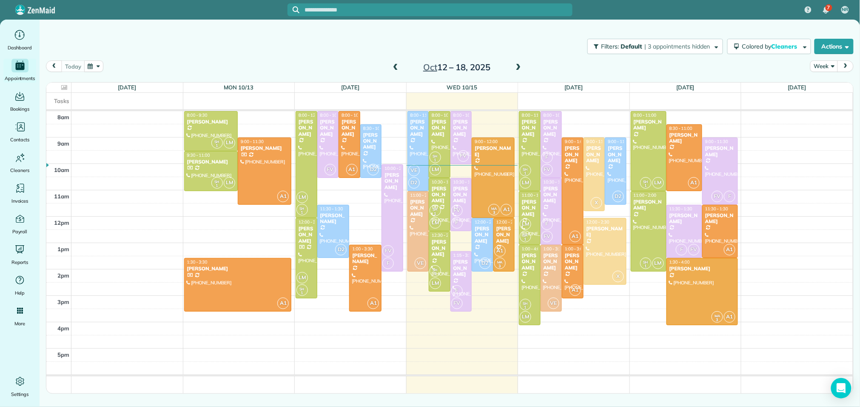
click at [393, 65] on span at bounding box center [395, 68] width 9 height 8
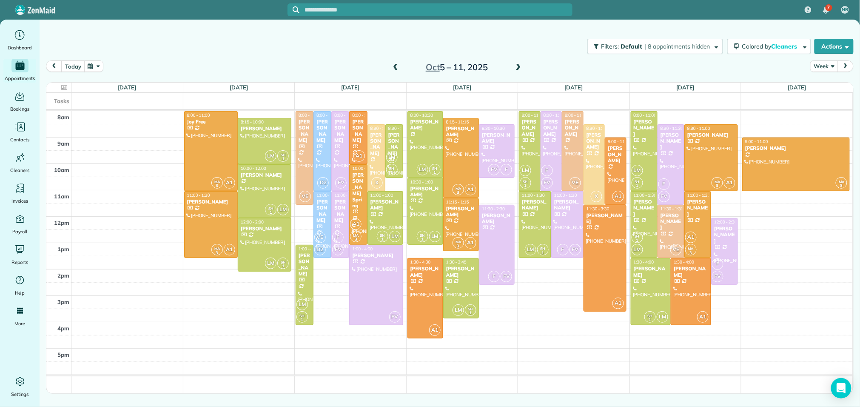
click at [393, 65] on span at bounding box center [395, 68] width 9 height 8
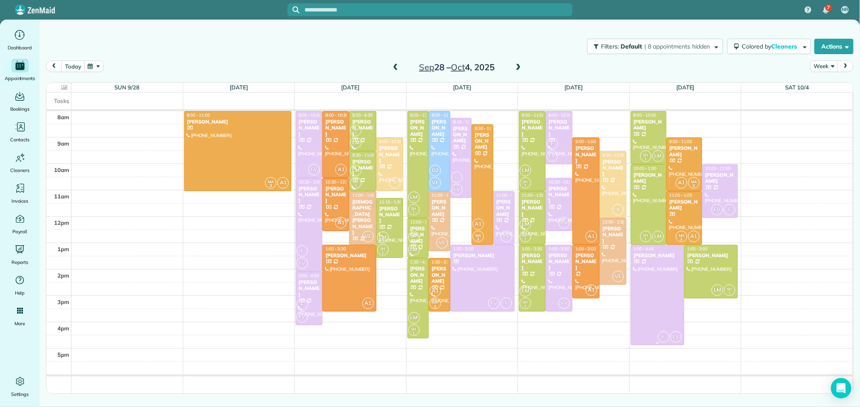
click at [653, 294] on div at bounding box center [657, 295] width 53 height 100
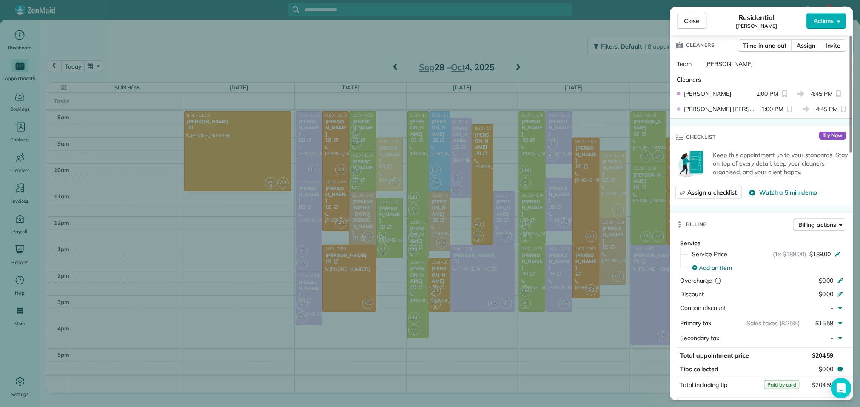
scroll to position [233, 0]
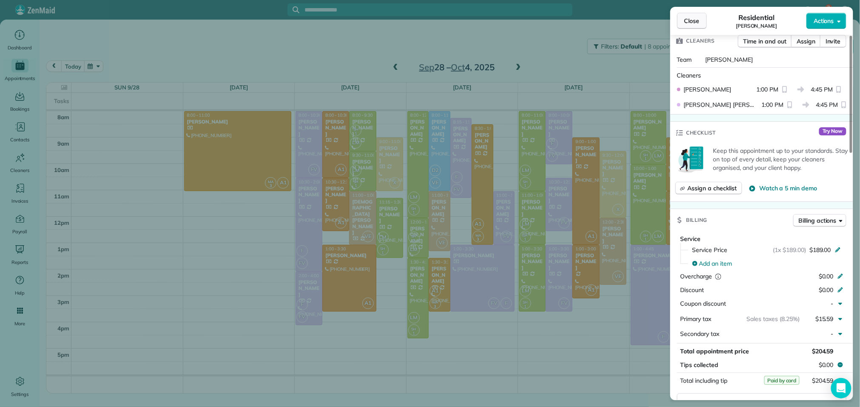
click at [689, 25] on button "Close" at bounding box center [692, 21] width 30 height 16
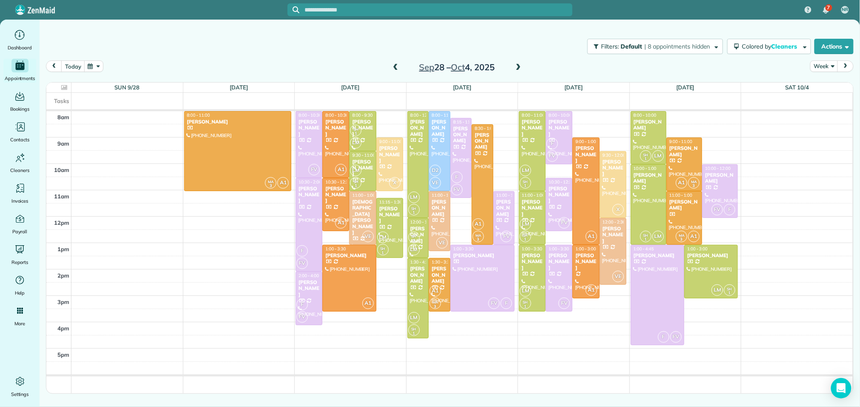
click at [521, 68] on span at bounding box center [518, 68] width 9 height 8
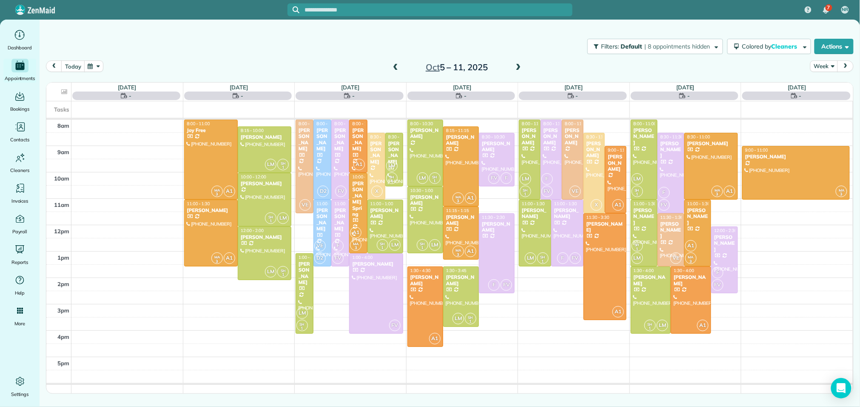
click at [521, 68] on span at bounding box center [518, 68] width 9 height 8
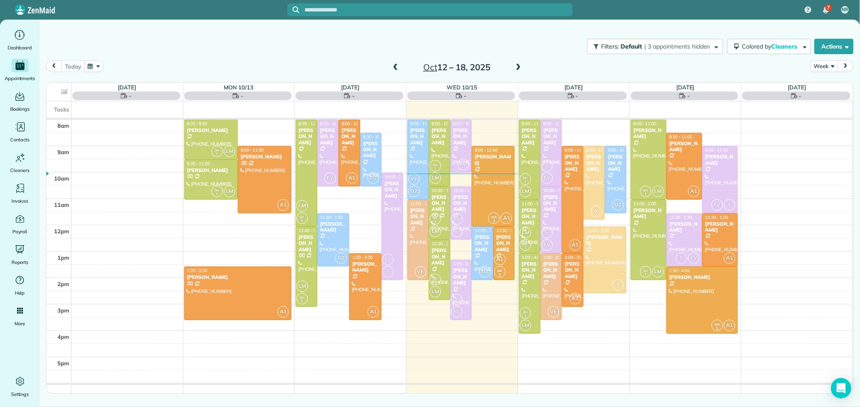
click at [521, 68] on span at bounding box center [518, 68] width 9 height 8
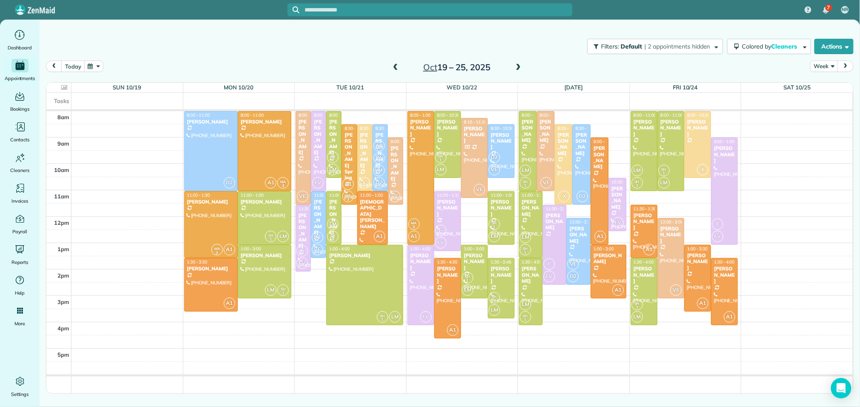
click at [521, 68] on span at bounding box center [518, 68] width 9 height 8
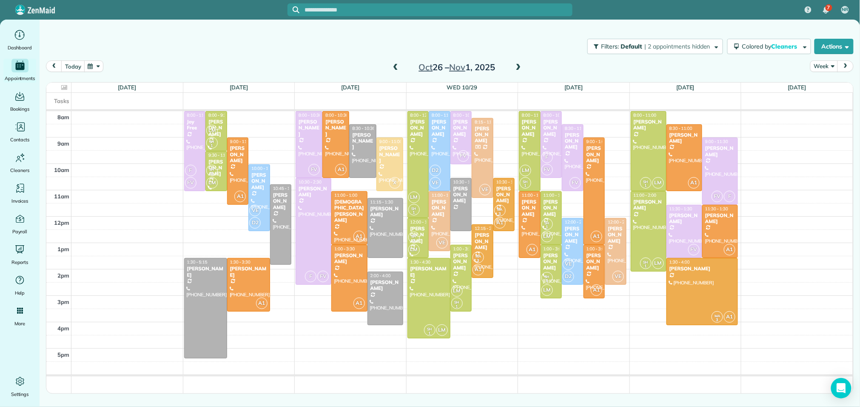
click at [521, 68] on span at bounding box center [518, 68] width 9 height 8
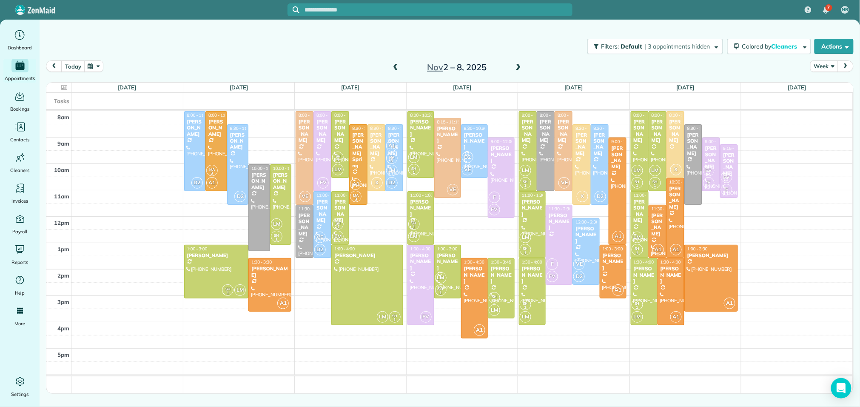
click at [521, 68] on span at bounding box center [518, 68] width 9 height 8
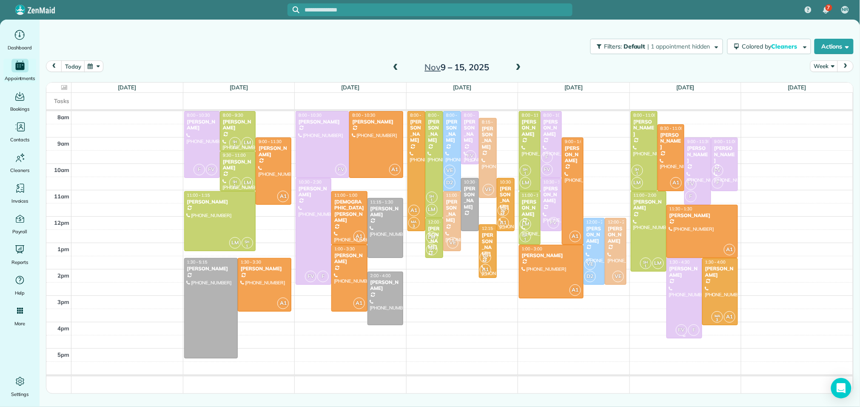
click at [687, 282] on div at bounding box center [684, 298] width 35 height 80
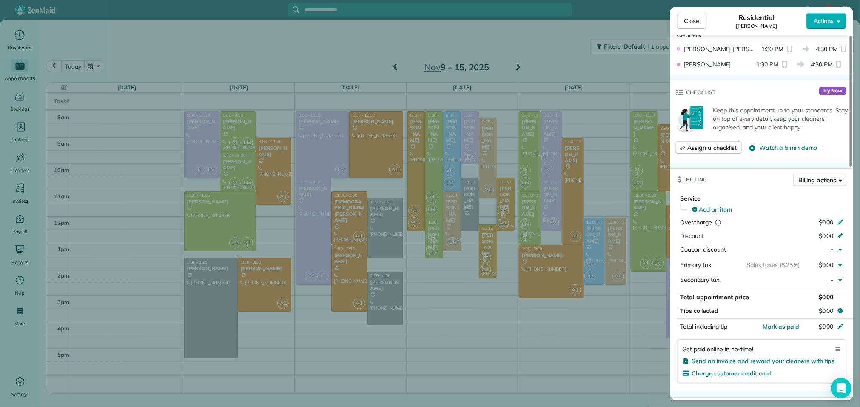
scroll to position [281, 0]
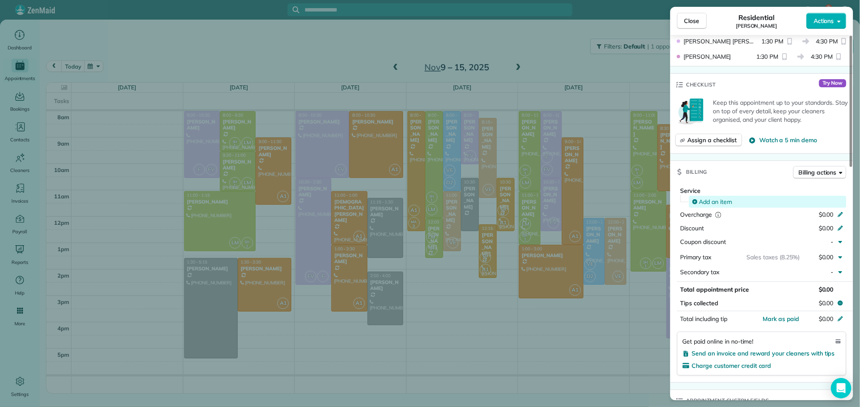
click at [768, 199] on div "Add an item" at bounding box center [767, 201] width 151 height 9
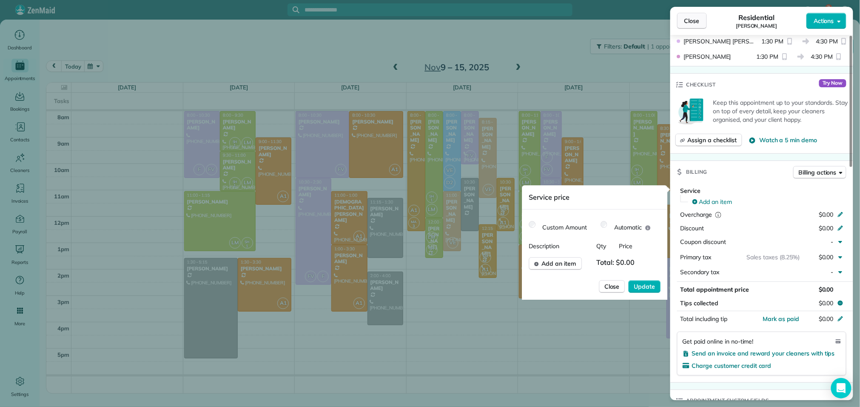
click at [703, 20] on button "Close" at bounding box center [692, 21] width 30 height 16
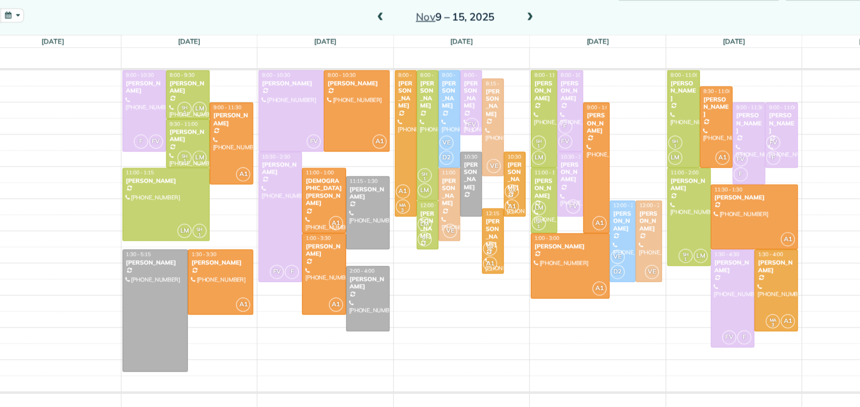
click at [394, 64] on span at bounding box center [395, 68] width 9 height 8
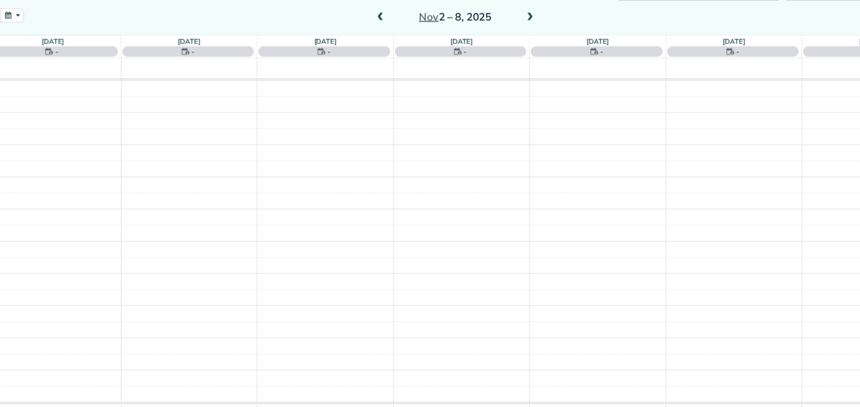
click at [394, 64] on span at bounding box center [395, 68] width 9 height 8
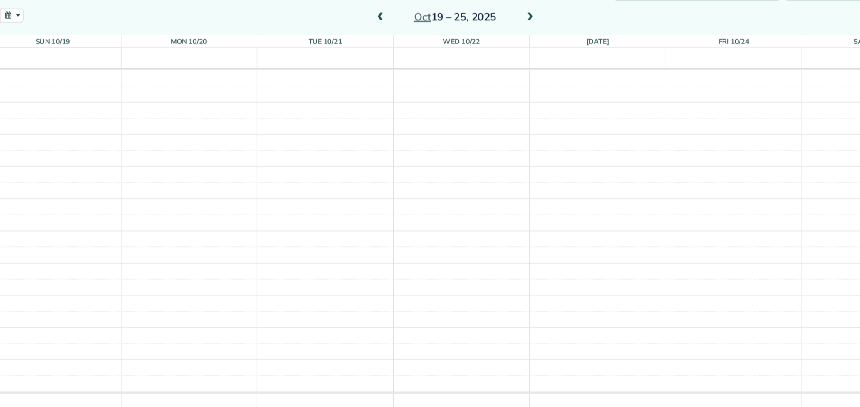
click at [394, 64] on span at bounding box center [395, 68] width 9 height 8
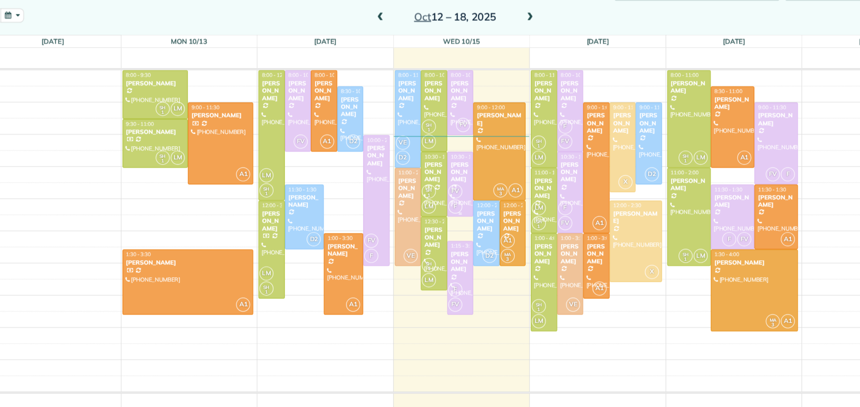
click at [462, 181] on span "10:30 - 12:30" at bounding box center [466, 182] width 26 height 6
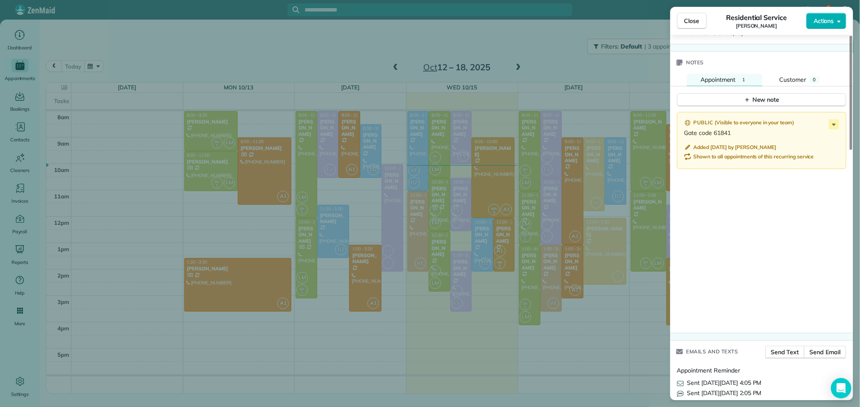
scroll to position [731, 0]
click at [703, 21] on button "Close" at bounding box center [692, 21] width 30 height 16
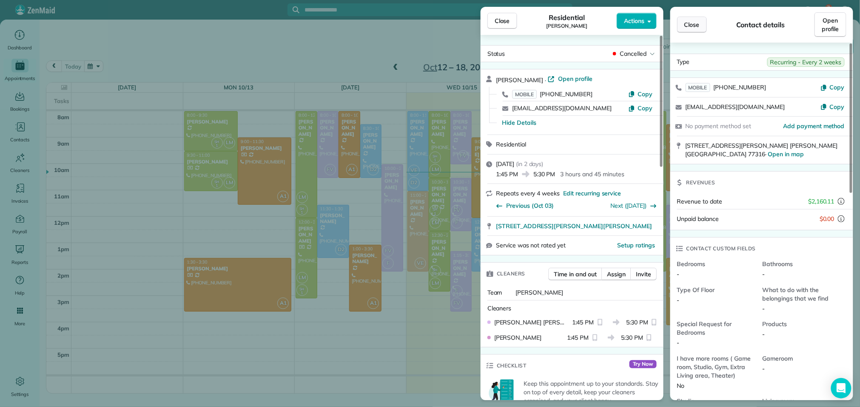
click at [694, 26] on span "Close" at bounding box center [691, 24] width 15 height 9
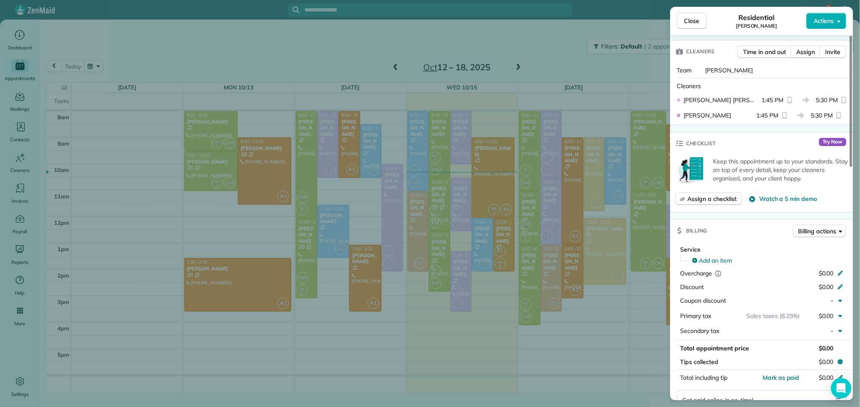
scroll to position [230, 0]
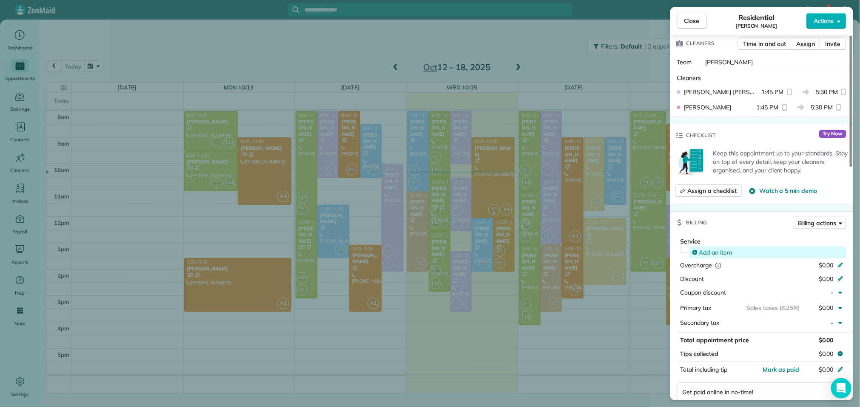
click at [705, 249] on span "Add an item" at bounding box center [715, 252] width 33 height 9
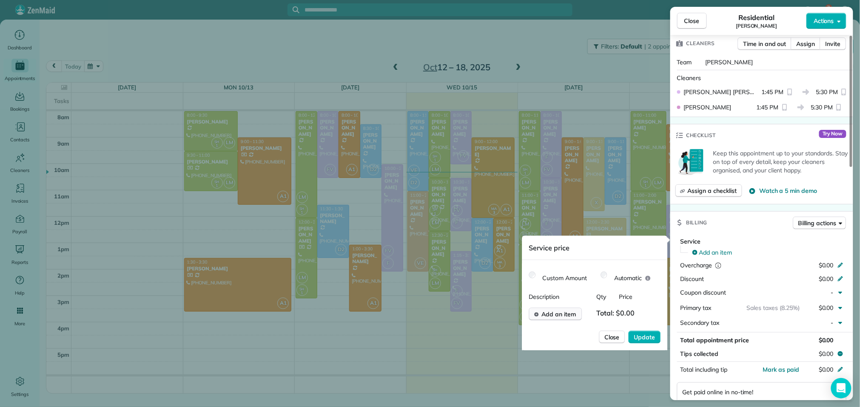
click at [555, 314] on span "Add an item" at bounding box center [559, 314] width 34 height 9
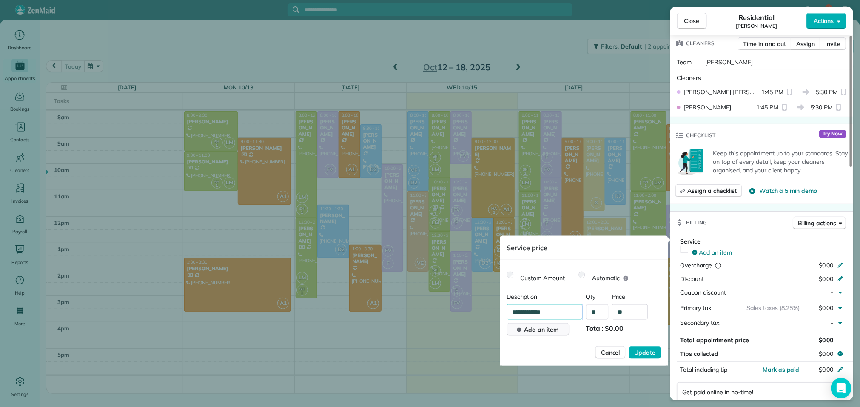
click at [555, 314] on input "**********" at bounding box center [544, 311] width 75 height 15
type input "**********"
click at [638, 316] on input "text" at bounding box center [630, 311] width 36 height 15
type input "****"
click at [649, 353] on span "Update" at bounding box center [645, 352] width 21 height 9
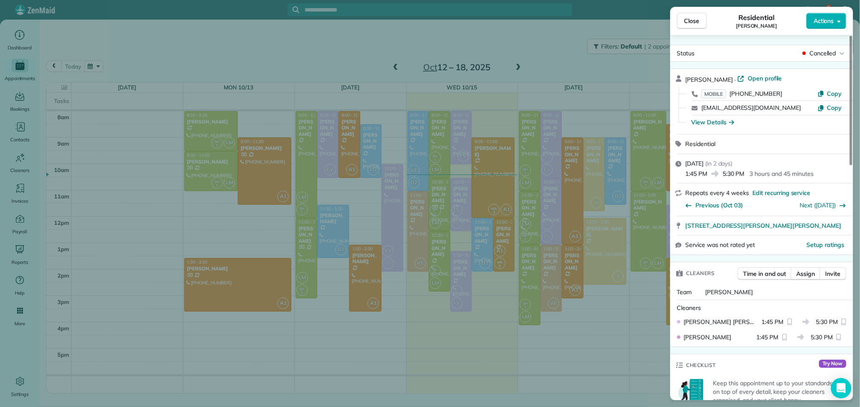
scroll to position [1, 0]
click at [697, 21] on span "Close" at bounding box center [691, 21] width 15 height 9
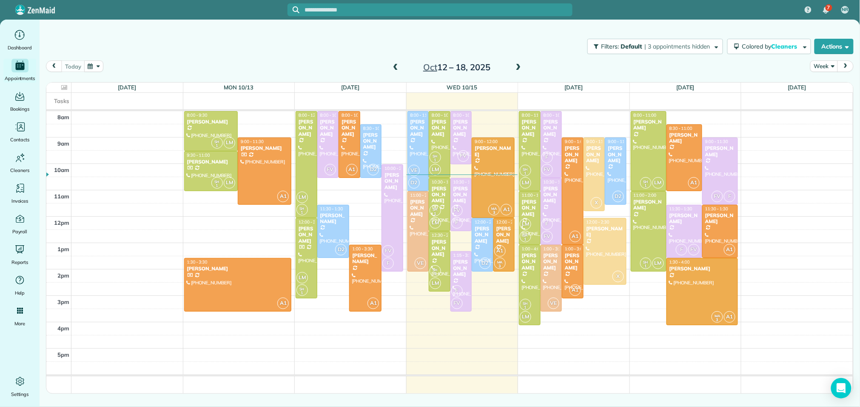
click at [518, 71] on span at bounding box center [518, 68] width 9 height 8
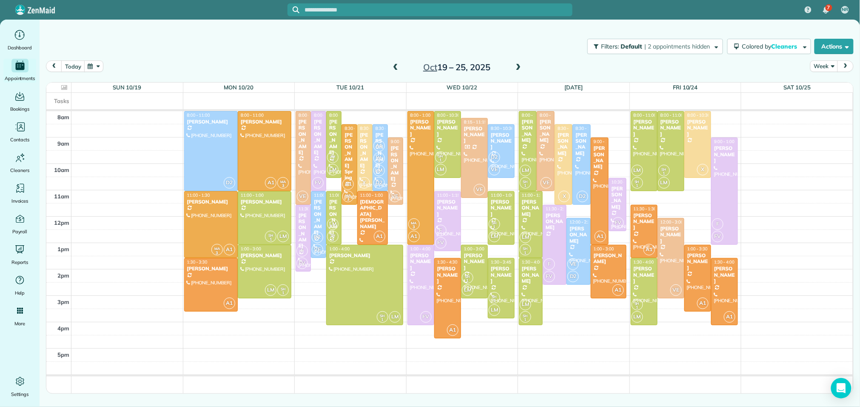
click at [518, 71] on span at bounding box center [518, 68] width 9 height 8
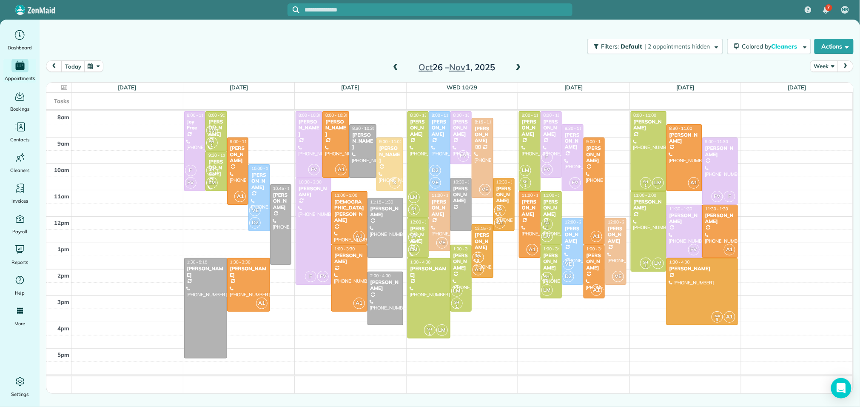
click at [518, 71] on span at bounding box center [518, 68] width 9 height 8
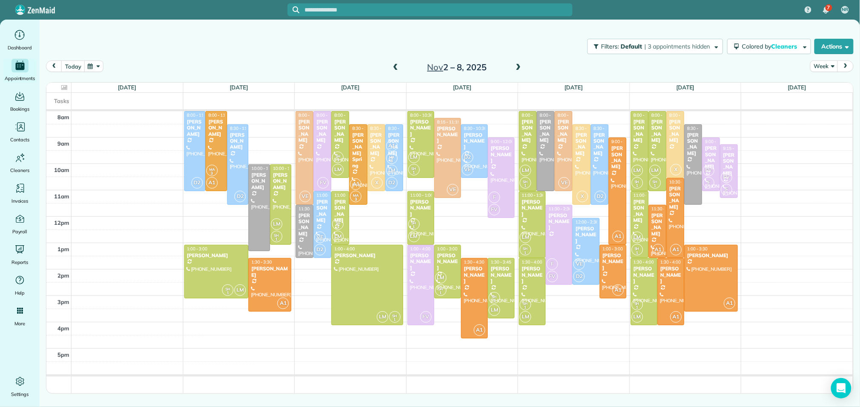
click at [518, 71] on span at bounding box center [518, 68] width 9 height 8
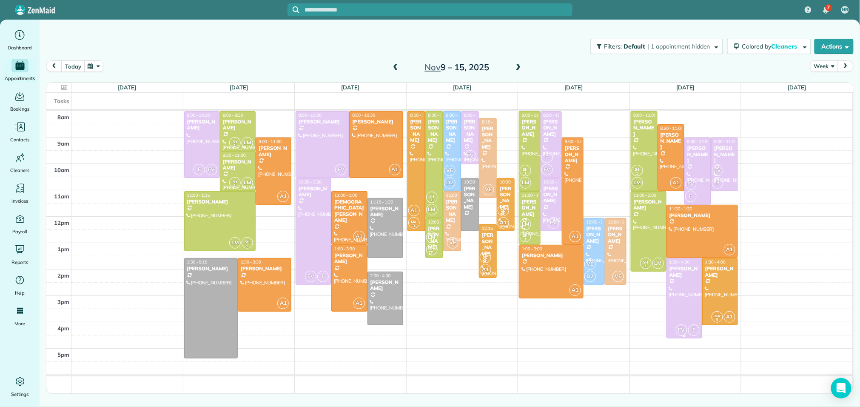
click at [690, 290] on div at bounding box center [684, 298] width 35 height 80
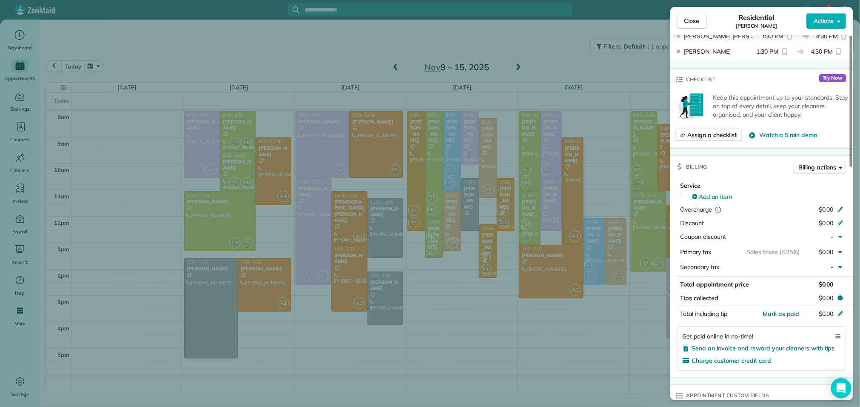
scroll to position [292, 0]
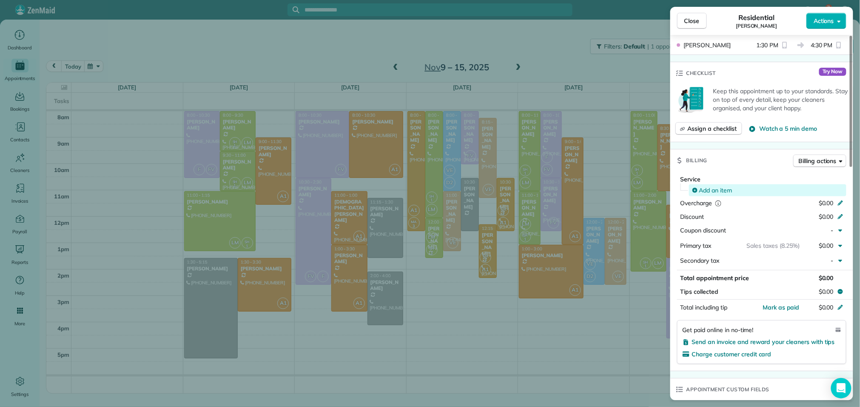
click at [724, 188] on span "Add an item" at bounding box center [715, 190] width 33 height 9
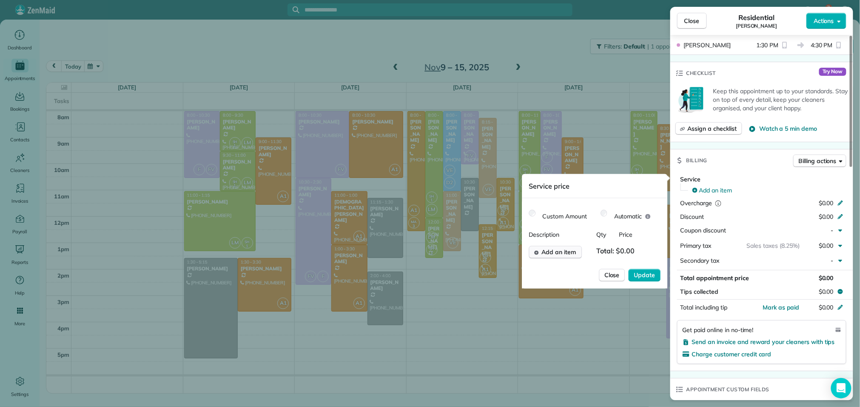
click at [558, 252] on span "Add an item" at bounding box center [559, 252] width 34 height 9
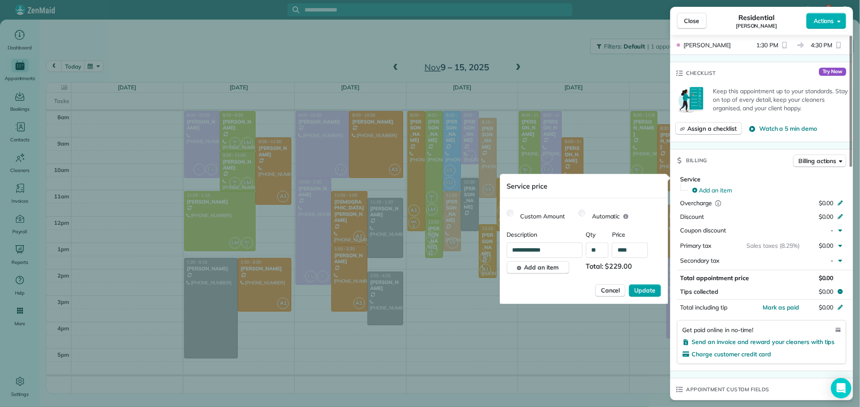
type input "****"
click at [650, 290] on span "Update" at bounding box center [645, 290] width 21 height 9
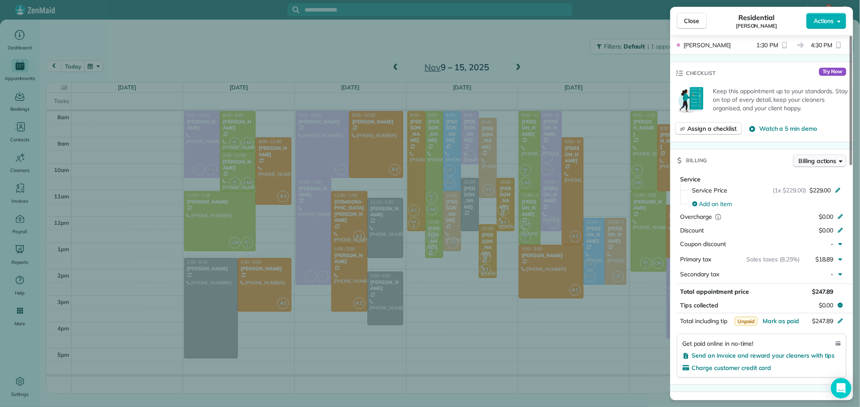
click at [825, 164] on button "Billing actions" at bounding box center [819, 160] width 53 height 13
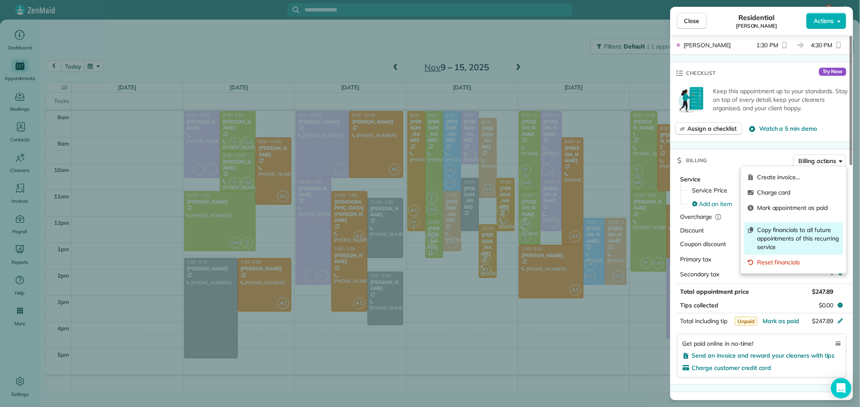
click at [806, 244] on span "Copy financials to all future appointments of this recurring service" at bounding box center [798, 238] width 83 height 26
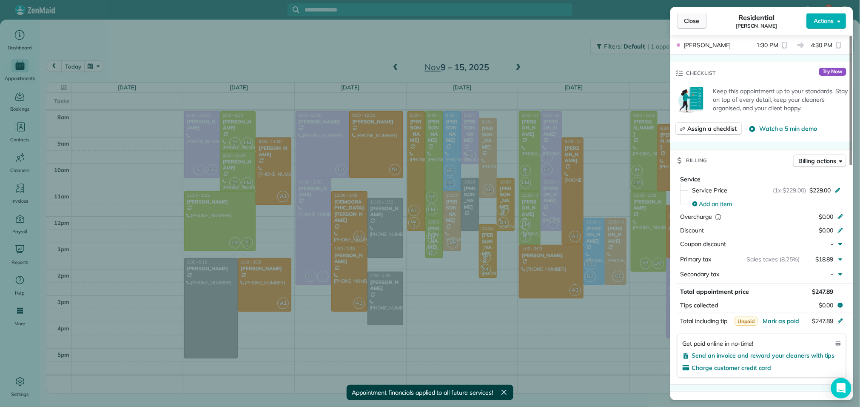
click at [695, 26] on button "Close" at bounding box center [692, 21] width 30 height 16
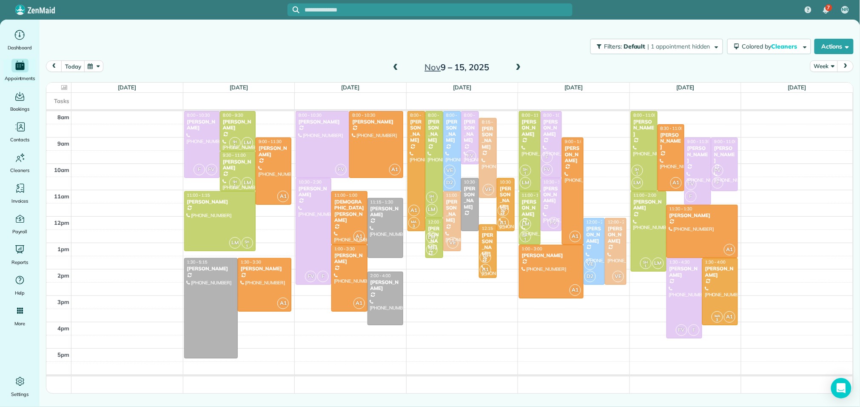
click at [395, 72] on span at bounding box center [395, 67] width 9 height 13
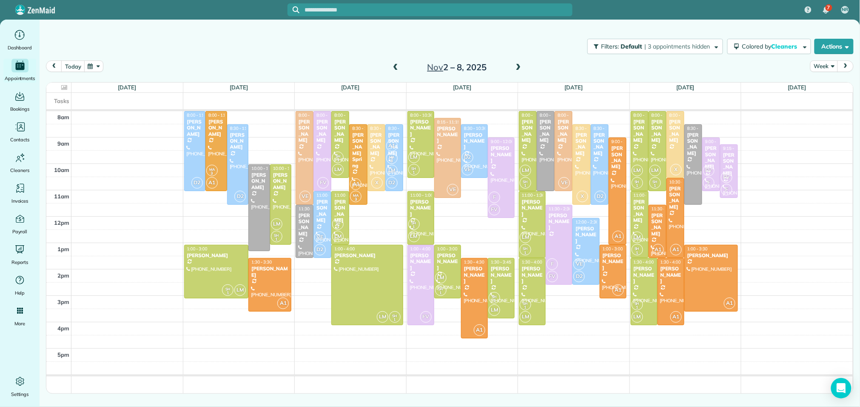
click at [395, 72] on span at bounding box center [395, 67] width 9 height 13
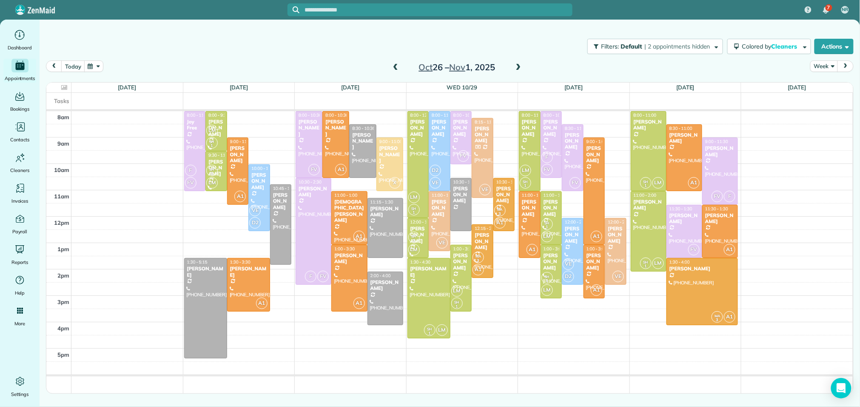
click at [395, 69] on span at bounding box center [395, 68] width 9 height 8
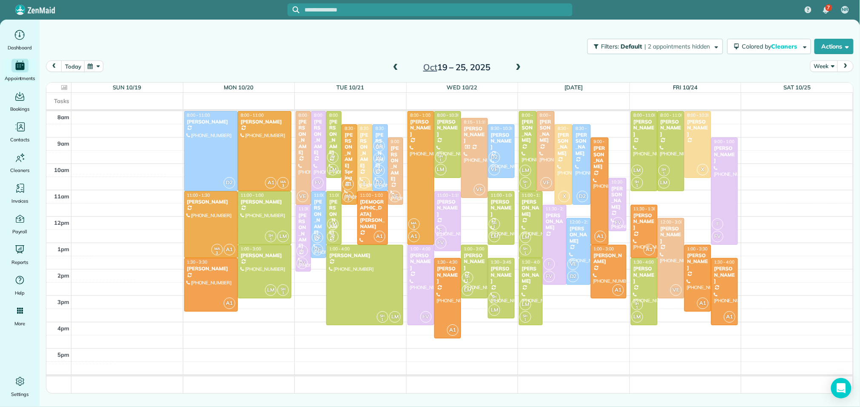
click at [516, 64] on span at bounding box center [518, 68] width 9 height 8
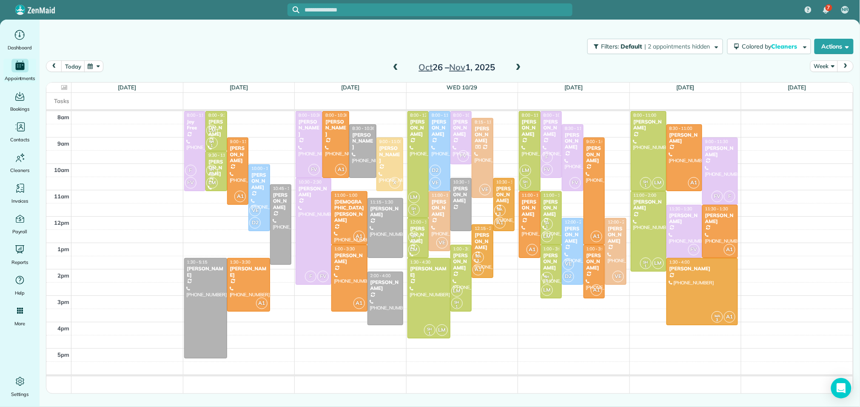
click at [516, 64] on span at bounding box center [518, 68] width 9 height 8
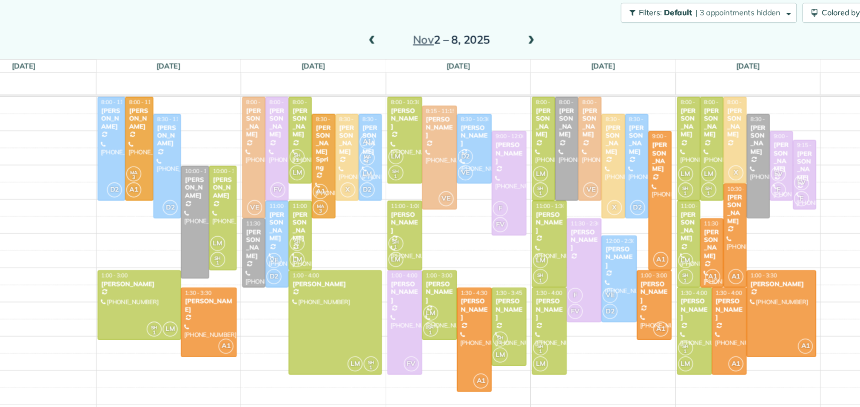
click at [517, 67] on span at bounding box center [518, 68] width 9 height 8
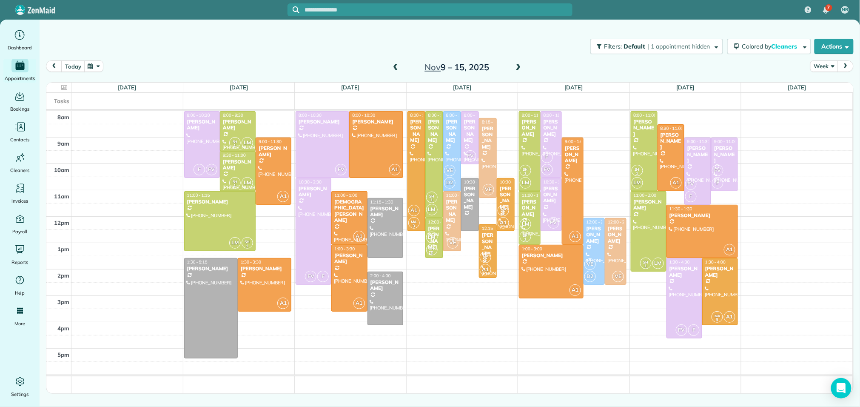
click at [396, 65] on span at bounding box center [395, 68] width 9 height 8
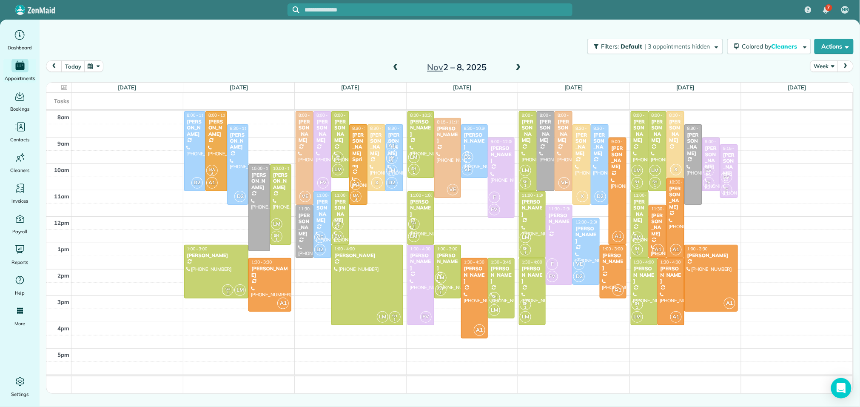
click at [516, 65] on span at bounding box center [518, 68] width 9 height 8
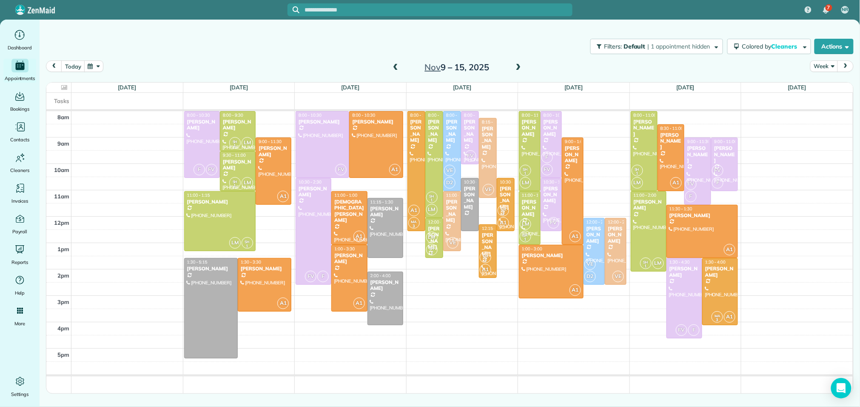
click at [516, 65] on span at bounding box center [518, 68] width 9 height 8
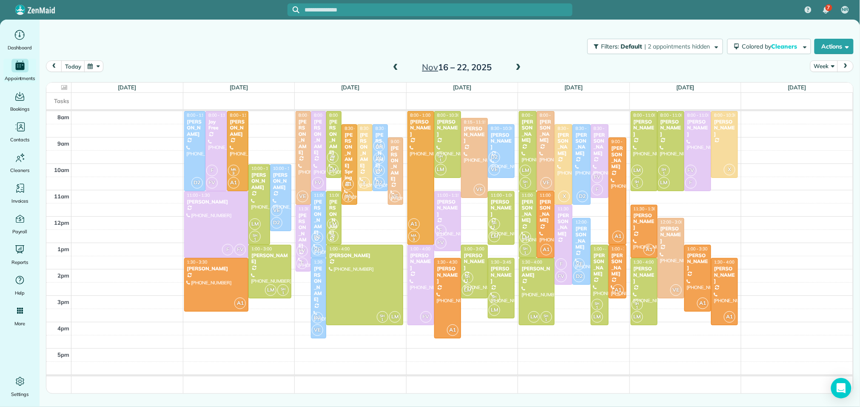
click at [518, 67] on span at bounding box center [518, 68] width 9 height 8
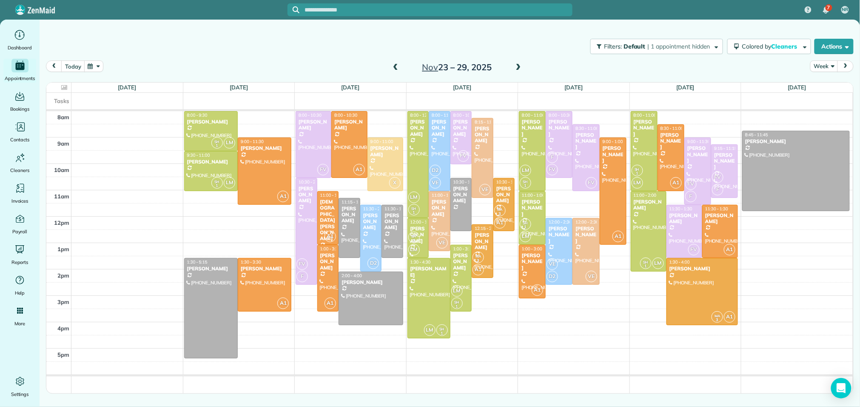
click at [518, 67] on span at bounding box center [518, 68] width 9 height 8
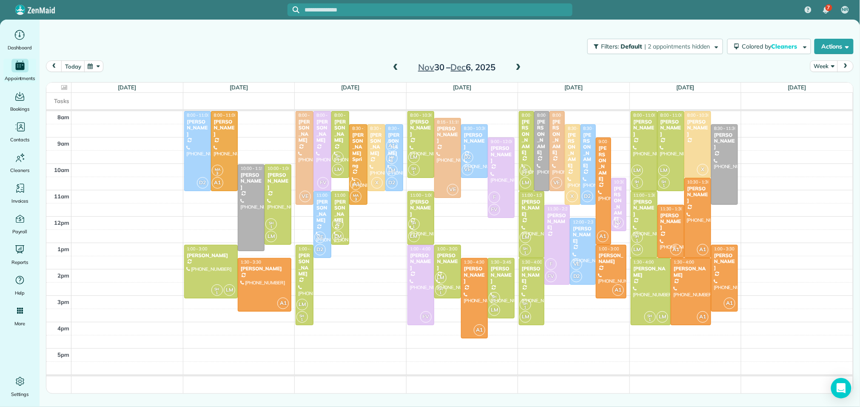
click at [518, 67] on span at bounding box center [518, 68] width 9 height 8
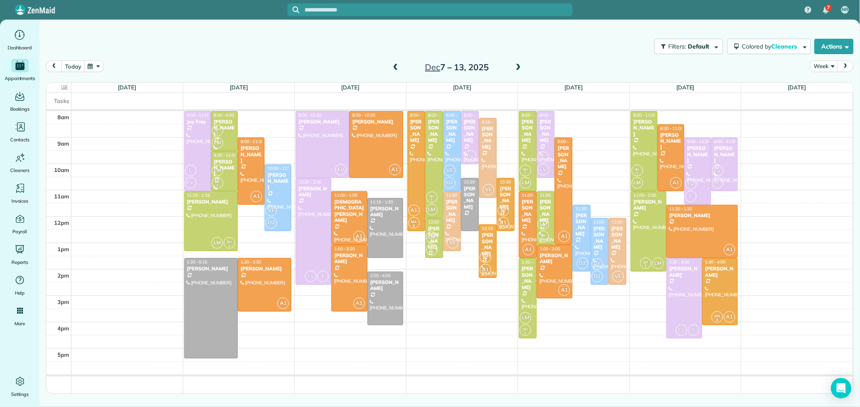
click at [395, 67] on span at bounding box center [395, 68] width 9 height 8
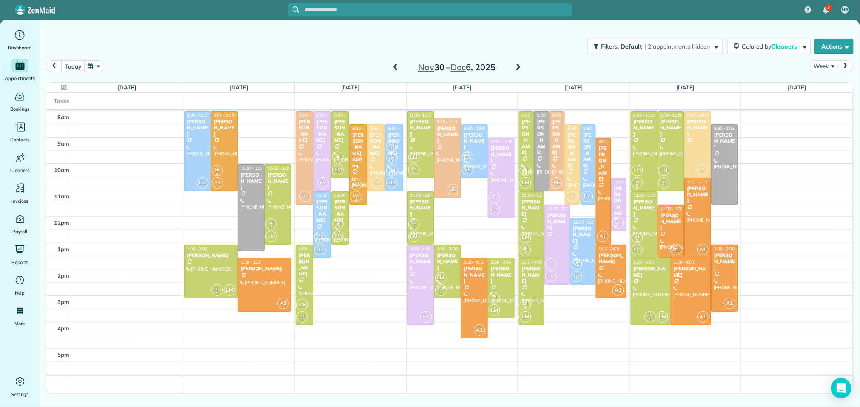
click at [395, 67] on span at bounding box center [395, 68] width 9 height 8
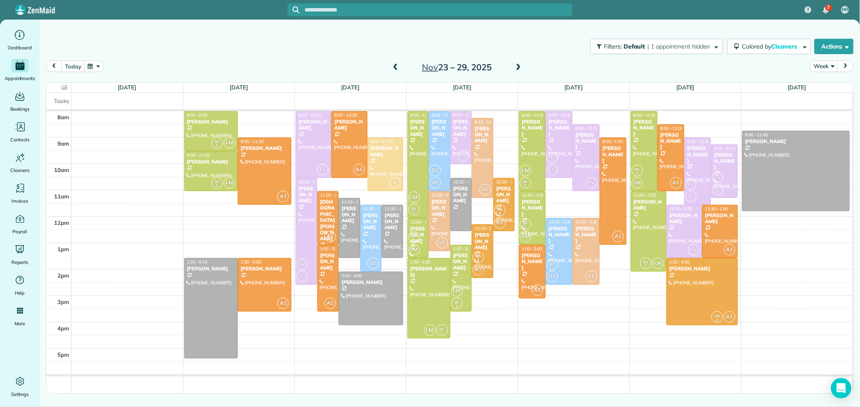
click at [395, 67] on span at bounding box center [395, 68] width 9 height 8
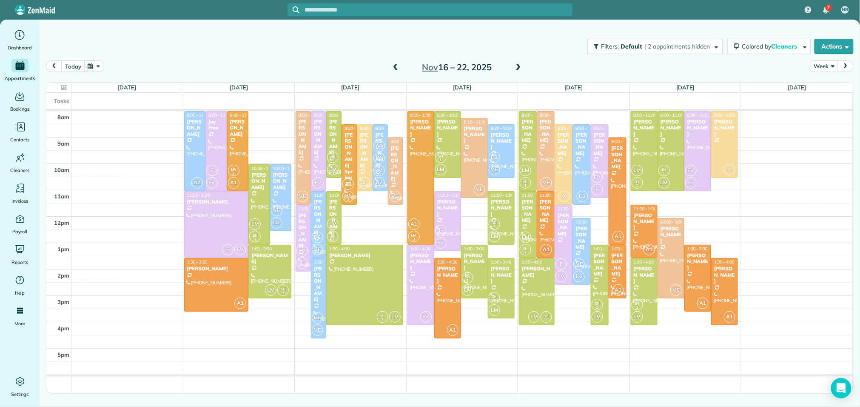
click at [395, 67] on span at bounding box center [395, 68] width 9 height 8
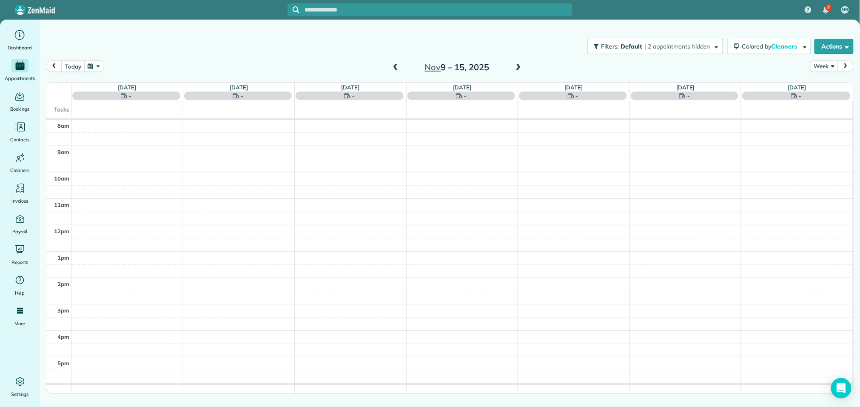
click at [395, 67] on span at bounding box center [395, 68] width 9 height 8
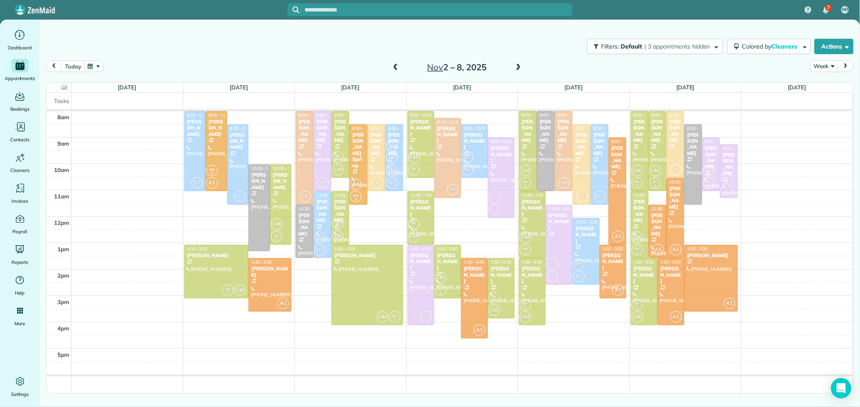
click at [395, 67] on span at bounding box center [395, 68] width 9 height 8
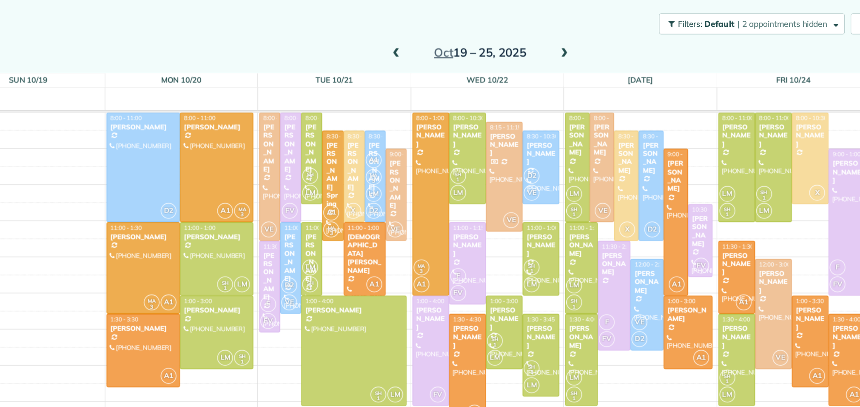
click at [521, 64] on span at bounding box center [518, 68] width 9 height 8
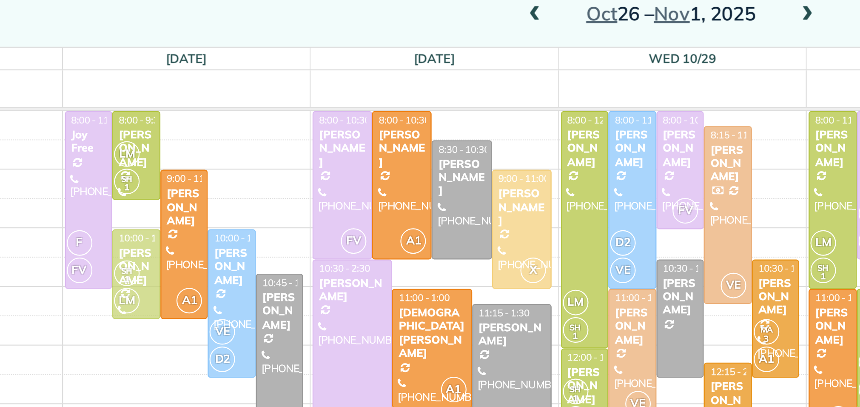
drag, startPoint x: 218, startPoint y: 159, endPoint x: 216, endPoint y: 170, distance: 10.8
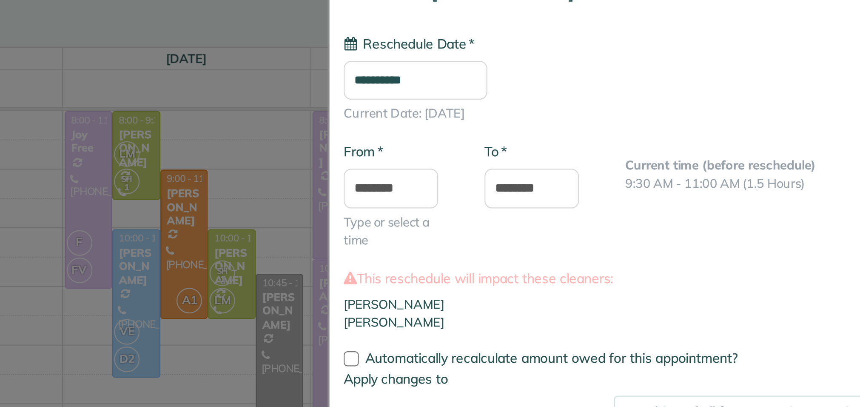
type input "**********"
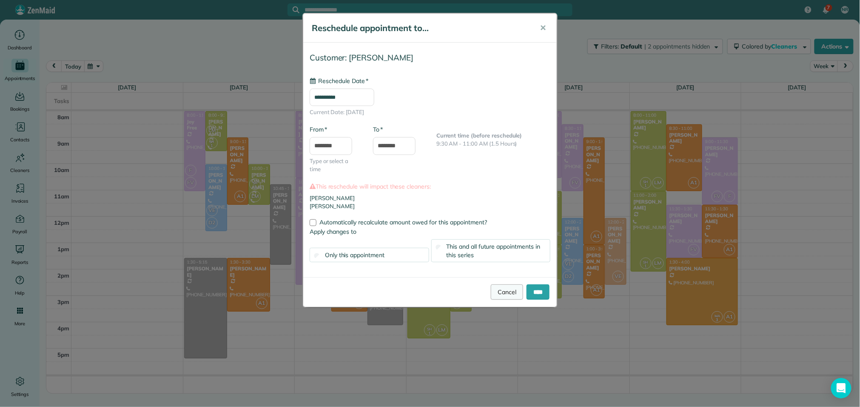
click at [496, 290] on link "Cancel" at bounding box center [507, 291] width 32 height 15
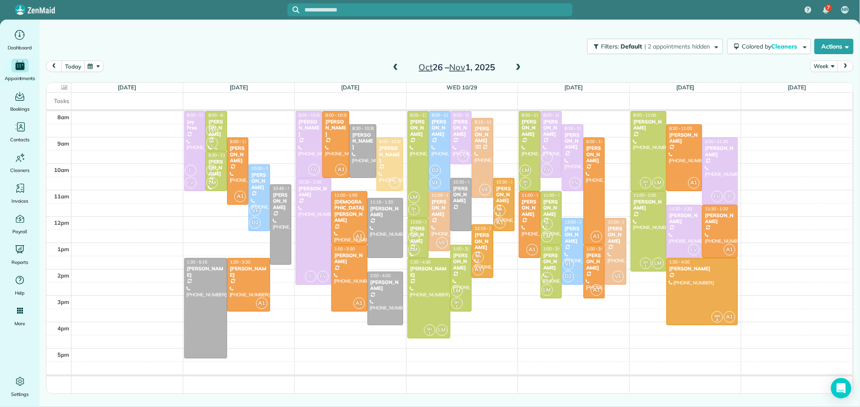
click at [222, 125] on div "LM SH 1" at bounding box center [215, 136] width 19 height 25
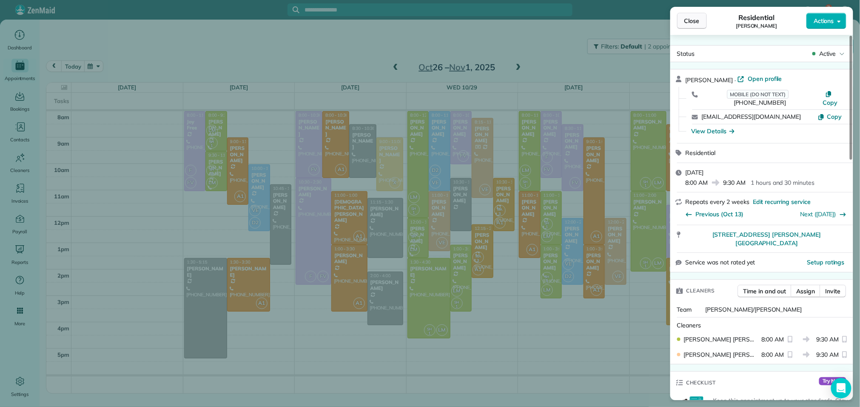
click at [701, 24] on button "Close" at bounding box center [692, 21] width 30 height 16
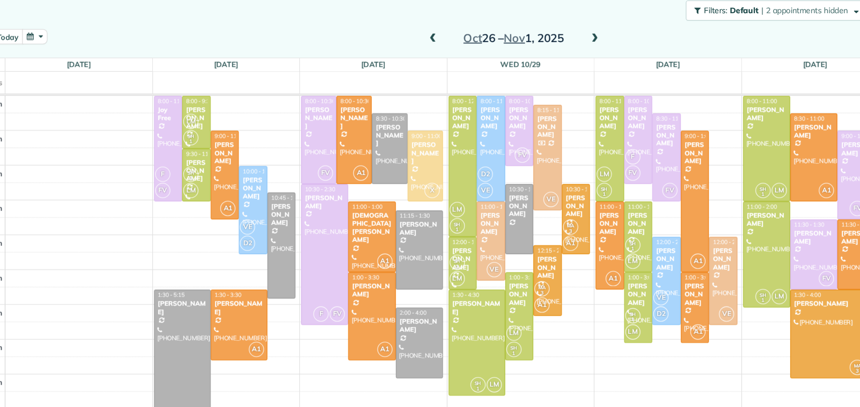
click at [521, 68] on span at bounding box center [518, 68] width 9 height 8
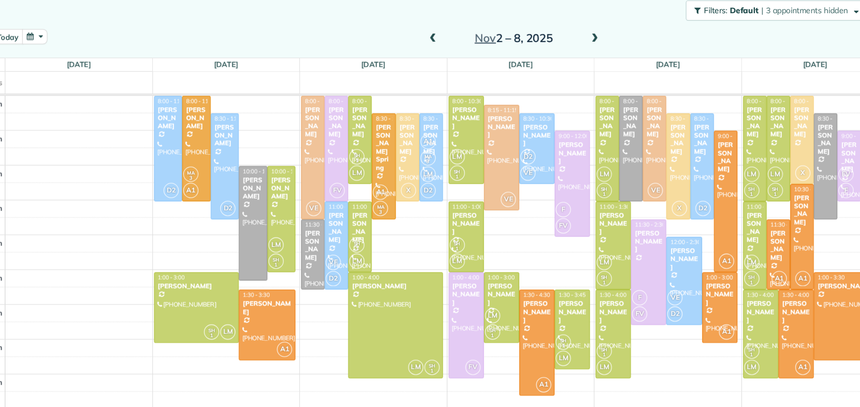
click at [521, 68] on span at bounding box center [518, 68] width 9 height 8
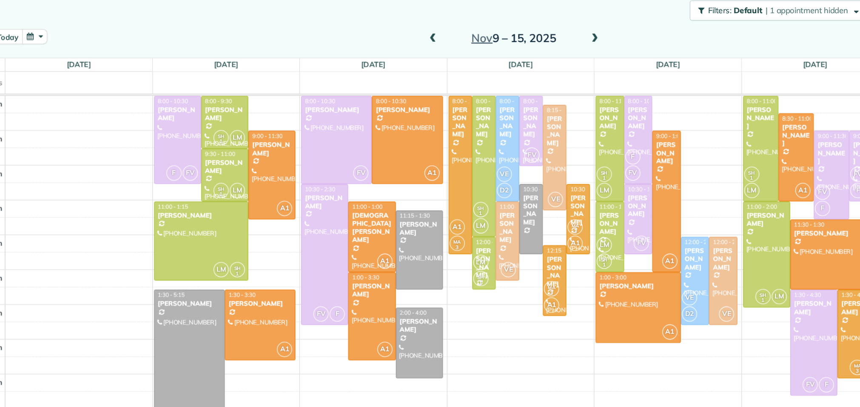
click at [521, 68] on span at bounding box center [518, 68] width 9 height 8
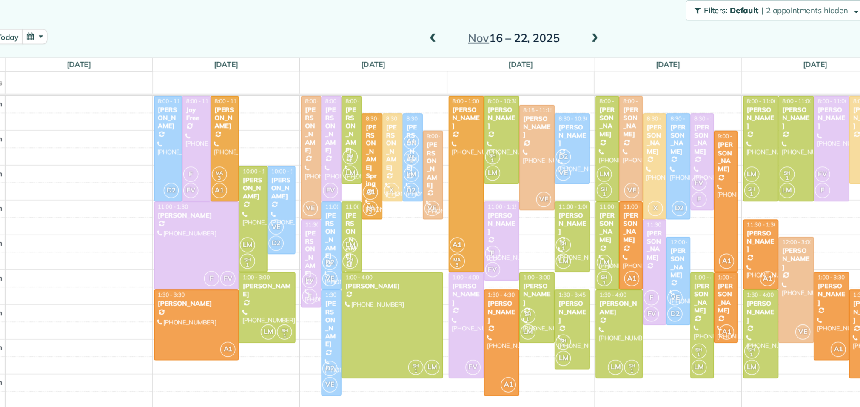
click at [521, 68] on span at bounding box center [518, 68] width 9 height 8
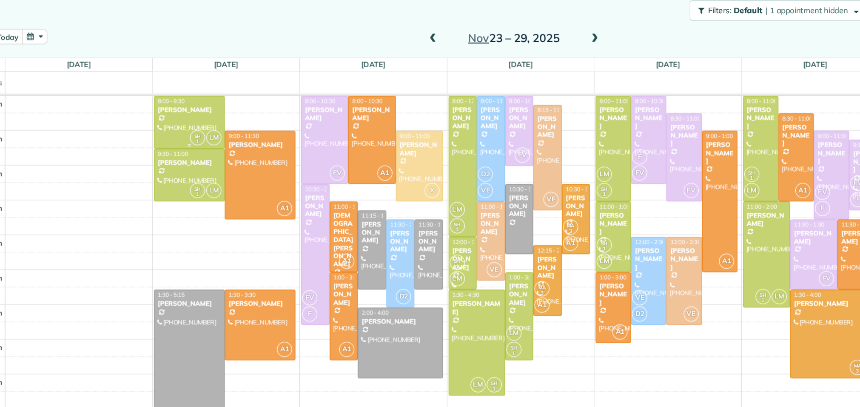
click at [199, 123] on div "[PERSON_NAME]" at bounding box center [211, 122] width 48 height 6
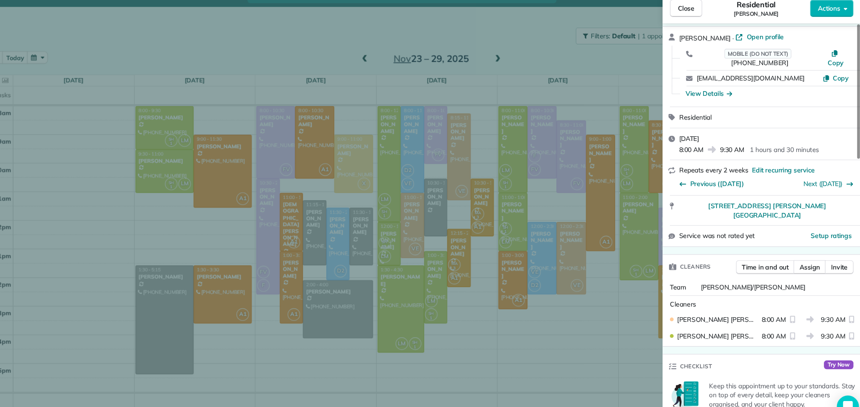
scroll to position [31, 0]
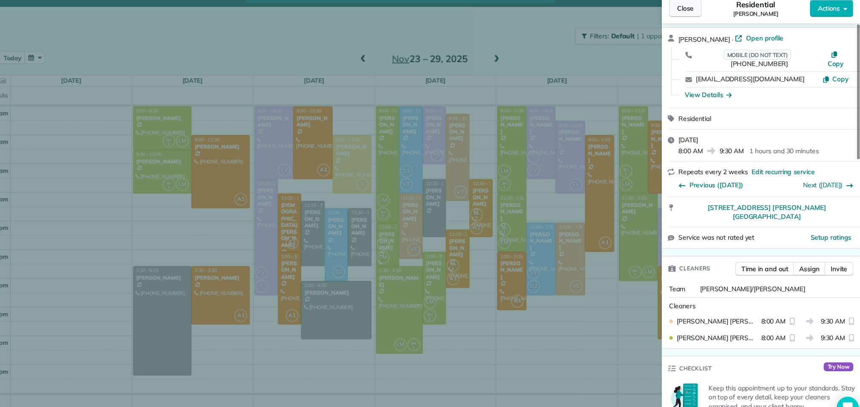
click at [700, 27] on button "Close" at bounding box center [692, 21] width 30 height 16
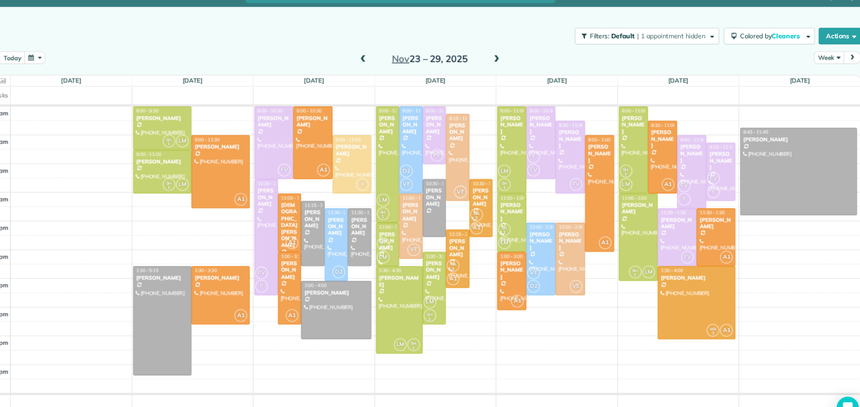
click at [518, 65] on span at bounding box center [518, 68] width 9 height 8
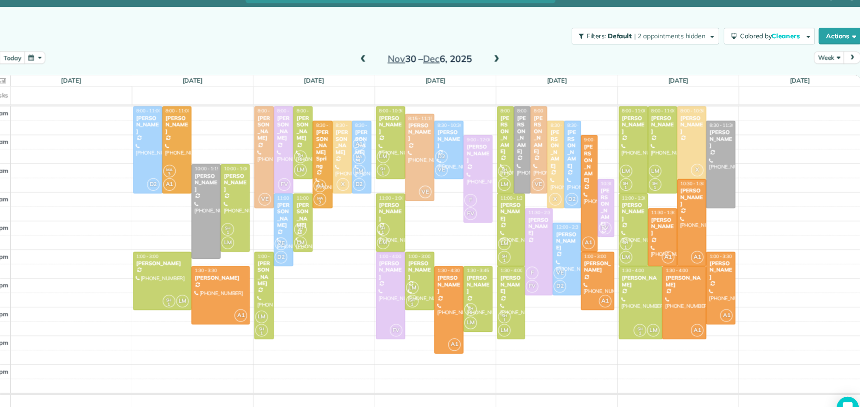
click at [518, 65] on span at bounding box center [518, 68] width 9 height 8
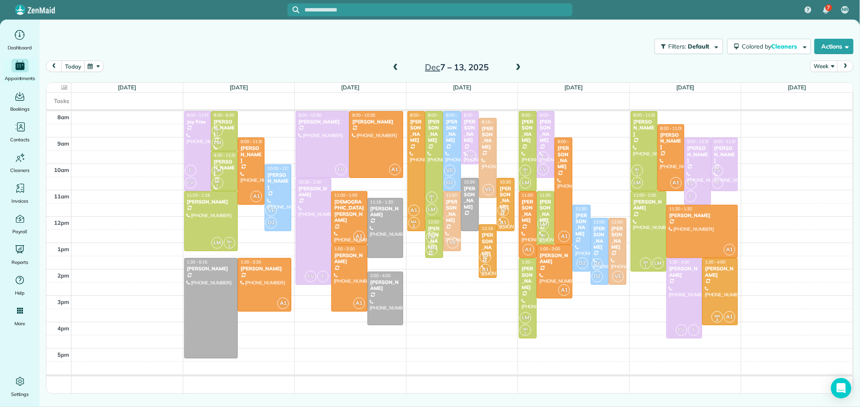
click at [516, 66] on span at bounding box center [518, 68] width 9 height 8
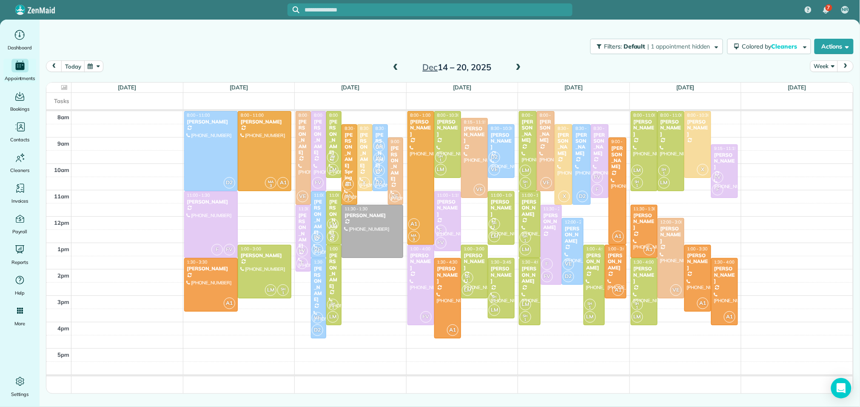
click at [516, 66] on span at bounding box center [518, 68] width 9 height 8
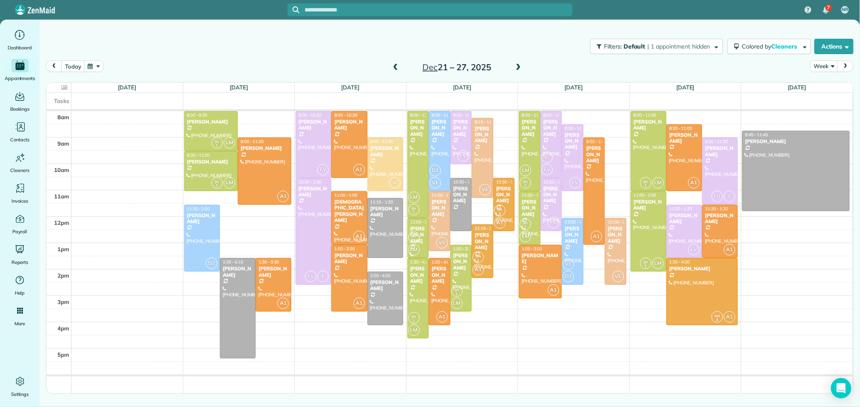
click at [397, 67] on span at bounding box center [395, 68] width 9 height 8
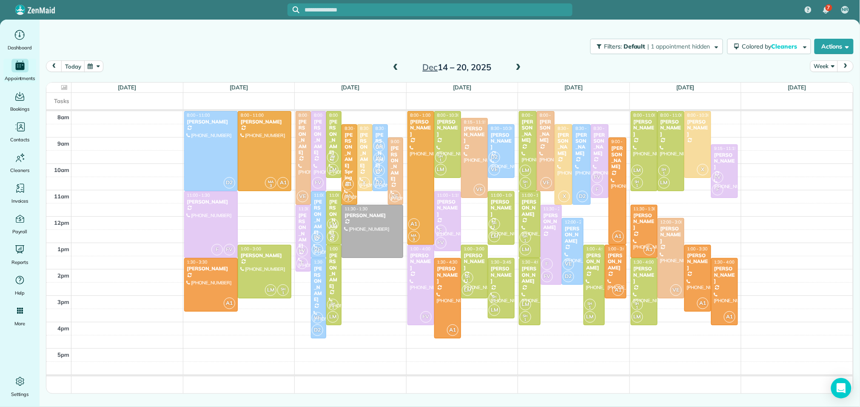
click at [397, 67] on span at bounding box center [395, 68] width 9 height 8
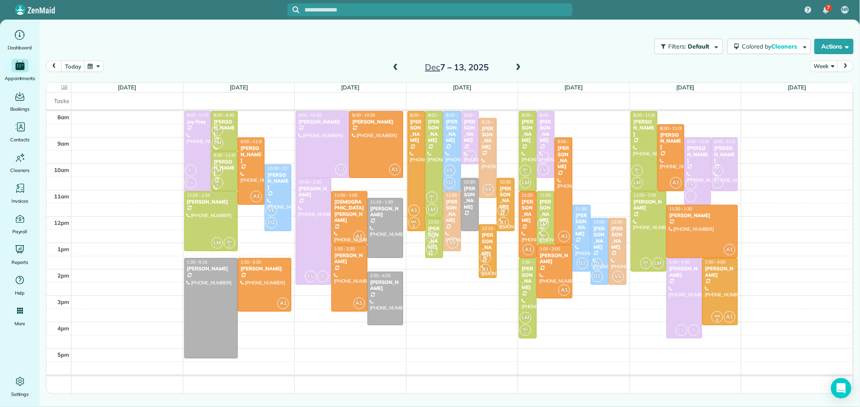
click at [397, 67] on span at bounding box center [395, 68] width 9 height 8
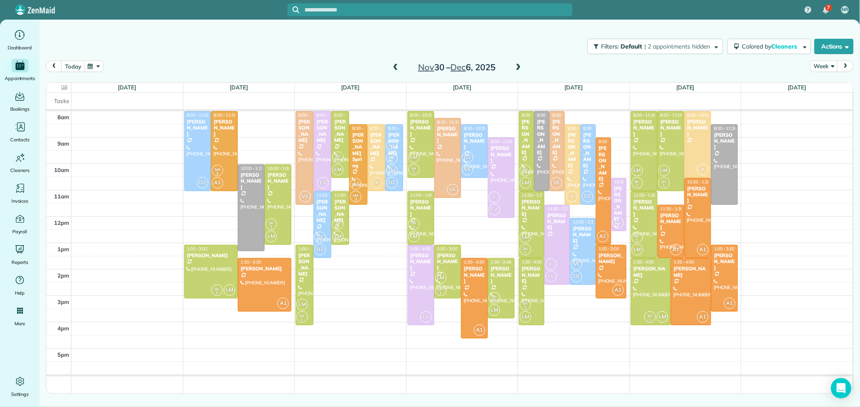
click at [397, 67] on span at bounding box center [395, 68] width 9 height 8
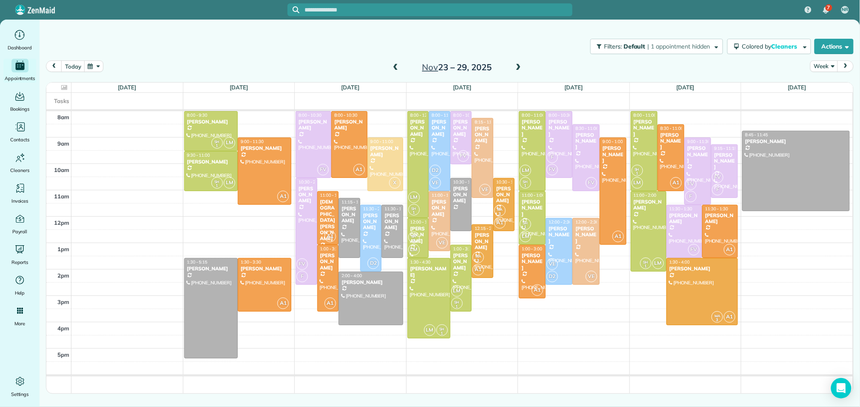
click at [397, 67] on span at bounding box center [395, 68] width 9 height 8
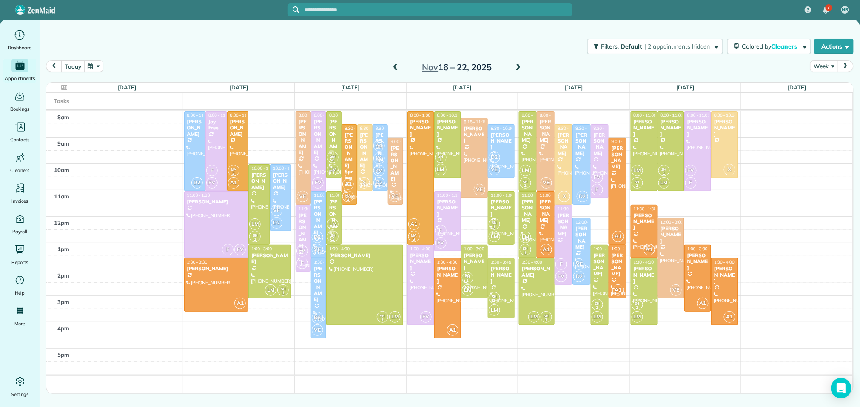
click at [397, 67] on span at bounding box center [395, 68] width 9 height 8
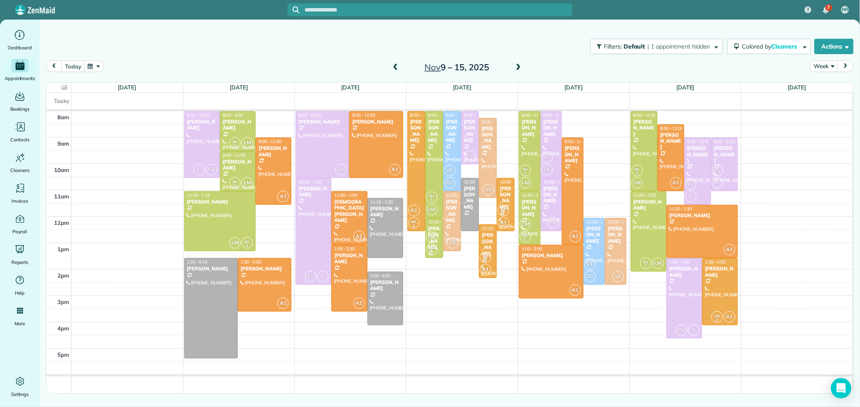
click at [519, 67] on span at bounding box center [518, 68] width 9 height 8
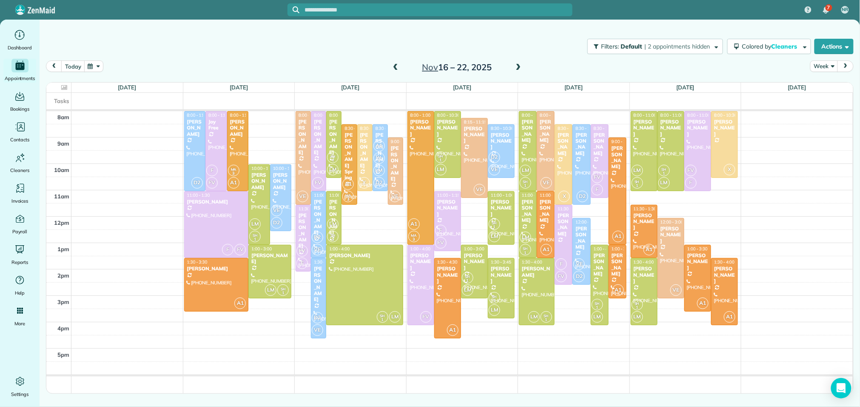
click at [519, 67] on span at bounding box center [518, 68] width 9 height 8
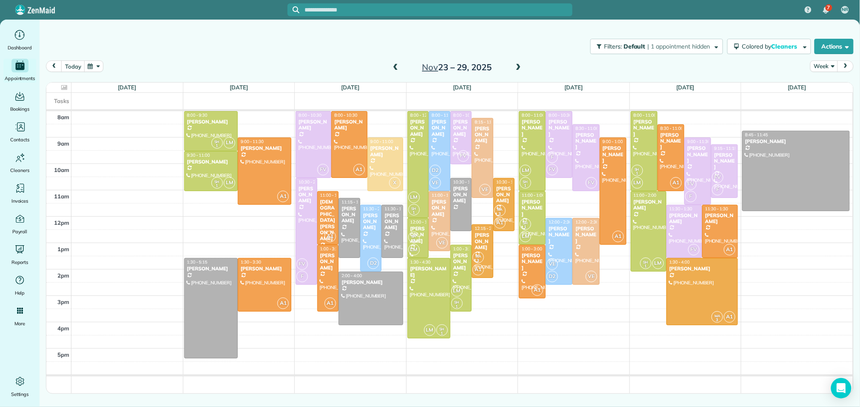
click at [519, 67] on span at bounding box center [518, 68] width 9 height 8
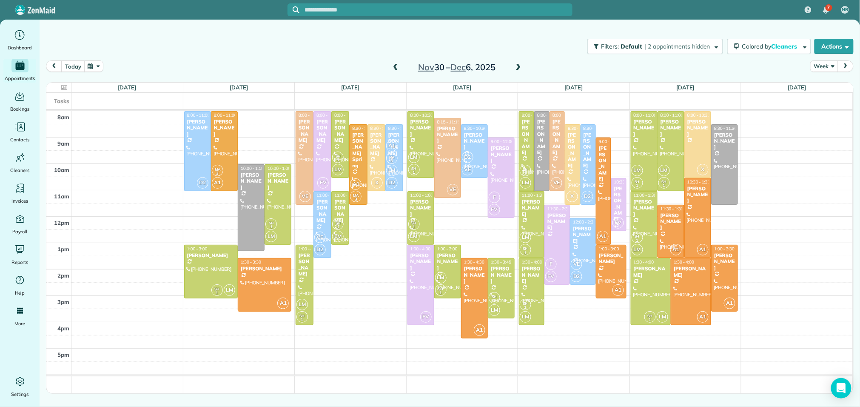
click at [518, 67] on span at bounding box center [518, 68] width 9 height 8
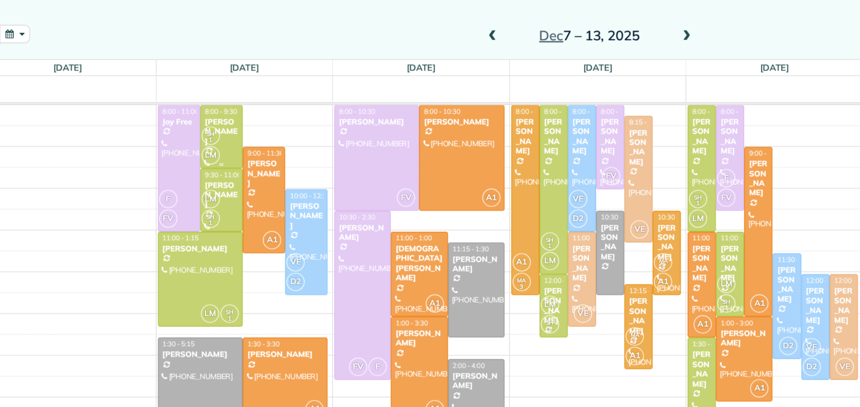
click at [230, 121] on div "[PERSON_NAME]" at bounding box center [225, 128] width 22 height 18
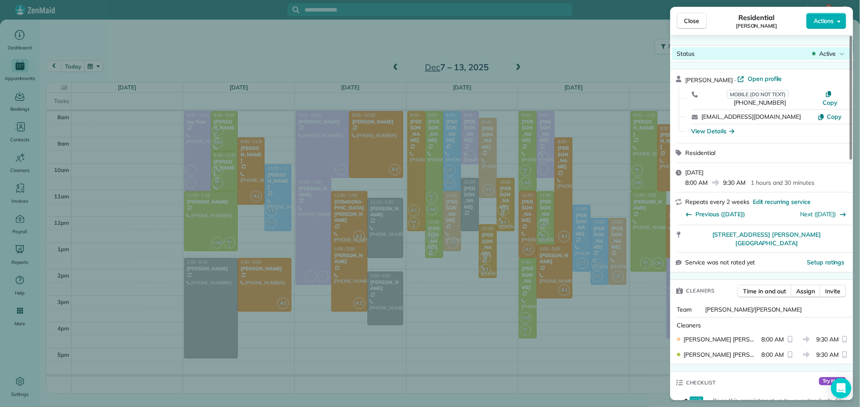
click at [836, 55] on span "Active" at bounding box center [827, 53] width 17 height 9
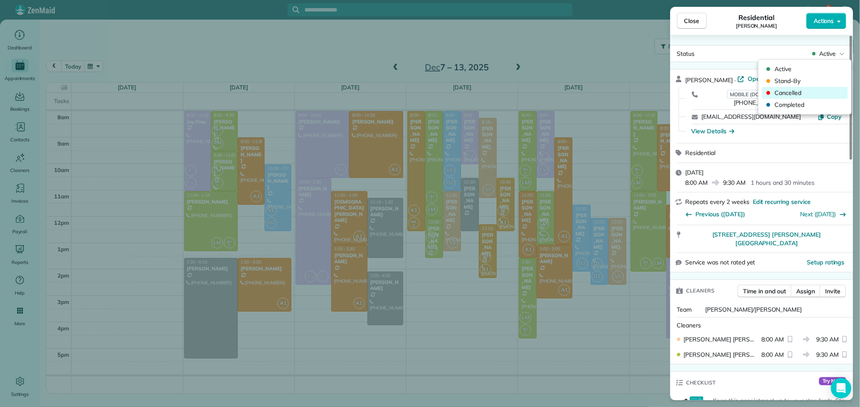
click at [805, 96] on span "Cancelled" at bounding box center [810, 92] width 71 height 9
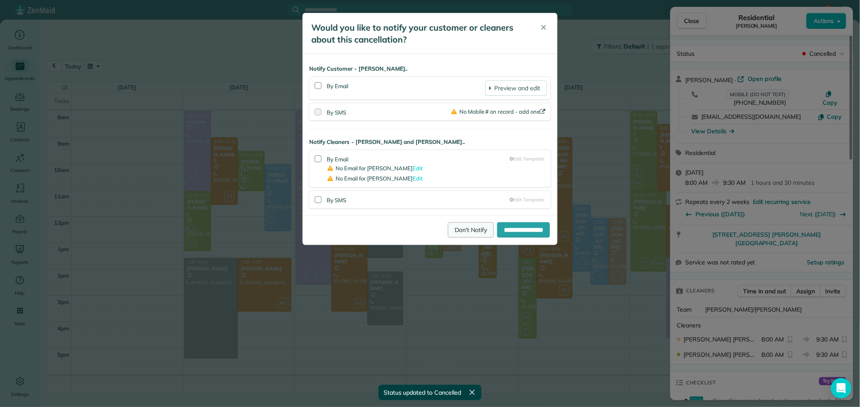
click at [461, 232] on link "Don't Notify" at bounding box center [471, 229] width 46 height 15
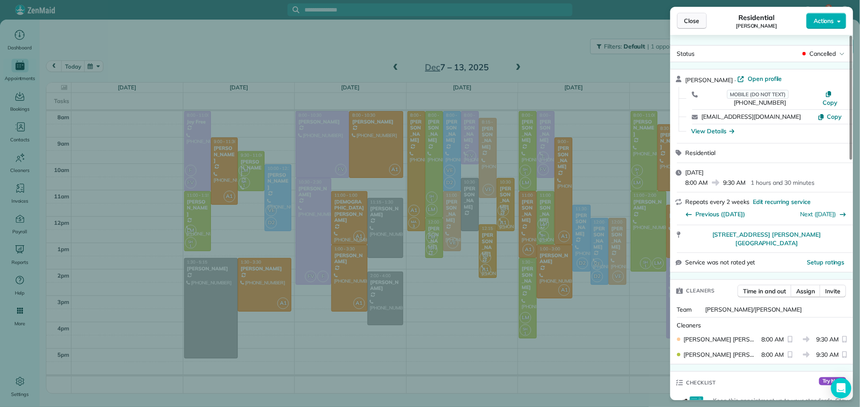
click at [686, 25] on button "Close" at bounding box center [692, 21] width 30 height 16
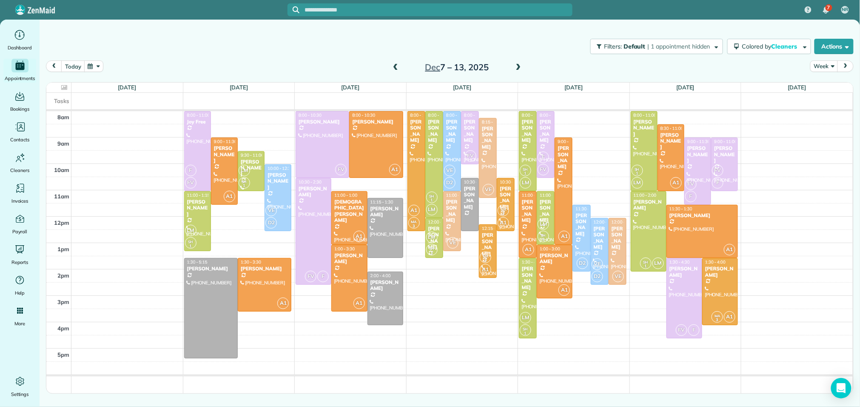
click at [519, 64] on span at bounding box center [518, 68] width 9 height 8
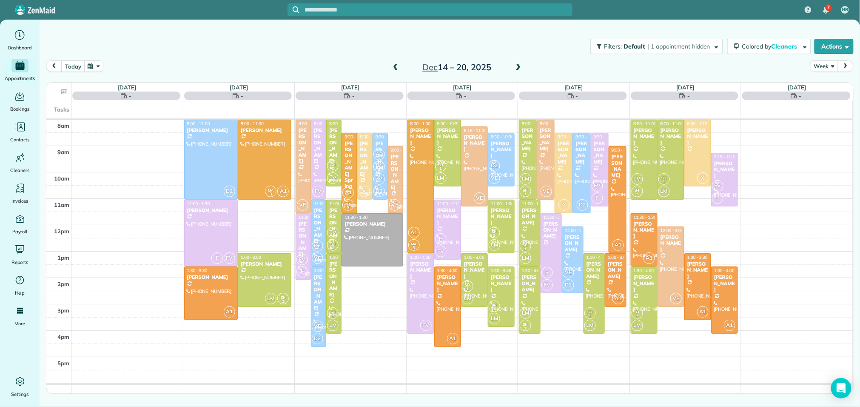
click at [519, 64] on span at bounding box center [518, 68] width 9 height 8
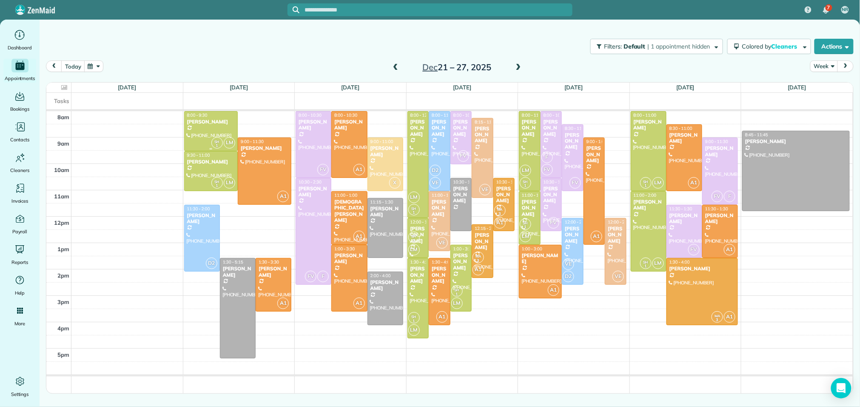
click at [202, 120] on div "[PERSON_NAME]" at bounding box center [211, 122] width 48 height 6
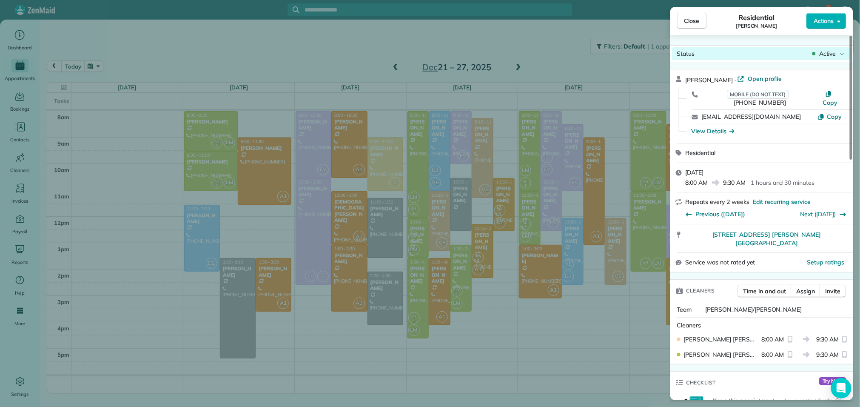
click at [826, 53] on span "Active" at bounding box center [827, 53] width 17 height 9
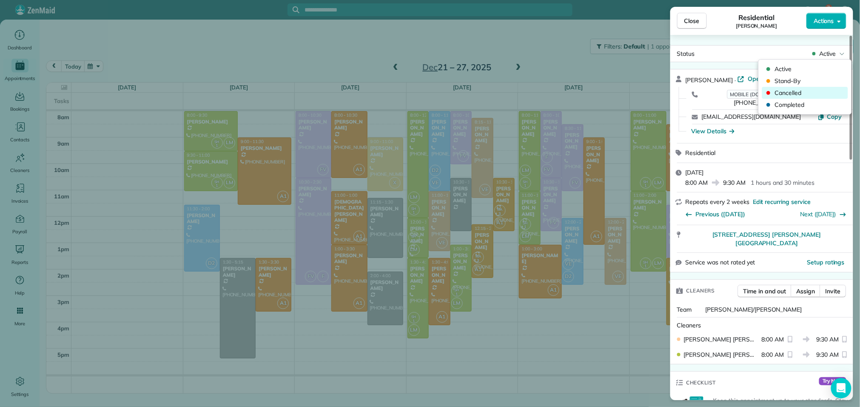
click at [799, 91] on span "Cancelled" at bounding box center [810, 92] width 71 height 9
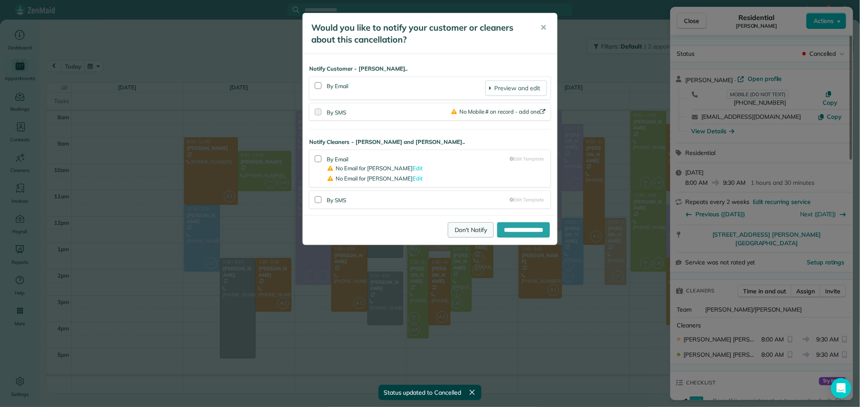
click at [448, 230] on link "Don't Notify" at bounding box center [471, 229] width 46 height 15
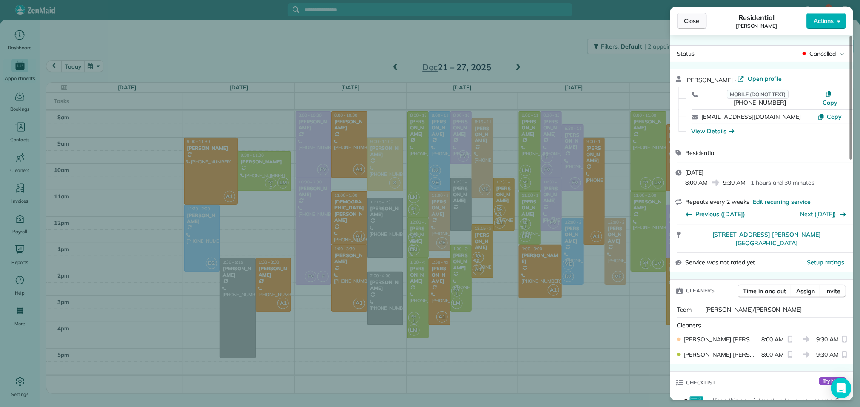
click at [697, 22] on span "Close" at bounding box center [691, 21] width 15 height 9
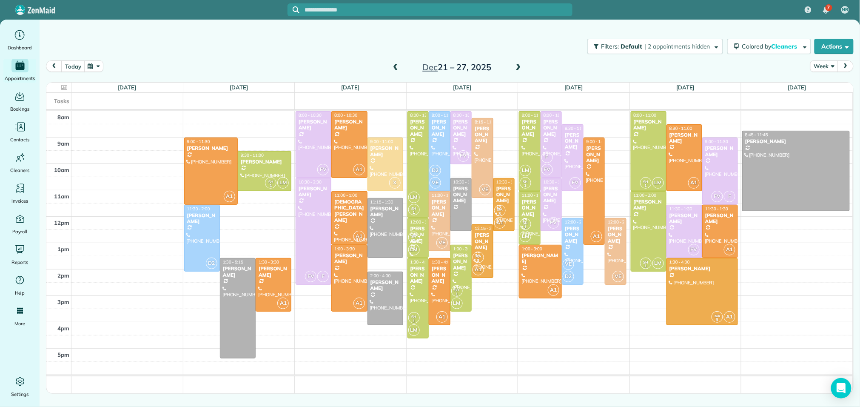
click at [394, 68] on span at bounding box center [395, 68] width 9 height 8
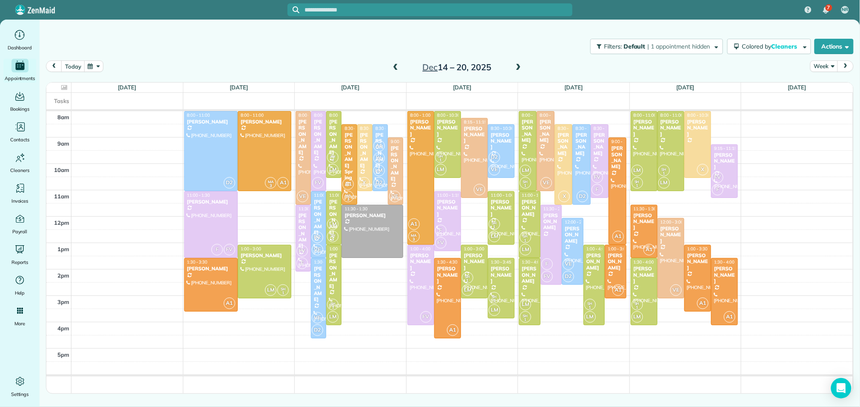
click at [394, 68] on span at bounding box center [395, 68] width 9 height 8
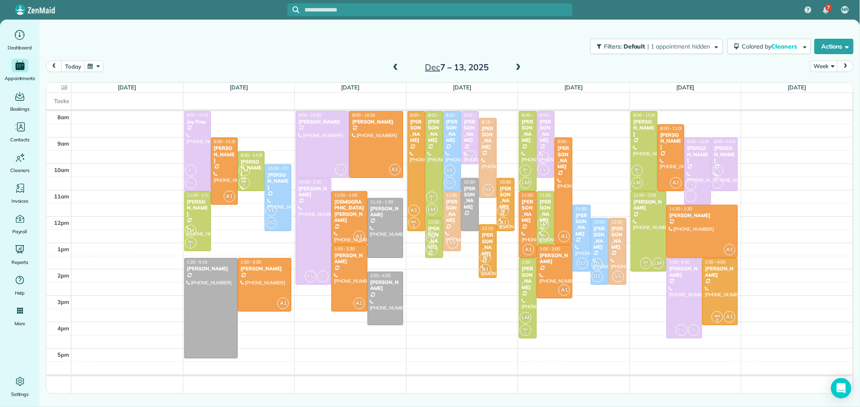
click at [394, 68] on span at bounding box center [395, 68] width 9 height 8
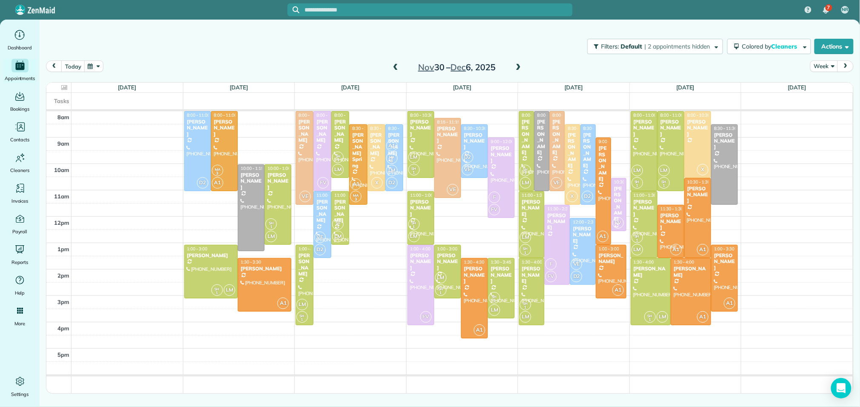
click at [394, 68] on span at bounding box center [395, 68] width 9 height 8
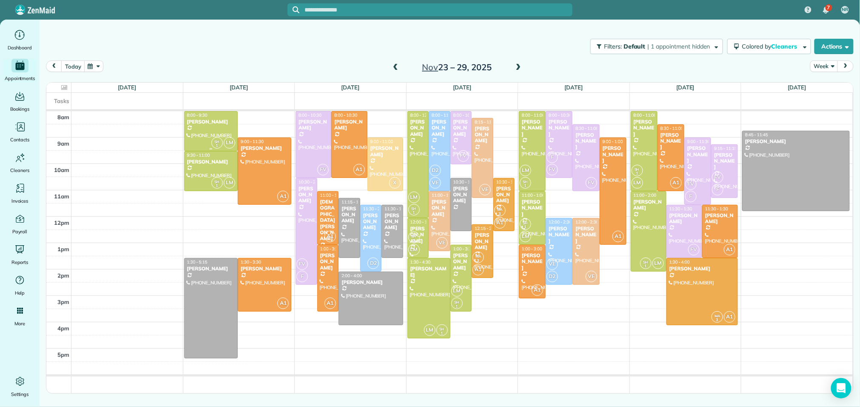
click at [209, 120] on div "[PERSON_NAME]" at bounding box center [211, 122] width 48 height 6
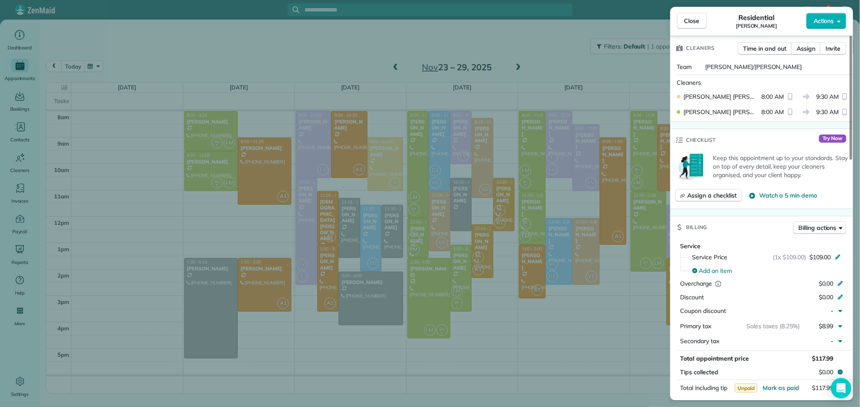
scroll to position [245, 0]
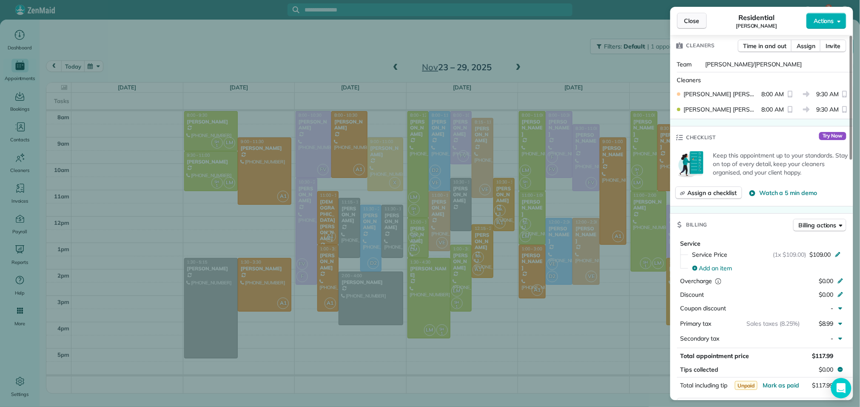
click at [699, 23] on span "Close" at bounding box center [691, 21] width 15 height 9
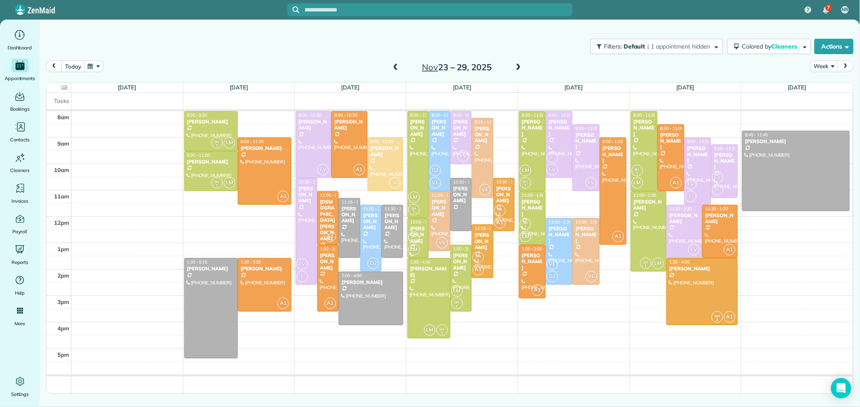
click at [394, 66] on span at bounding box center [395, 68] width 9 height 8
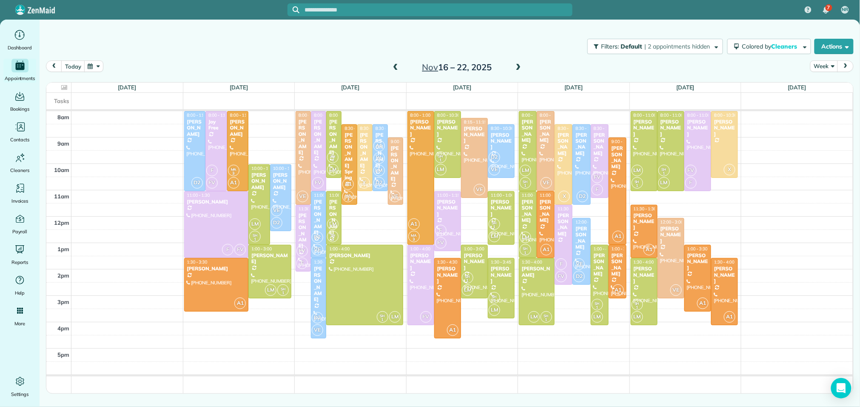
click at [394, 66] on span at bounding box center [395, 68] width 9 height 8
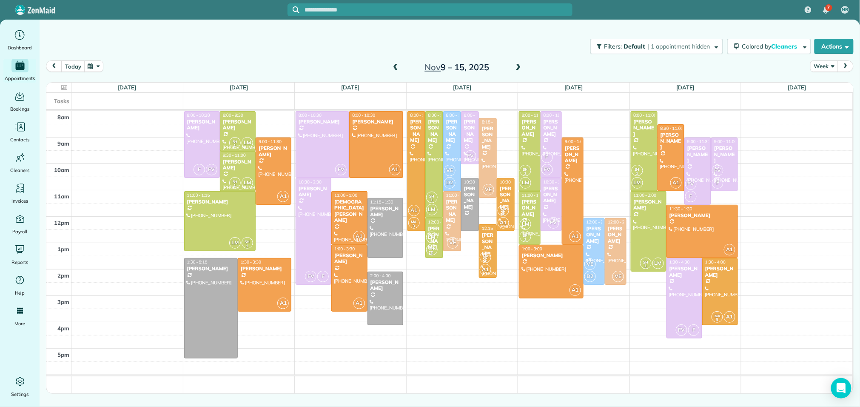
click at [394, 66] on span at bounding box center [395, 68] width 9 height 8
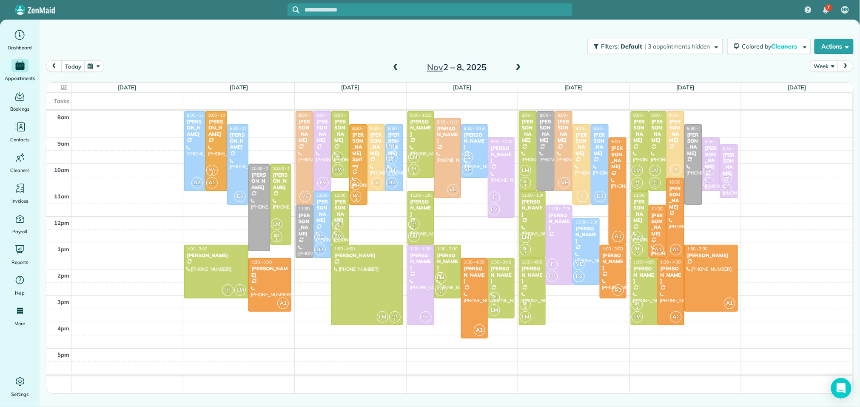
click at [394, 66] on span at bounding box center [395, 68] width 9 height 8
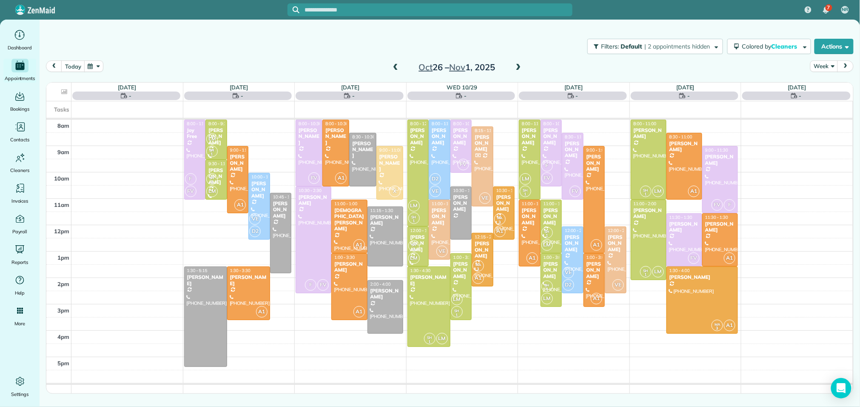
click at [394, 66] on span at bounding box center [395, 68] width 9 height 8
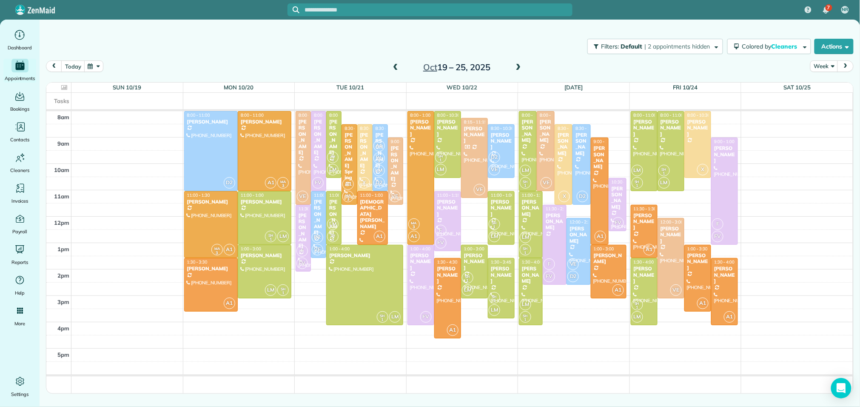
click at [516, 66] on span at bounding box center [518, 68] width 9 height 8
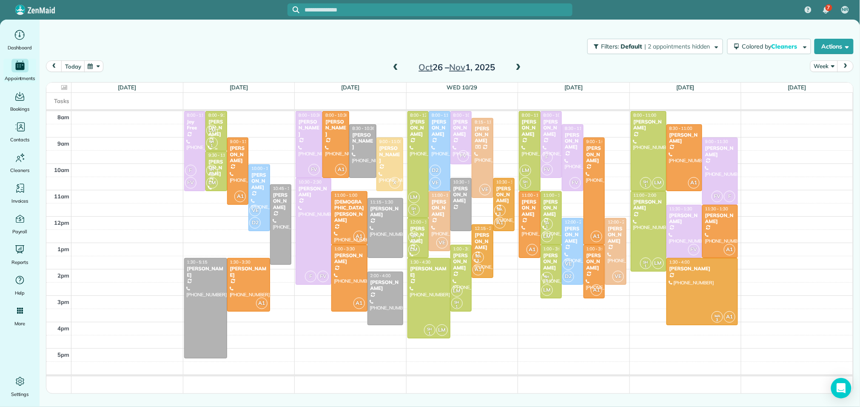
click at [222, 119] on div "[PERSON_NAME]" at bounding box center [216, 128] width 17 height 18
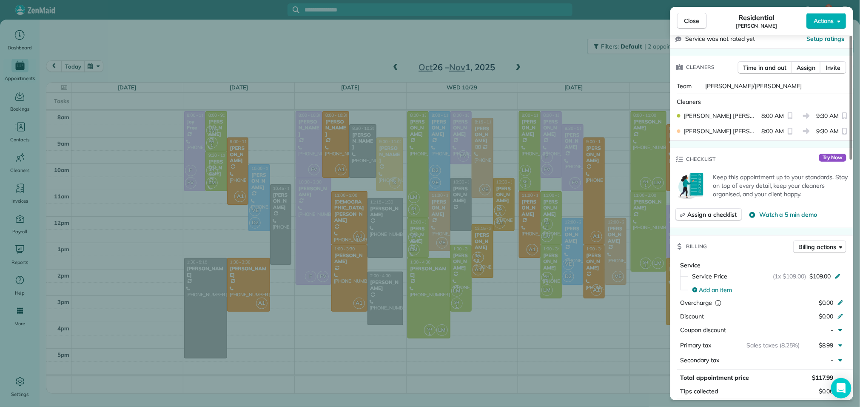
scroll to position [227, 0]
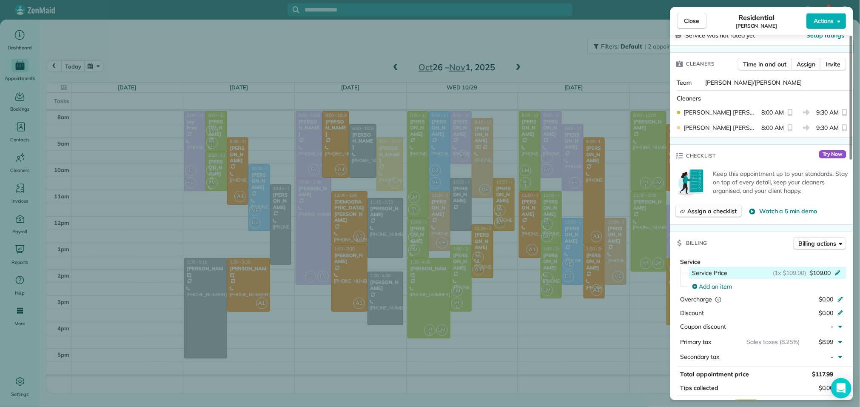
click at [836, 268] on icon at bounding box center [838, 271] width 7 height 7
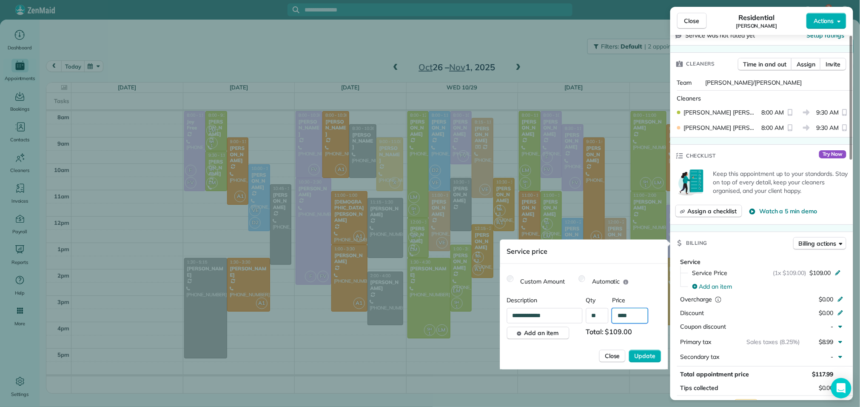
click at [630, 319] on input "****" at bounding box center [630, 315] width 36 height 15
type input "****"
click at [651, 352] on span "Update" at bounding box center [645, 356] width 21 height 9
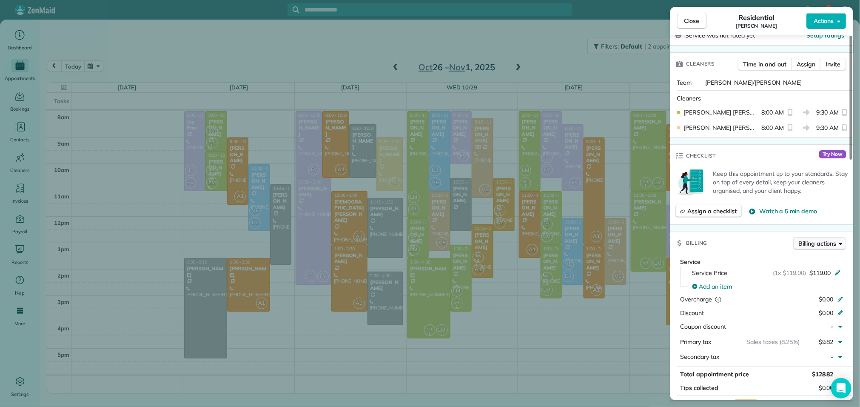
click at [824, 239] on span "Billing actions" at bounding box center [818, 243] width 38 height 9
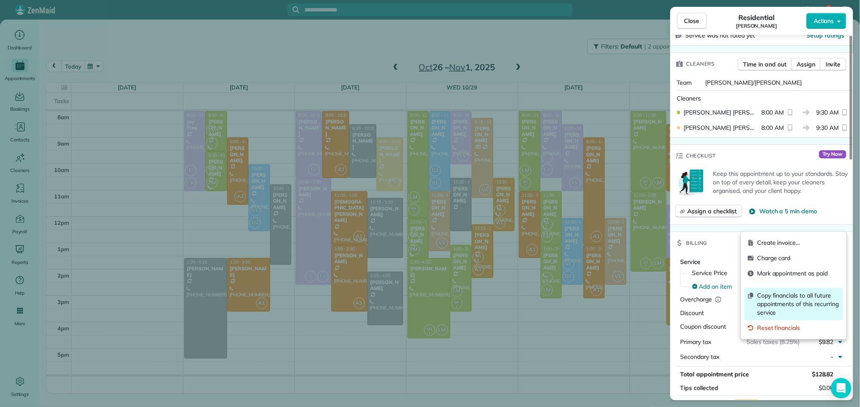
click at [795, 306] on span "Copy financials to all future appointments of this recurring service" at bounding box center [798, 304] width 83 height 26
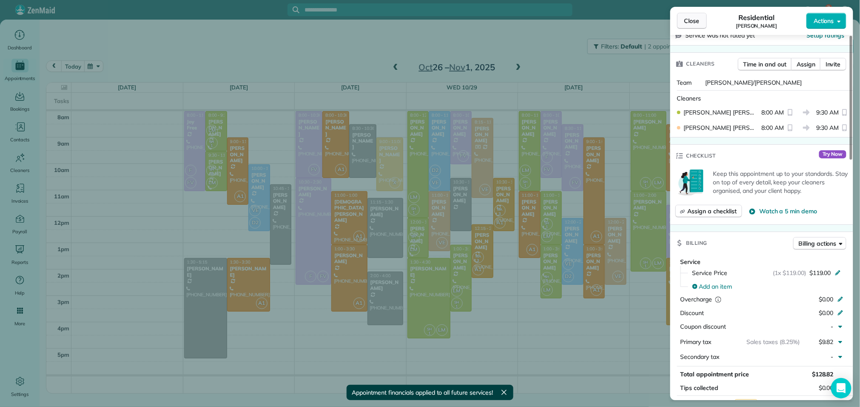
click at [699, 15] on button "Close" at bounding box center [692, 21] width 30 height 16
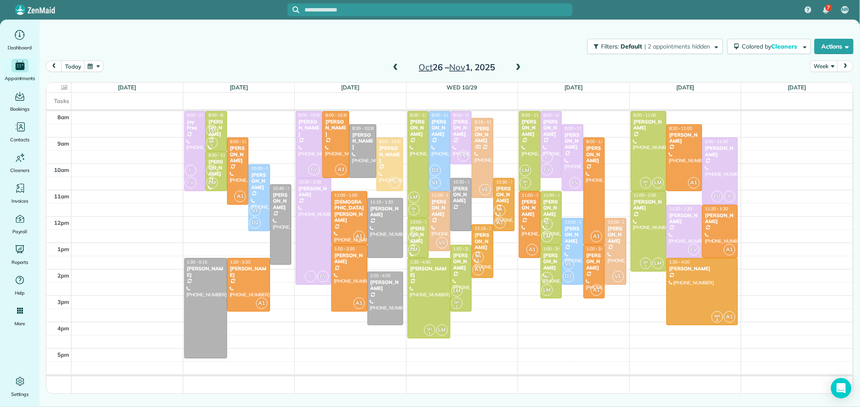
click at [394, 68] on span at bounding box center [395, 68] width 9 height 8
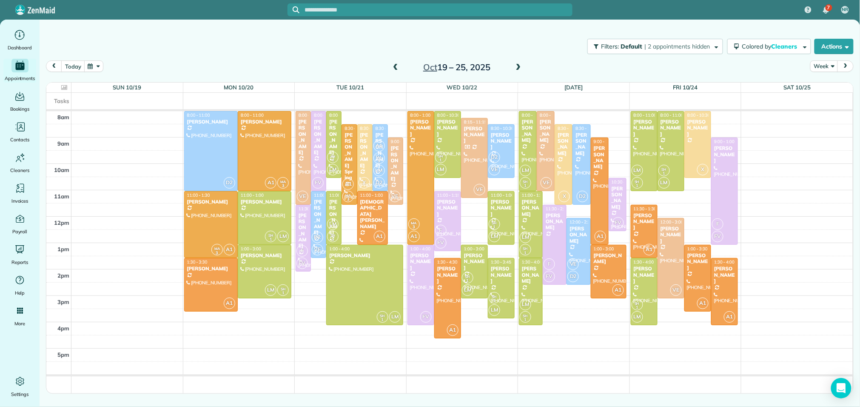
click at [394, 68] on span at bounding box center [395, 68] width 9 height 8
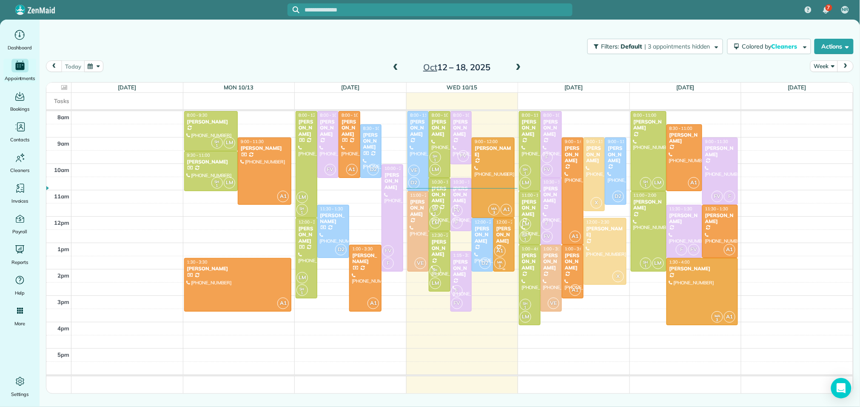
click at [501, 222] on span "12:00 - 2:00" at bounding box center [507, 222] width 23 height 6
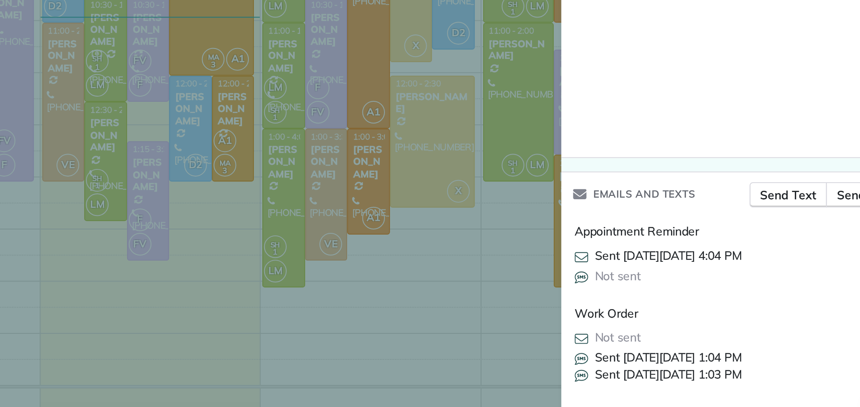
scroll to position [754, 0]
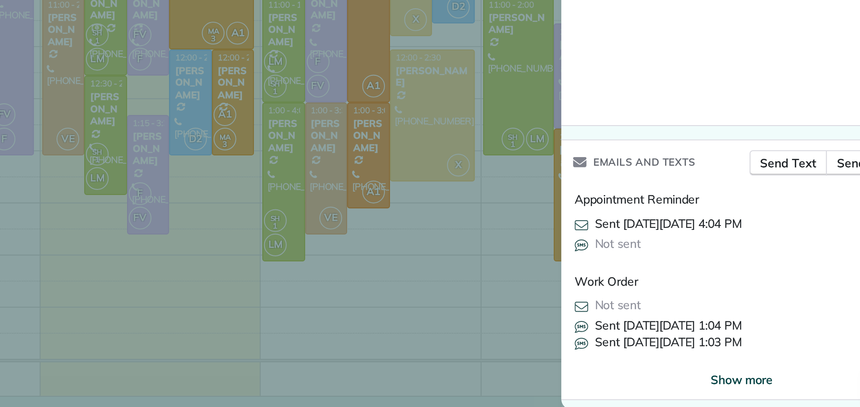
click at [757, 383] on span "Show more" at bounding box center [761, 385] width 31 height 9
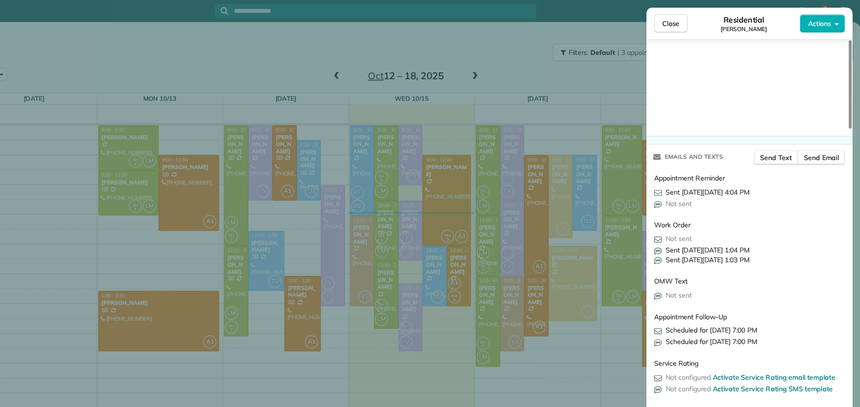
scroll to position [0, 0]
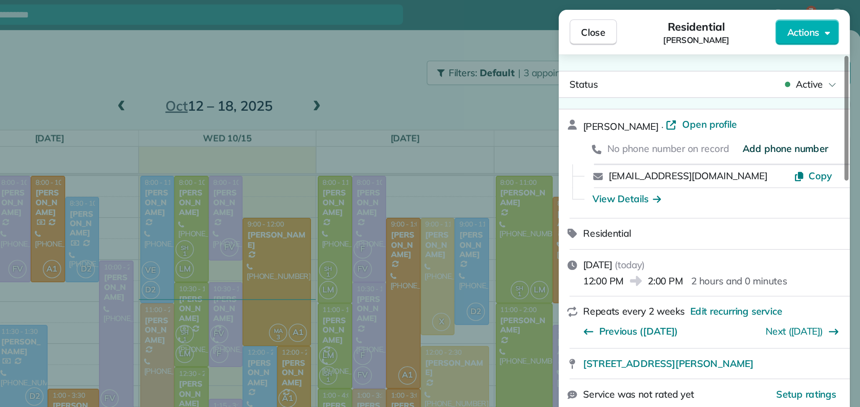
click at [804, 96] on span "Add phone number" at bounding box center [813, 94] width 54 height 9
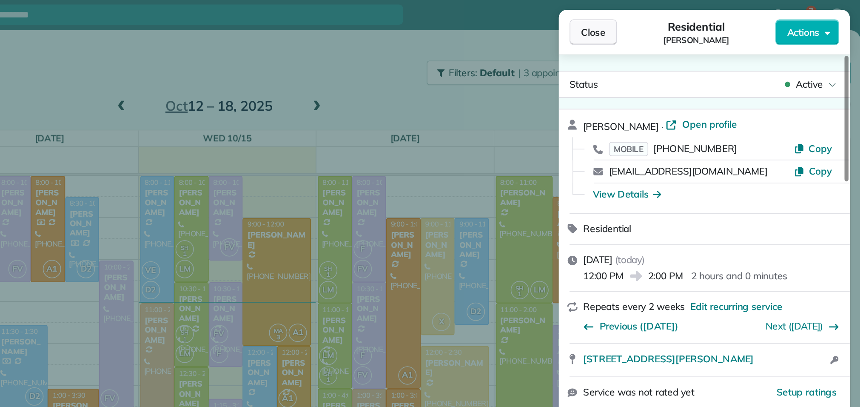
click at [698, 25] on span "Close" at bounding box center [691, 21] width 15 height 9
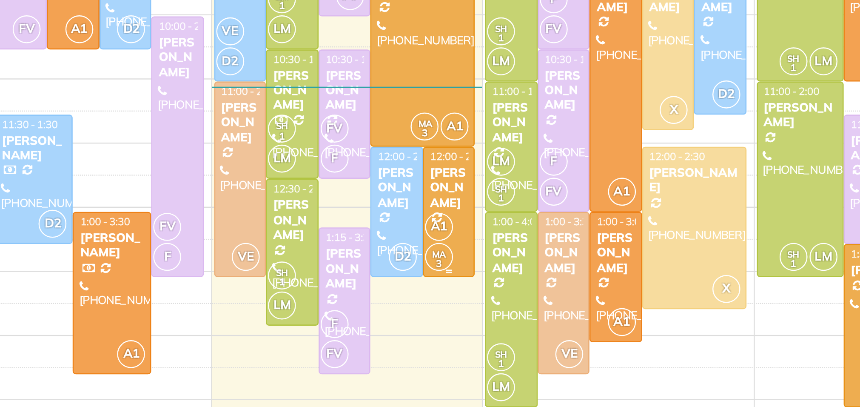
click at [506, 222] on span "12:00 - 2:00" at bounding box center [507, 222] width 23 height 6
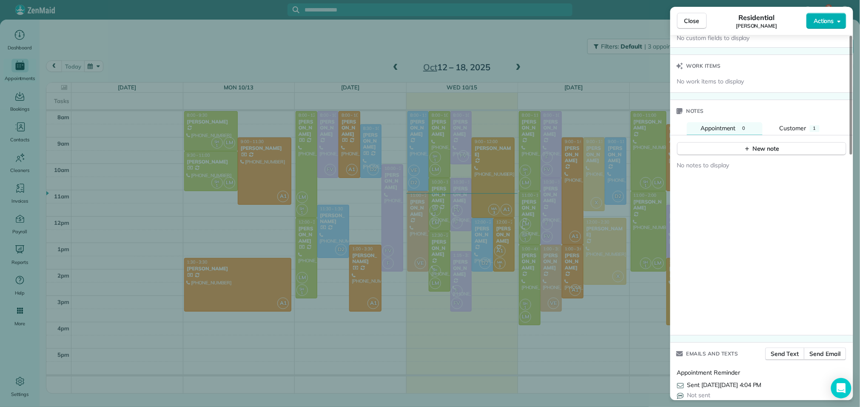
scroll to position [673, 0]
click at [775, 145] on div "New note" at bounding box center [762, 149] width 36 height 9
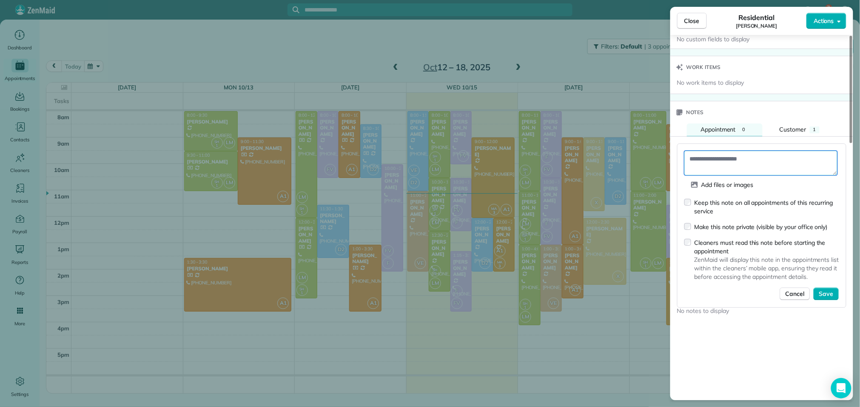
click at [749, 157] on textarea at bounding box center [760, 163] width 153 height 25
type textarea "**********"
click at [826, 295] on span "Save" at bounding box center [826, 294] width 14 height 9
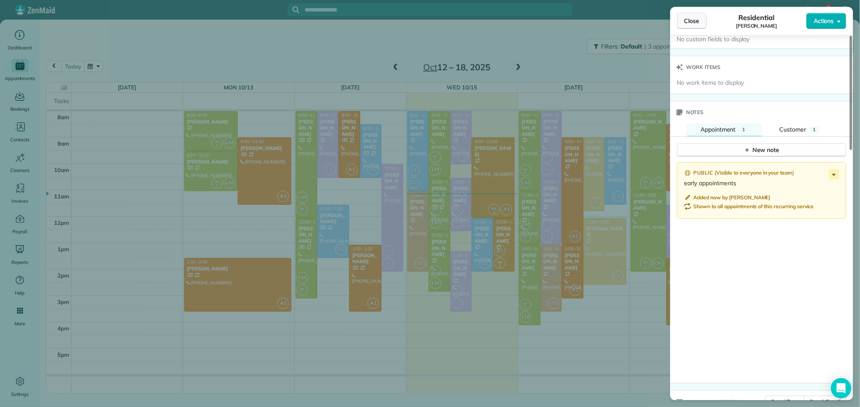
click at [697, 16] on button "Close" at bounding box center [692, 21] width 30 height 16
